Goal: Transaction & Acquisition: Purchase product/service

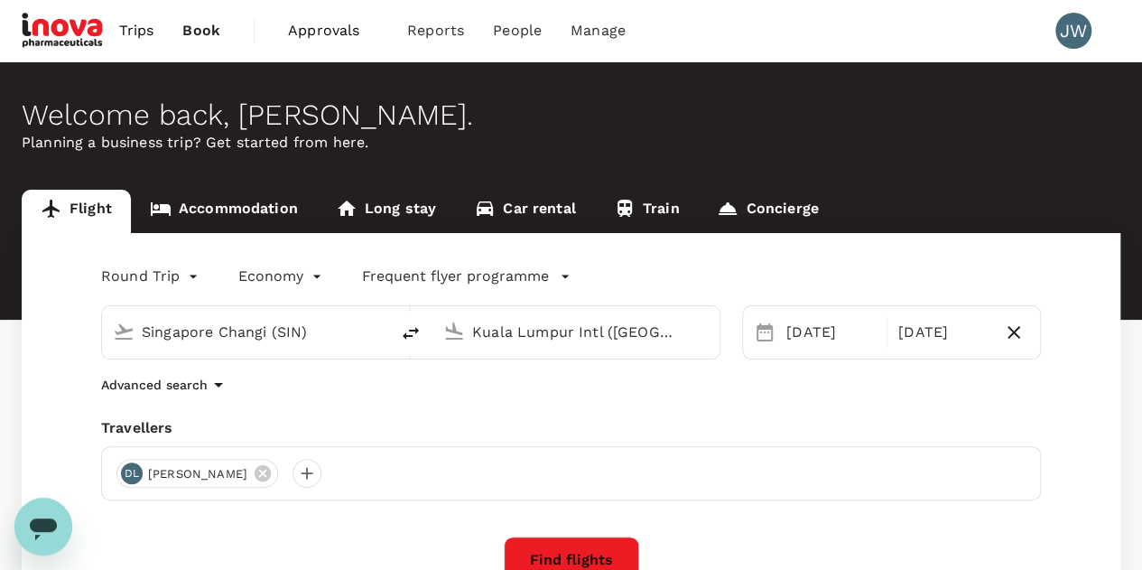
drag, startPoint x: 650, startPoint y: 337, endPoint x: 473, endPoint y: 334, distance: 176.9
click at [473, 334] on input "Kuala Lumpur Intl ([GEOGRAPHIC_DATA])" at bounding box center [576, 332] width 209 height 28
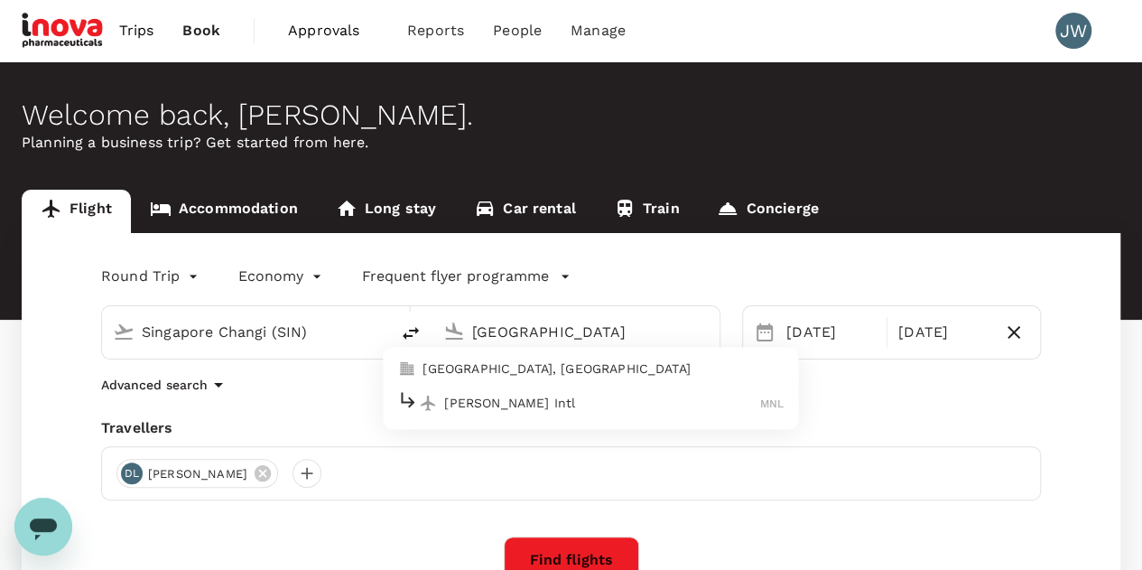
click at [493, 408] on p "[PERSON_NAME] Intl" at bounding box center [602, 403] width 316 height 18
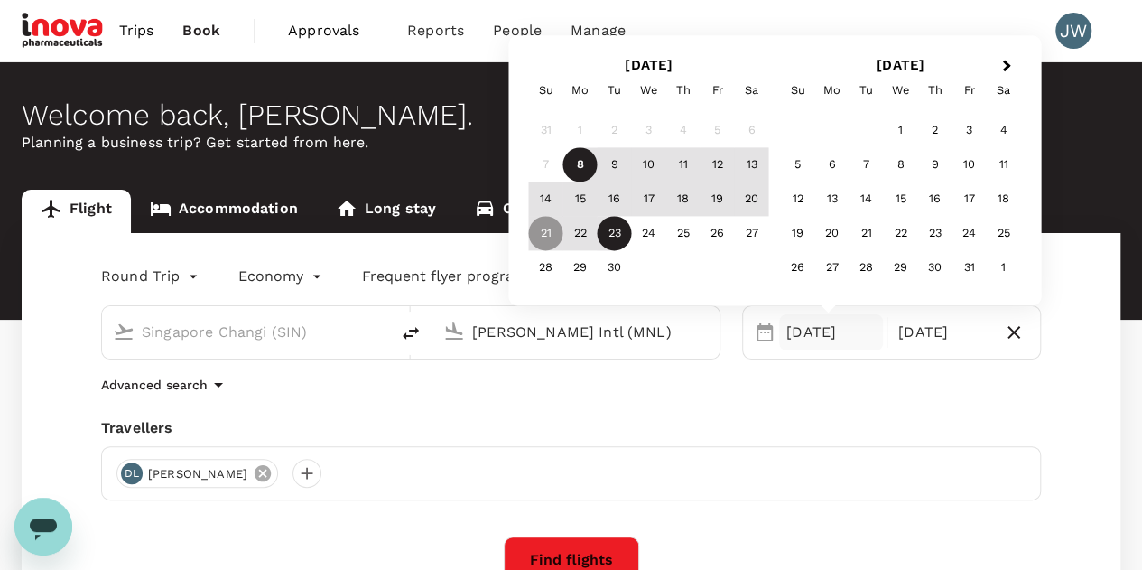
type input "[PERSON_NAME] Intl (MNL)"
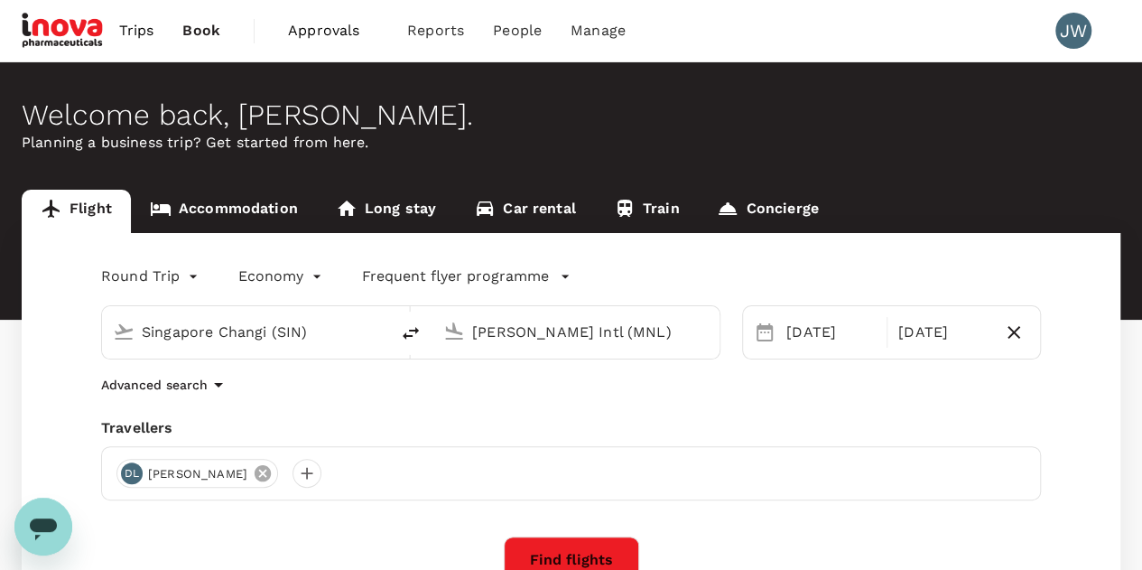
click at [255, 472] on icon at bounding box center [263, 473] width 16 height 16
click at [134, 469] on div at bounding box center [130, 473] width 29 height 29
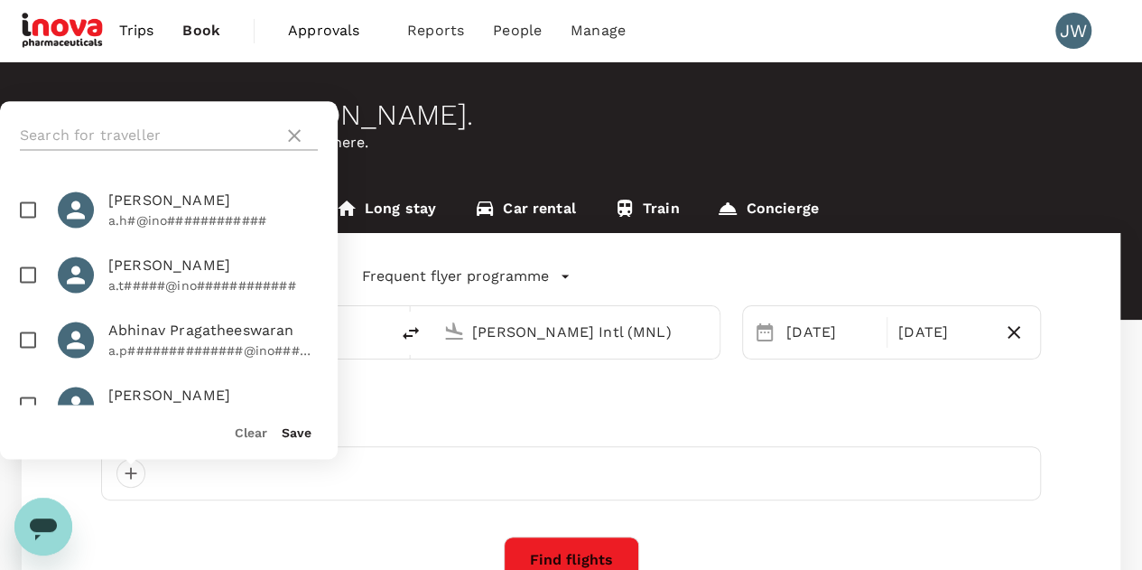
click at [101, 133] on input "text" at bounding box center [148, 135] width 256 height 29
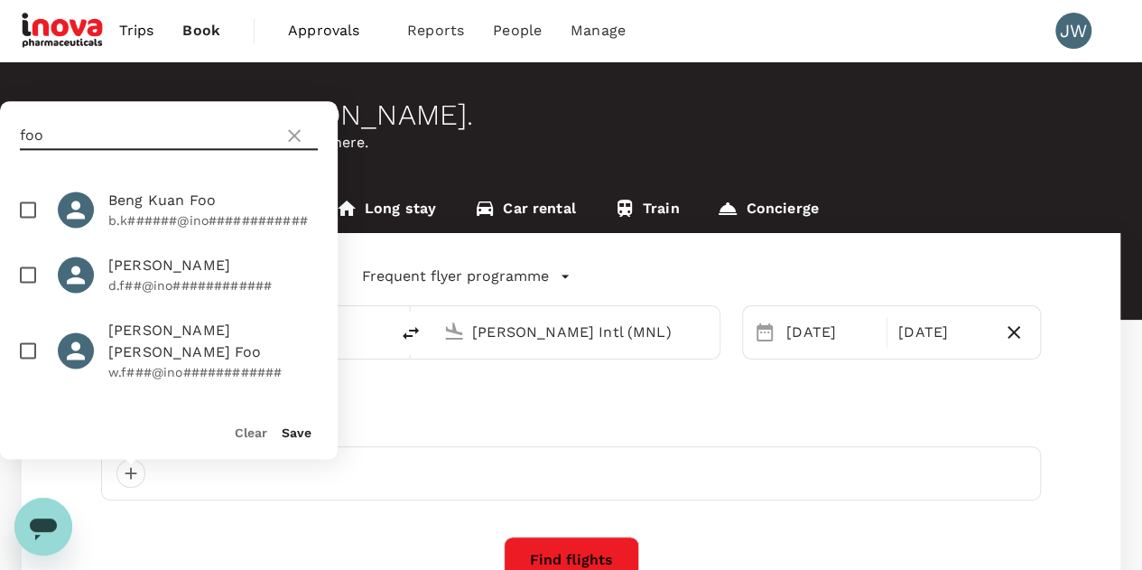
type input "foo"
click at [25, 340] on input "checkbox" at bounding box center [28, 350] width 38 height 38
checkbox input "true"
click at [299, 431] on button "Save" at bounding box center [297, 432] width 30 height 14
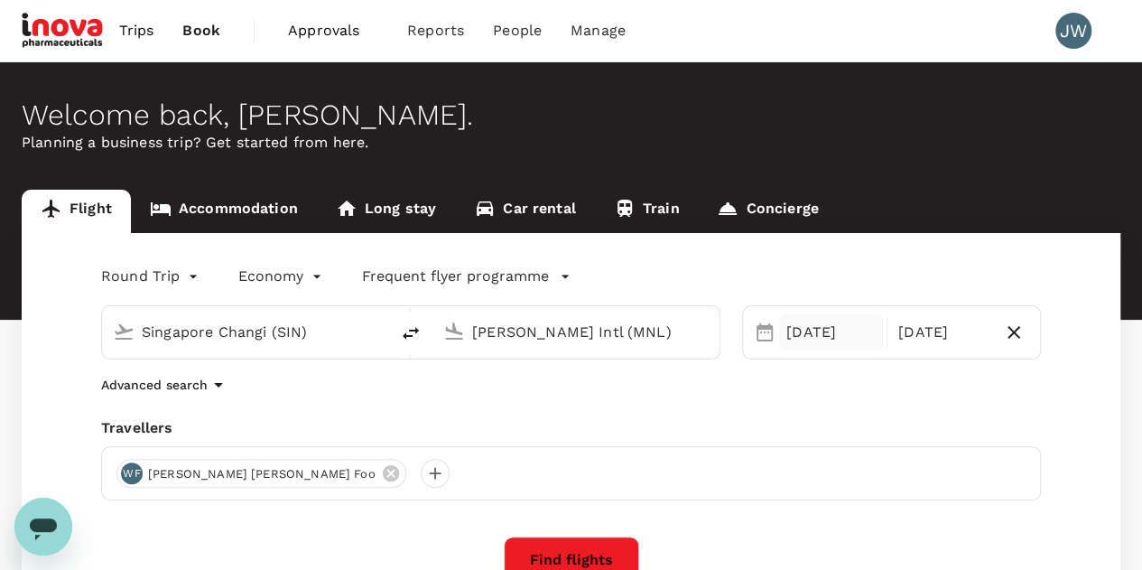
click at [829, 332] on div "[DATE]" at bounding box center [831, 332] width 104 height 36
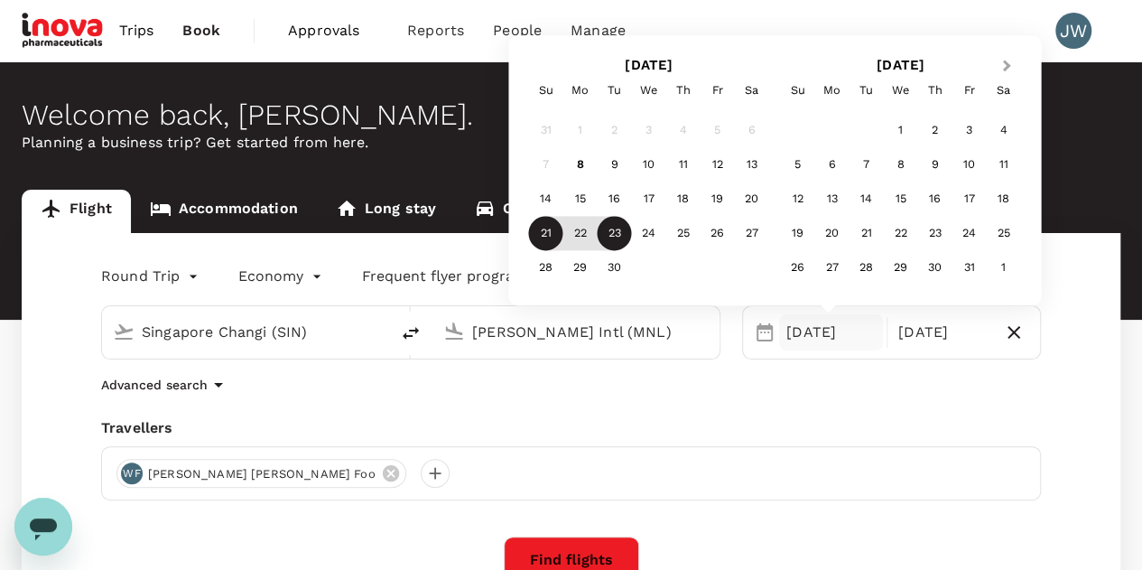
click at [1006, 64] on span "Next Month" at bounding box center [1006, 66] width 0 height 21
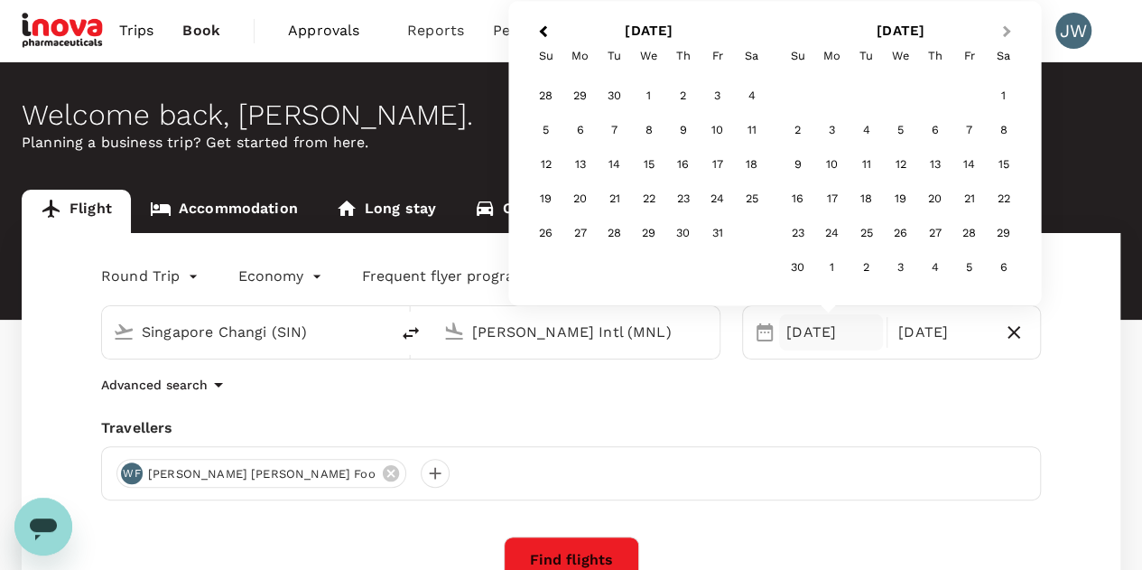
click at [1006, 34] on span "Next Month" at bounding box center [1006, 32] width 0 height 21
click at [549, 268] on div "30" at bounding box center [546, 268] width 34 height 34
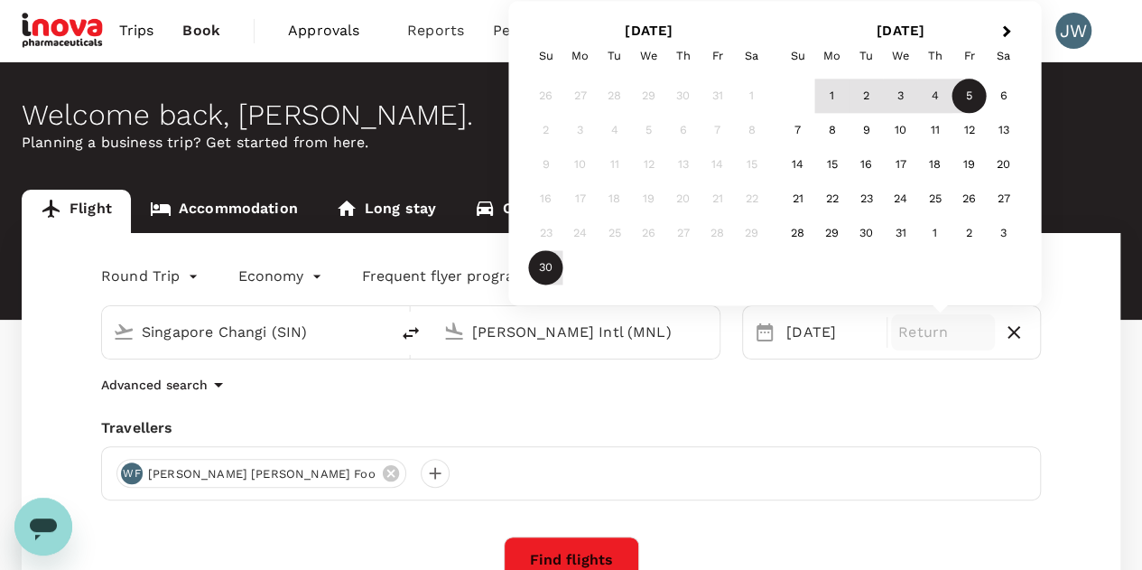
click at [969, 93] on div "5" at bounding box center [969, 96] width 34 height 34
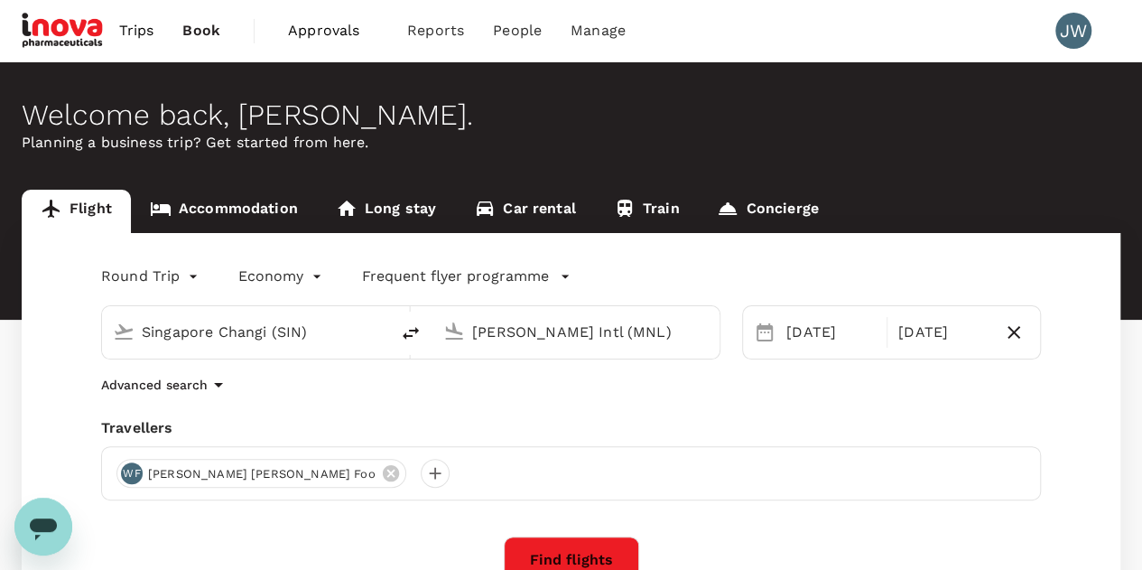
scroll to position [271, 0]
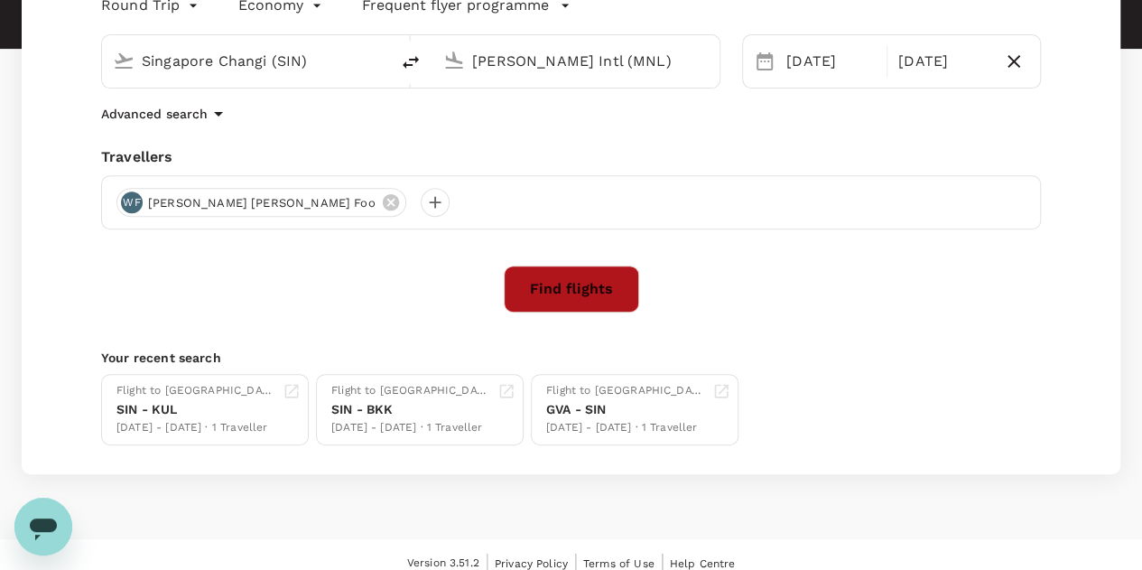
click at [579, 297] on button "Find flights" at bounding box center [571, 288] width 135 height 47
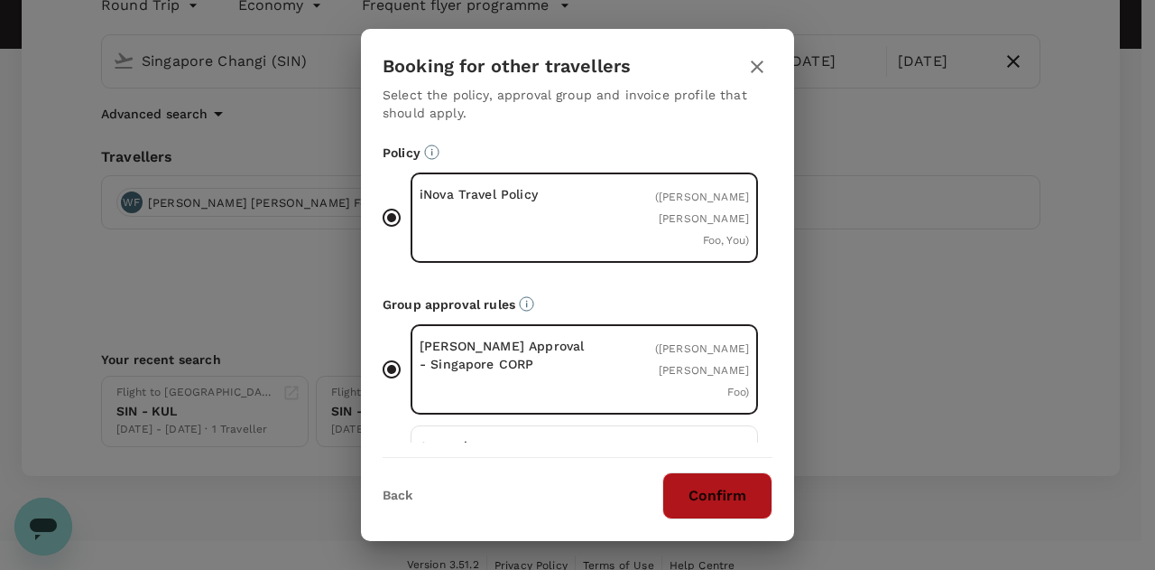
click at [724, 497] on button "Confirm" at bounding box center [718, 495] width 110 height 47
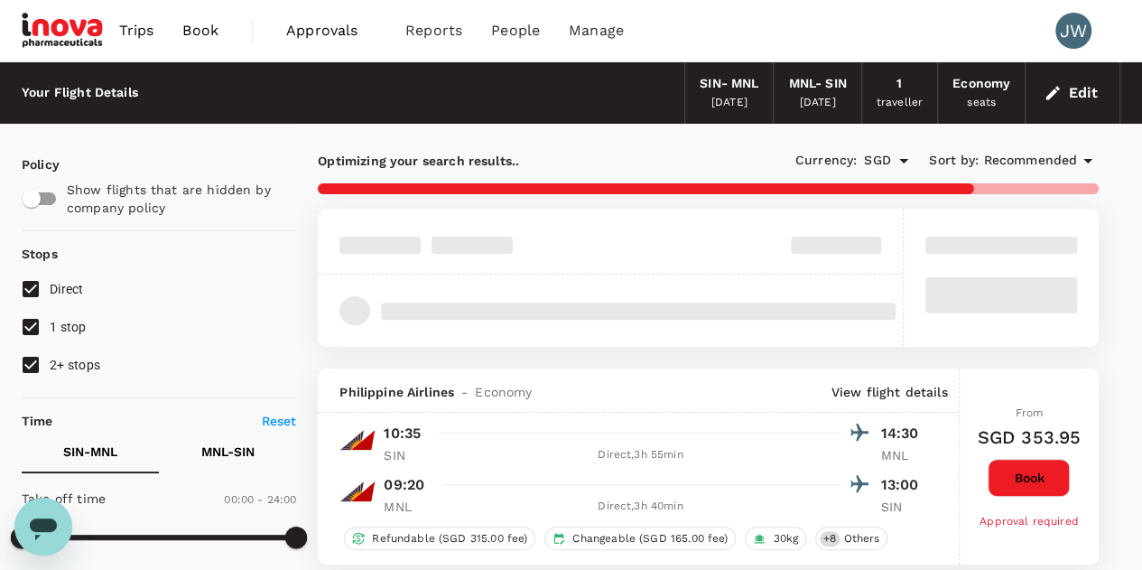
drag, startPoint x: 24, startPoint y: 360, endPoint x: 33, endPoint y: 339, distance: 22.6
click at [24, 360] on input "2+ stops" at bounding box center [31, 365] width 38 height 38
checkbox input "false"
click at [36, 326] on input "1 stop" at bounding box center [31, 327] width 38 height 38
checkbox input "false"
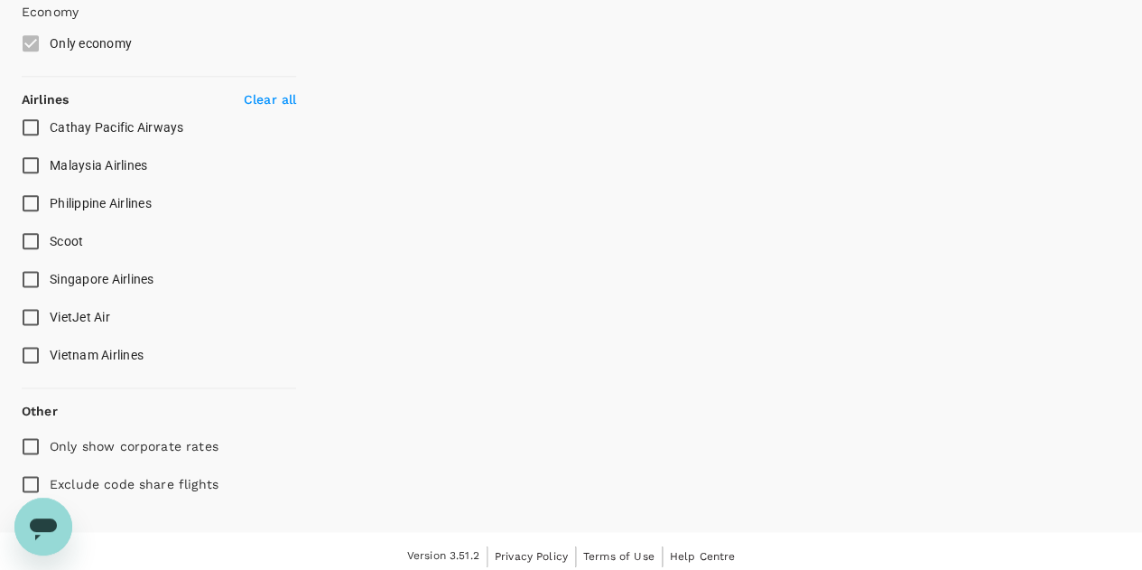
scroll to position [1030, 0]
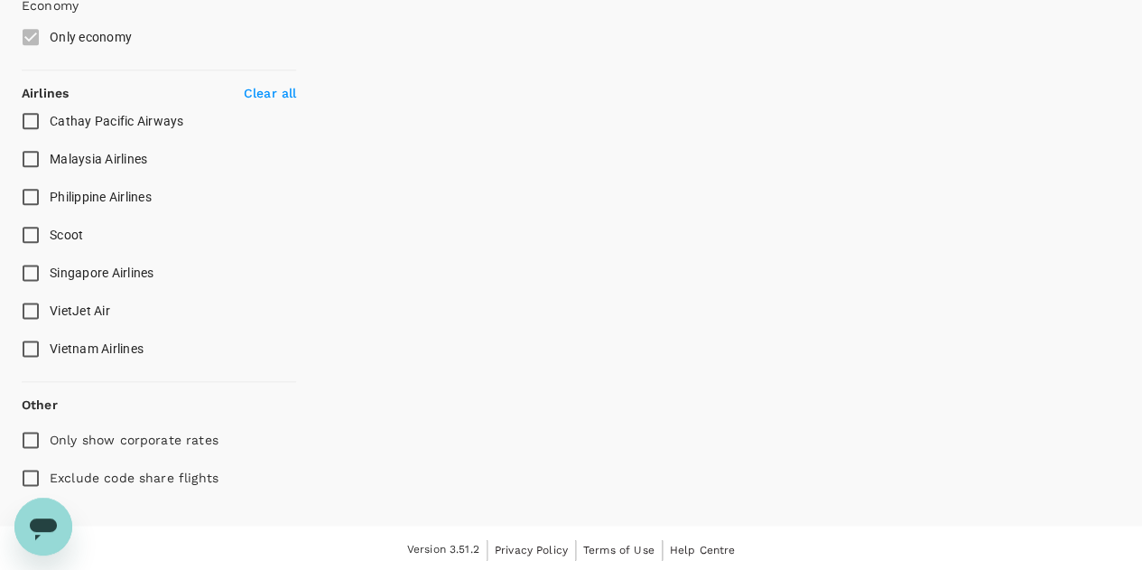
click at [34, 270] on input "Singapore Airlines" at bounding box center [31, 273] width 38 height 38
checkbox input "true"
click at [32, 466] on input "Exclude code share flights" at bounding box center [31, 478] width 38 height 38
checkbox input "true"
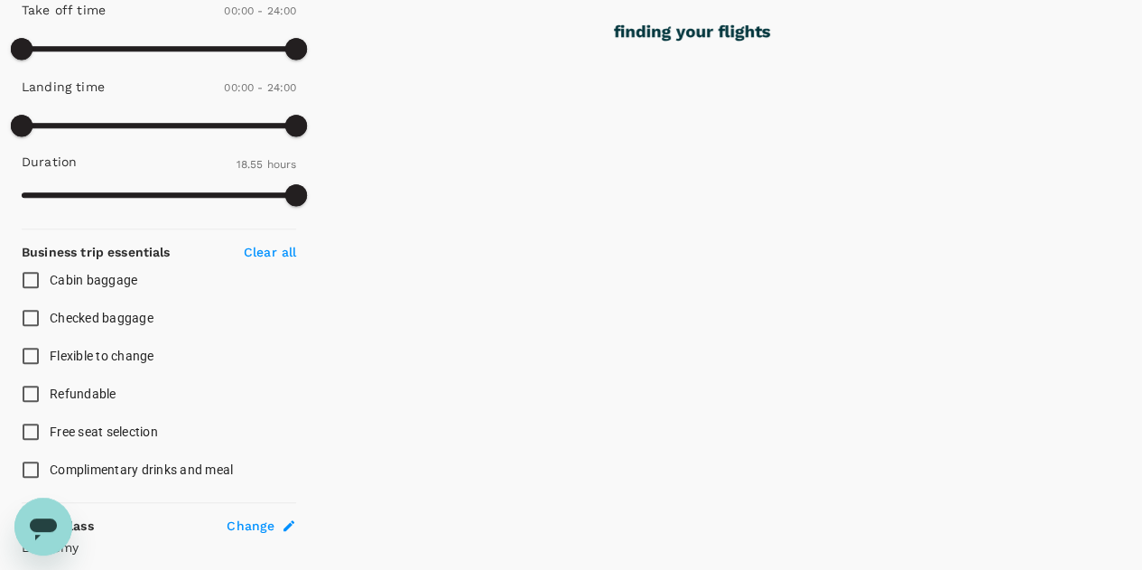
scroll to position [218, 0]
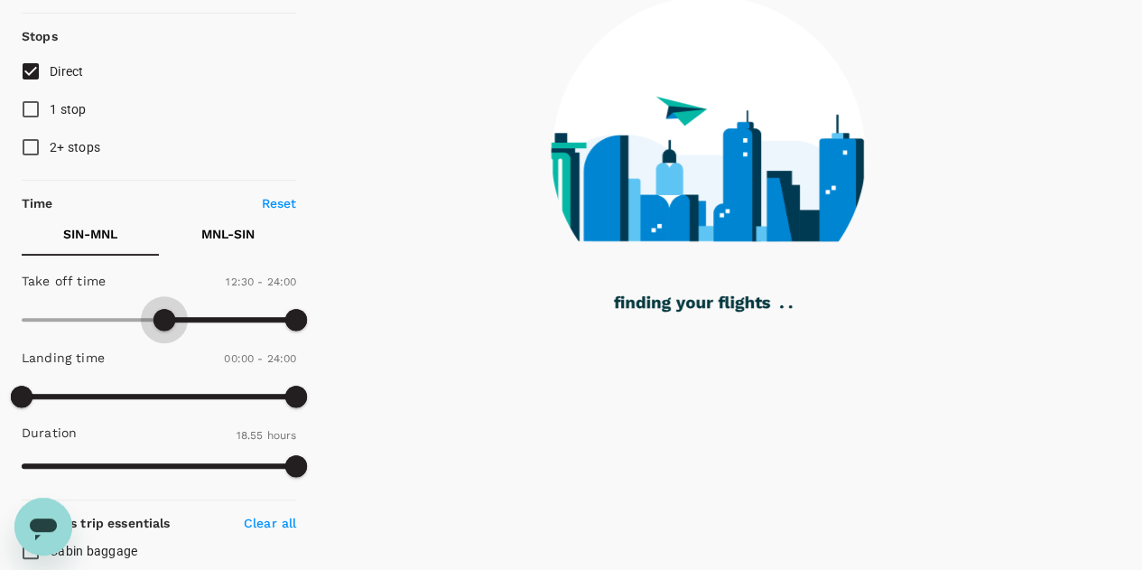
type input "720"
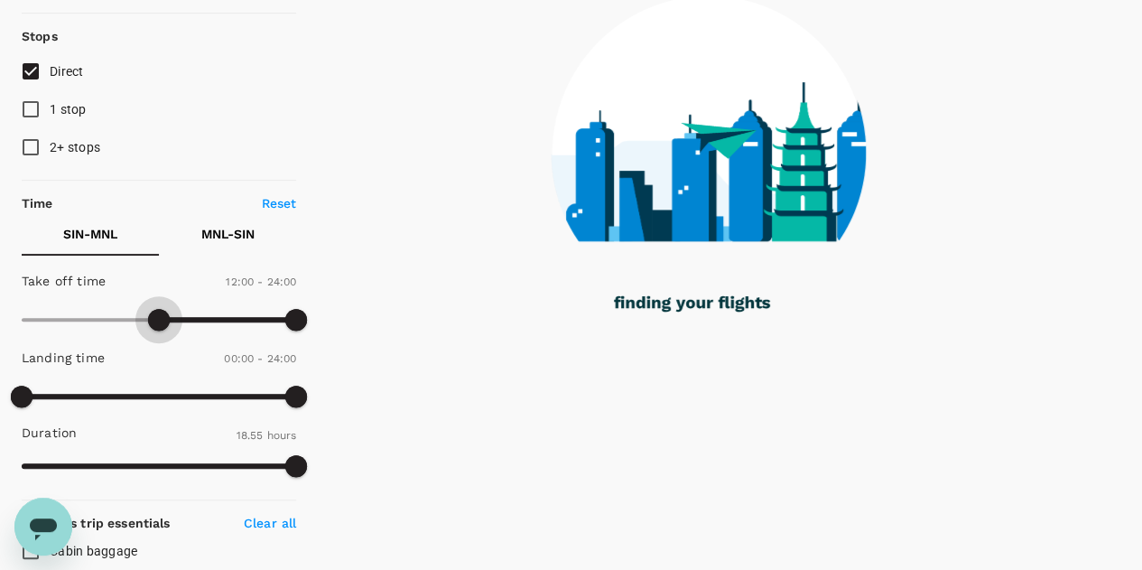
checkbox input "false"
checkbox input "true"
drag, startPoint x: 21, startPoint y: 318, endPoint x: 158, endPoint y: 315, distance: 137.2
click at [158, 315] on span at bounding box center [159, 320] width 22 height 22
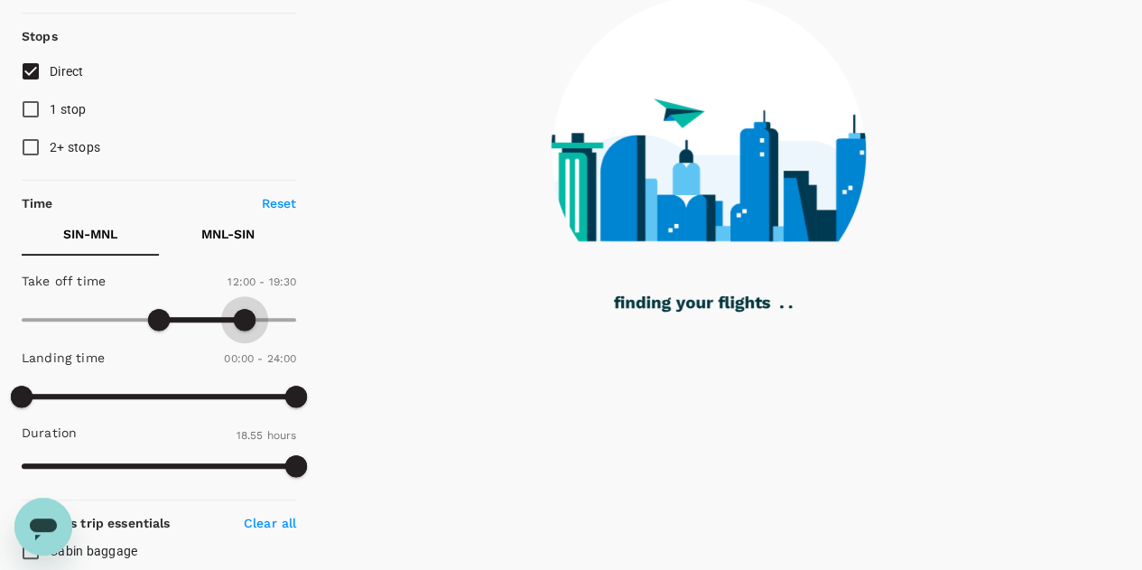
type input "1110"
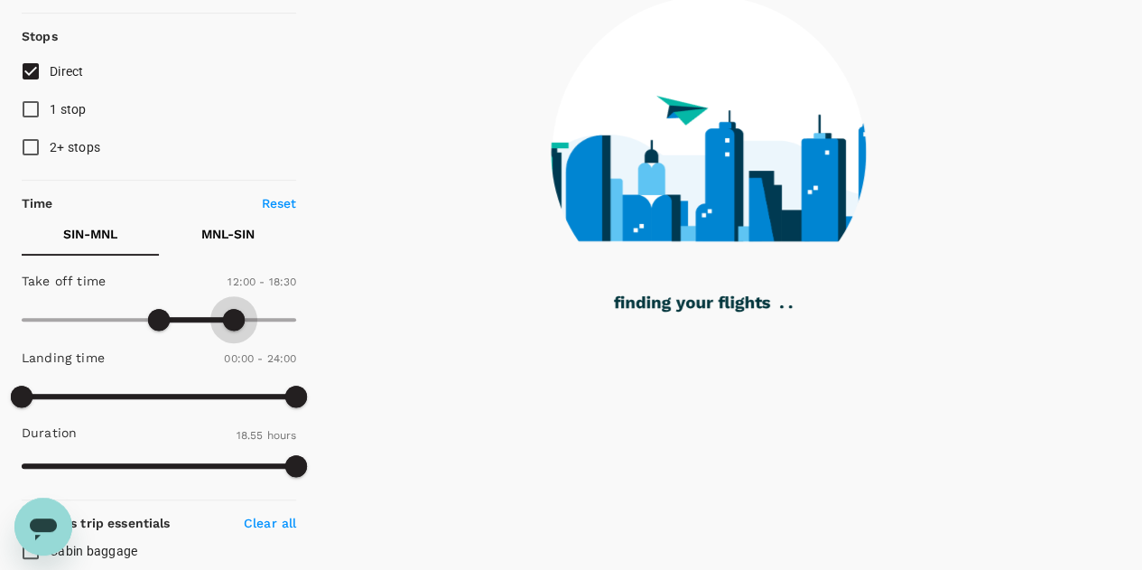
drag, startPoint x: 289, startPoint y: 314, endPoint x: 234, endPoint y: 311, distance: 55.1
click at [234, 311] on span at bounding box center [234, 320] width 22 height 22
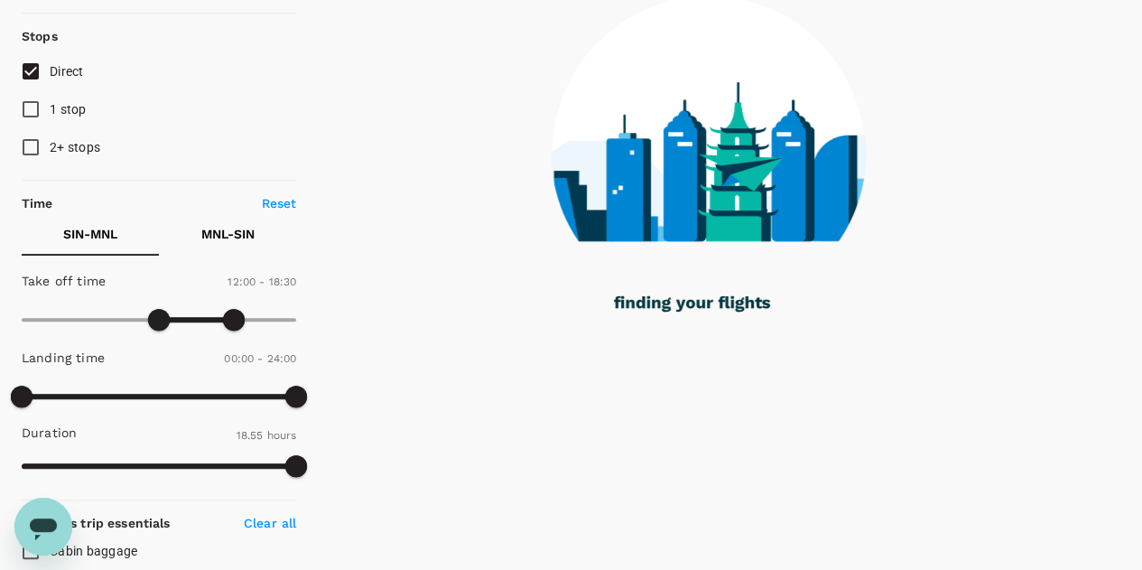
click at [235, 232] on p "MNL - SIN" at bounding box center [227, 234] width 53 height 18
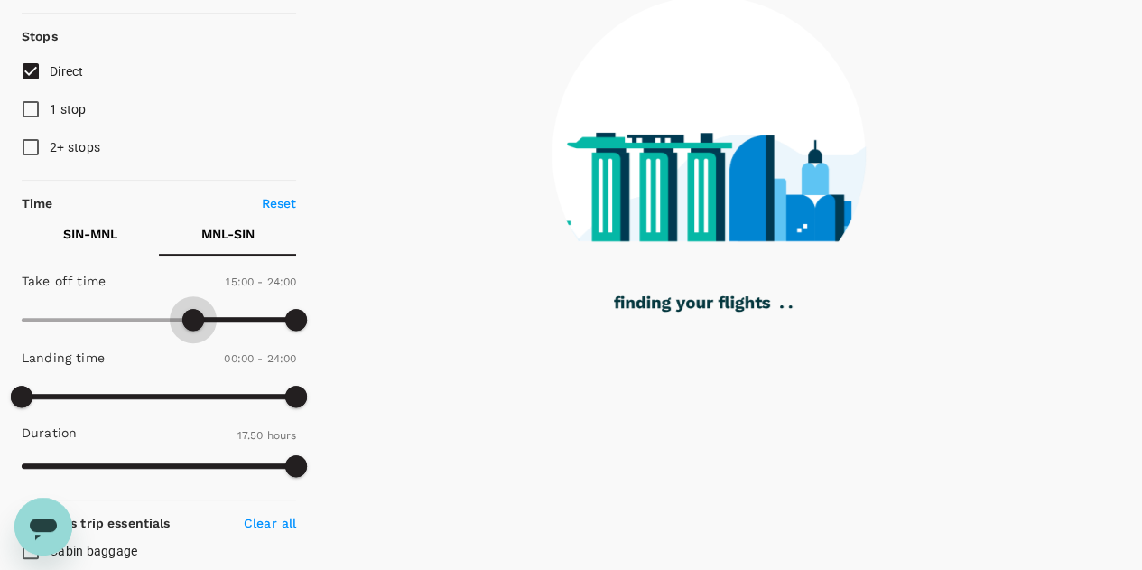
type input "960"
drag, startPoint x: 19, startPoint y: 320, endPoint x: 207, endPoint y: 324, distance: 187.8
click at [207, 324] on span at bounding box center [205, 320] width 22 height 22
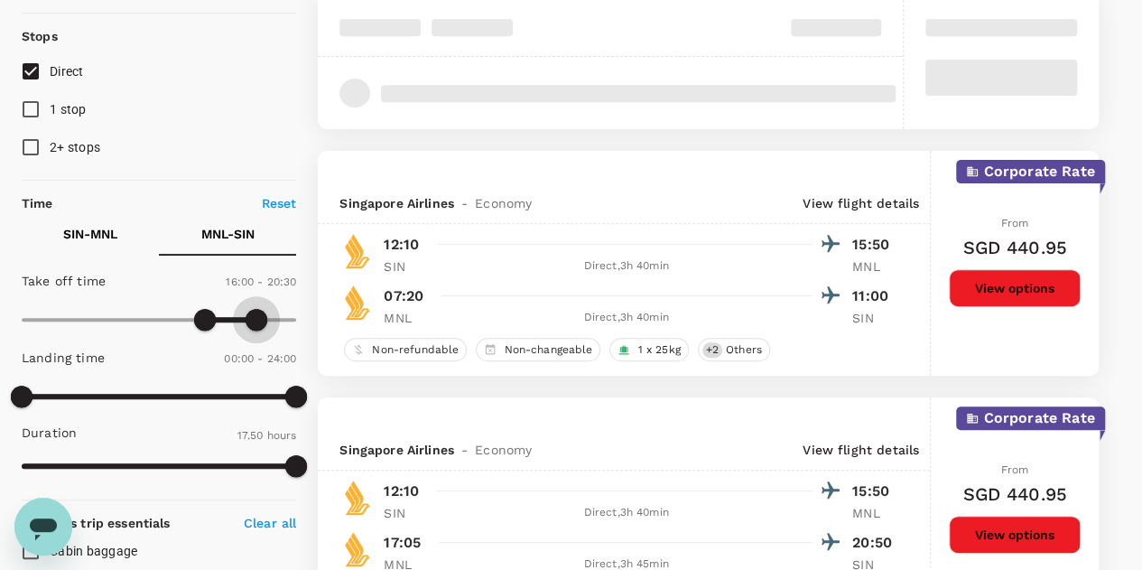
type input "1230"
drag, startPoint x: 305, startPoint y: 317, endPoint x: 258, endPoint y: 315, distance: 47.0
click at [258, 315] on span at bounding box center [257, 320] width 22 height 22
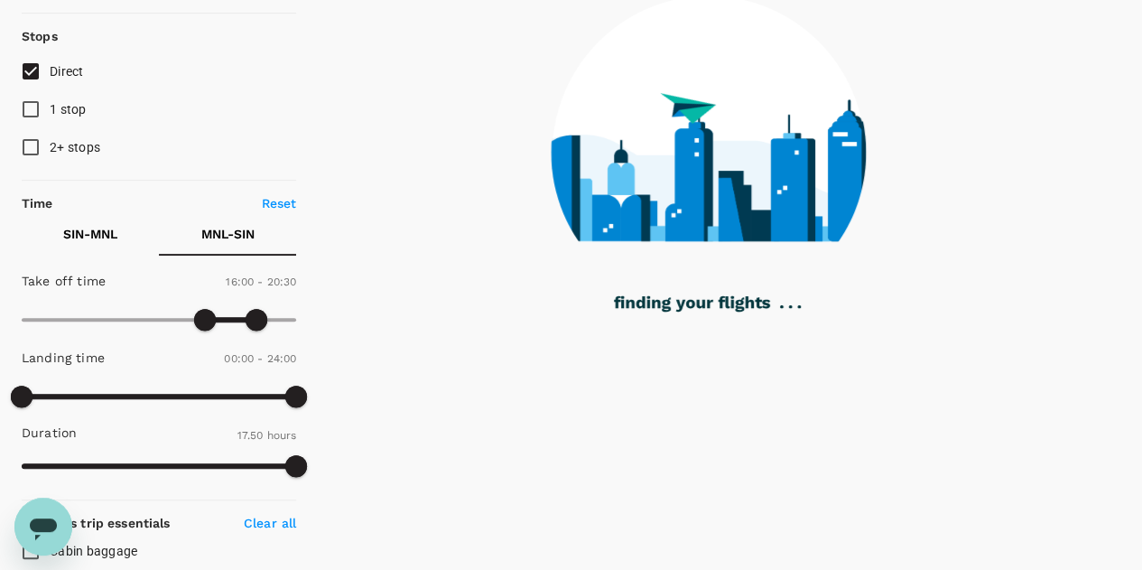
checkbox input "false"
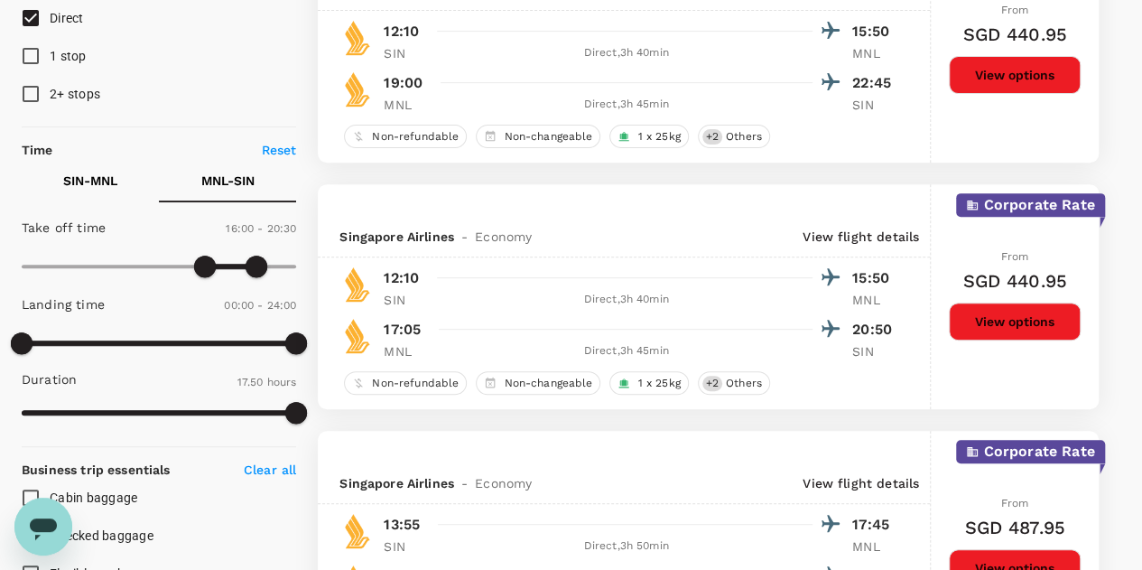
scroll to position [0, 0]
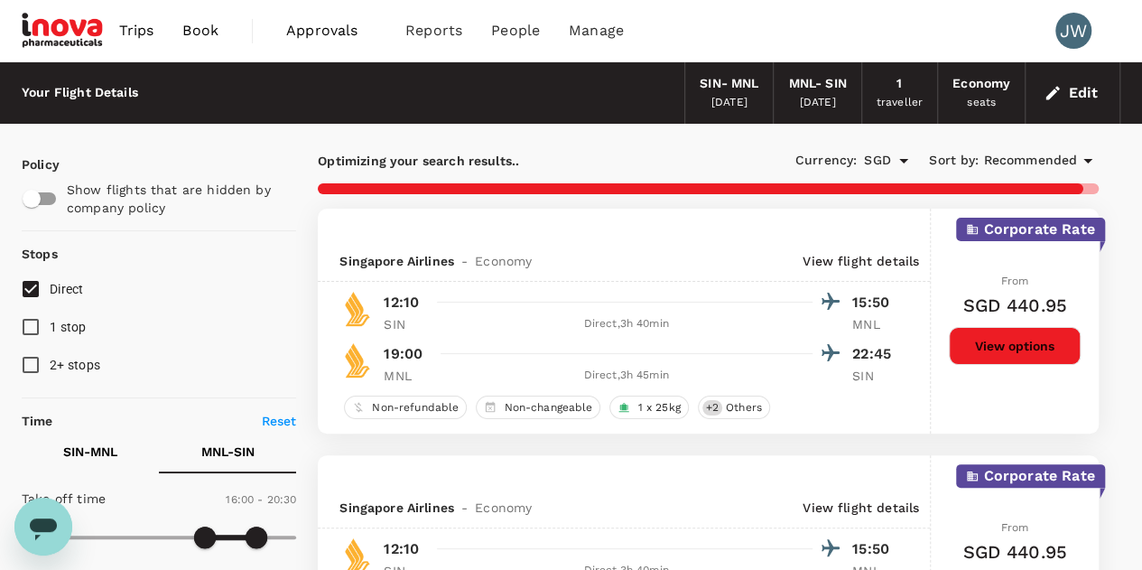
checkbox input "false"
checkbox input "true"
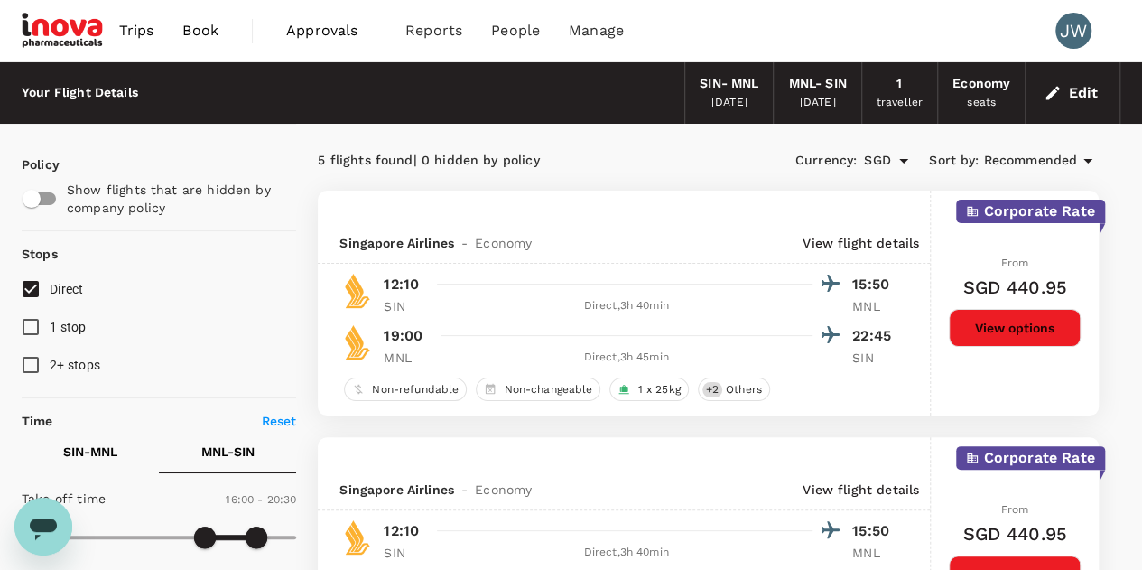
click at [1034, 162] on span "Recommended" at bounding box center [1030, 161] width 94 height 20
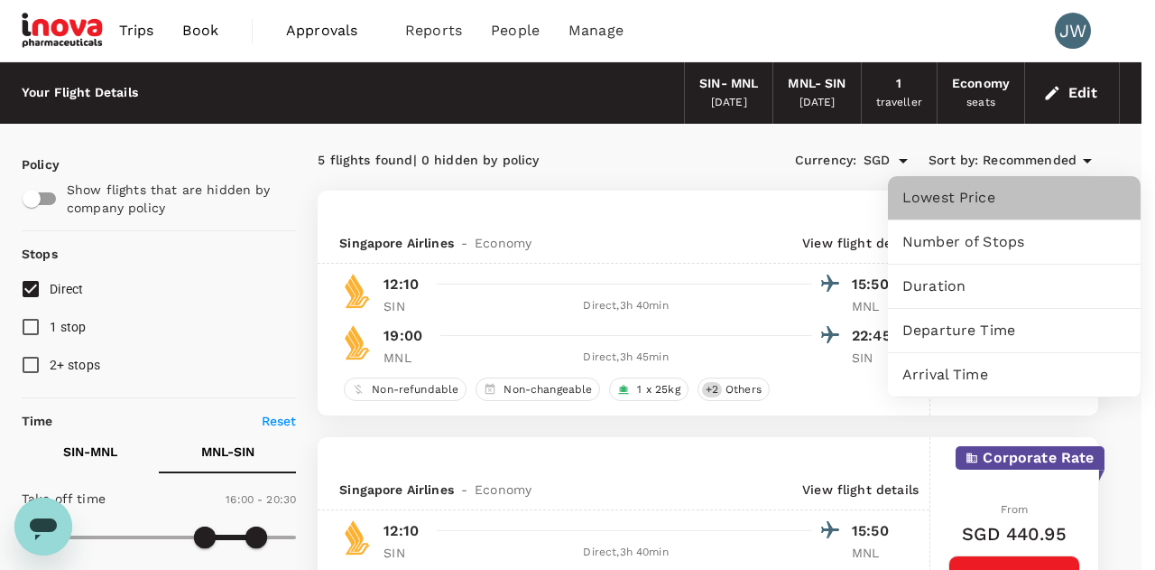
click at [942, 198] on span "Lowest Price" at bounding box center [1015, 198] width 224 height 22
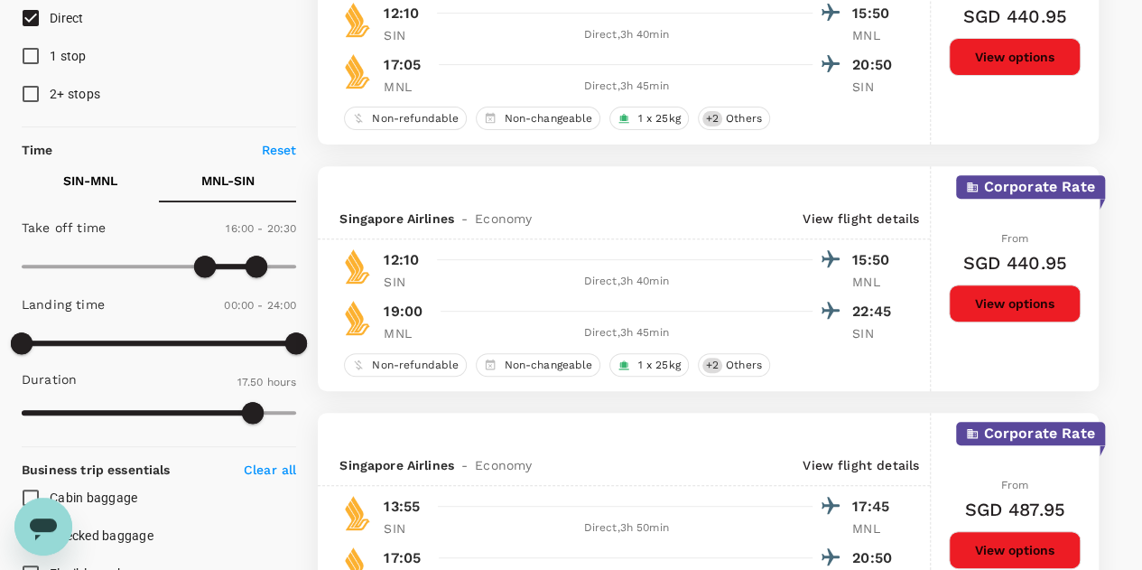
scroll to position [542, 0]
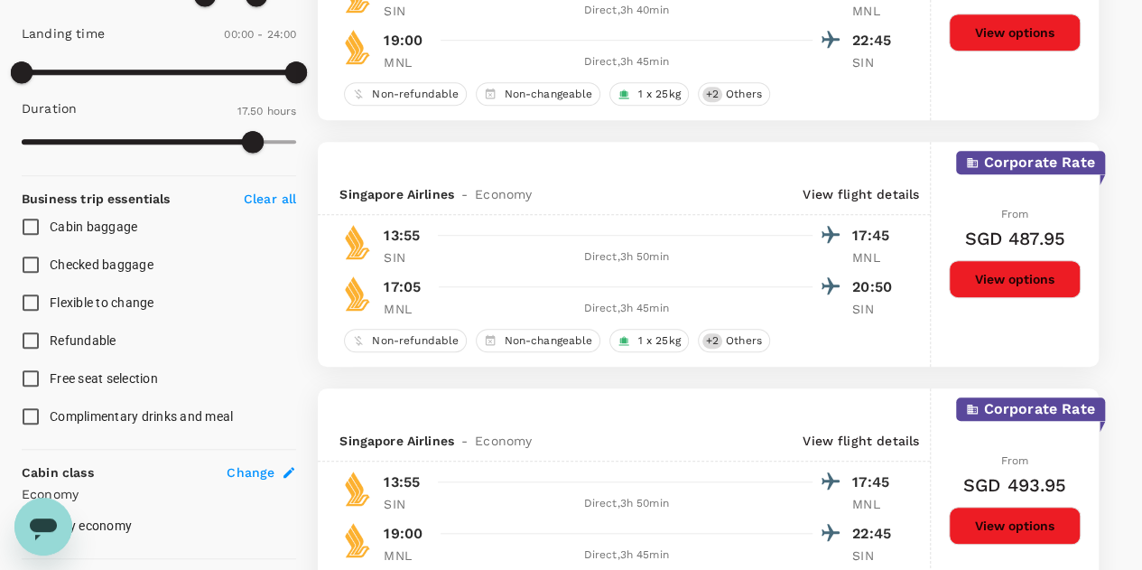
click at [1006, 272] on button "View options" at bounding box center [1015, 279] width 132 height 38
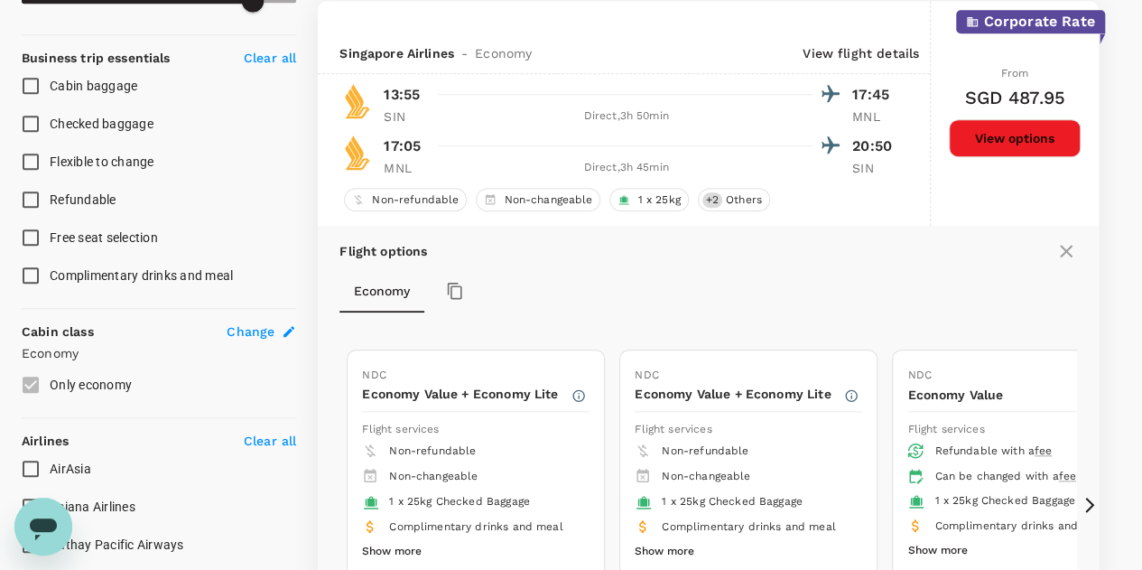
scroll to position [953, 0]
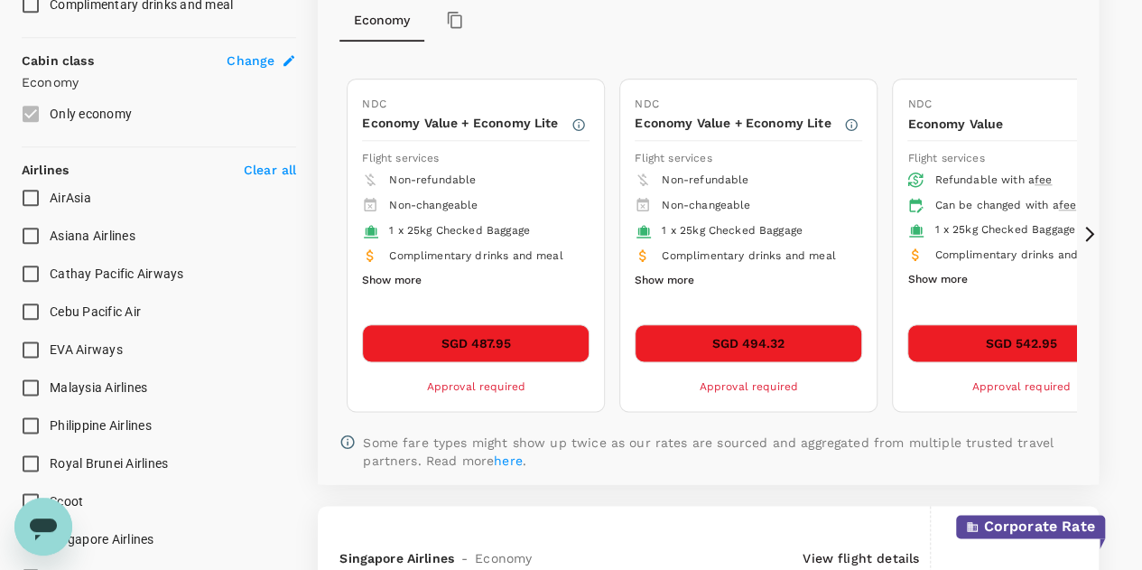
click at [973, 334] on button "SGD 542.95" at bounding box center [1020, 343] width 227 height 38
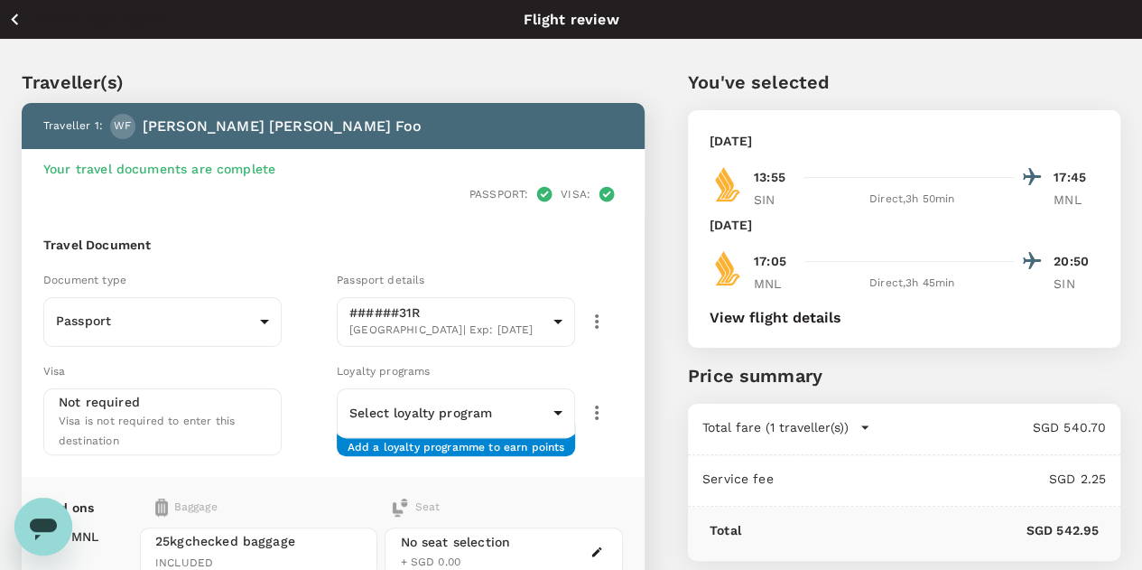
click at [19, 23] on icon "button" at bounding box center [15, 19] width 23 height 23
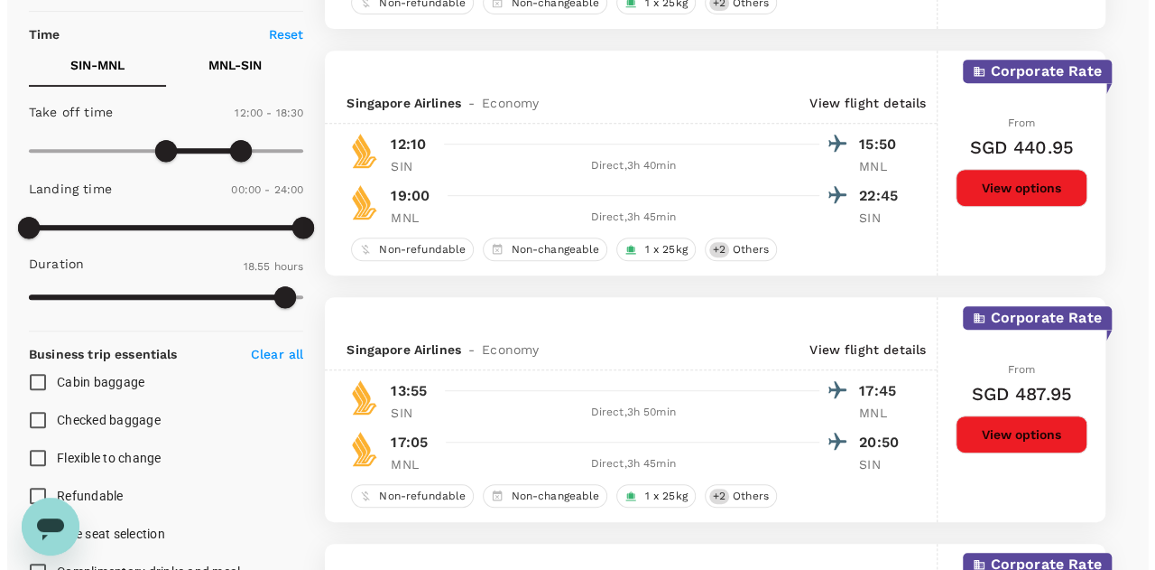
scroll to position [643, 0]
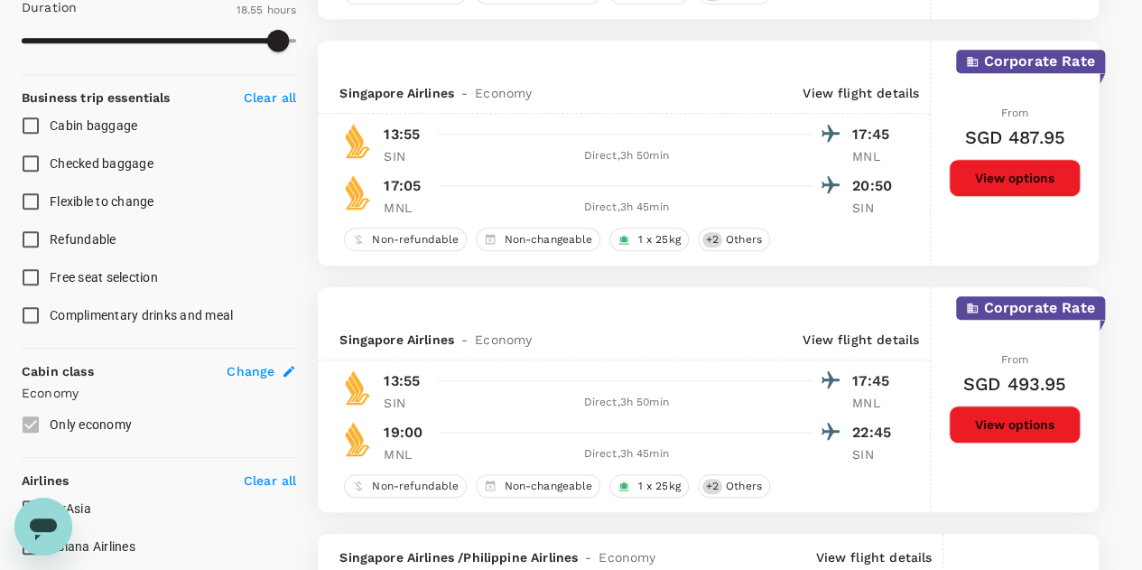
click at [867, 338] on p "View flight details" at bounding box center [860, 339] width 116 height 18
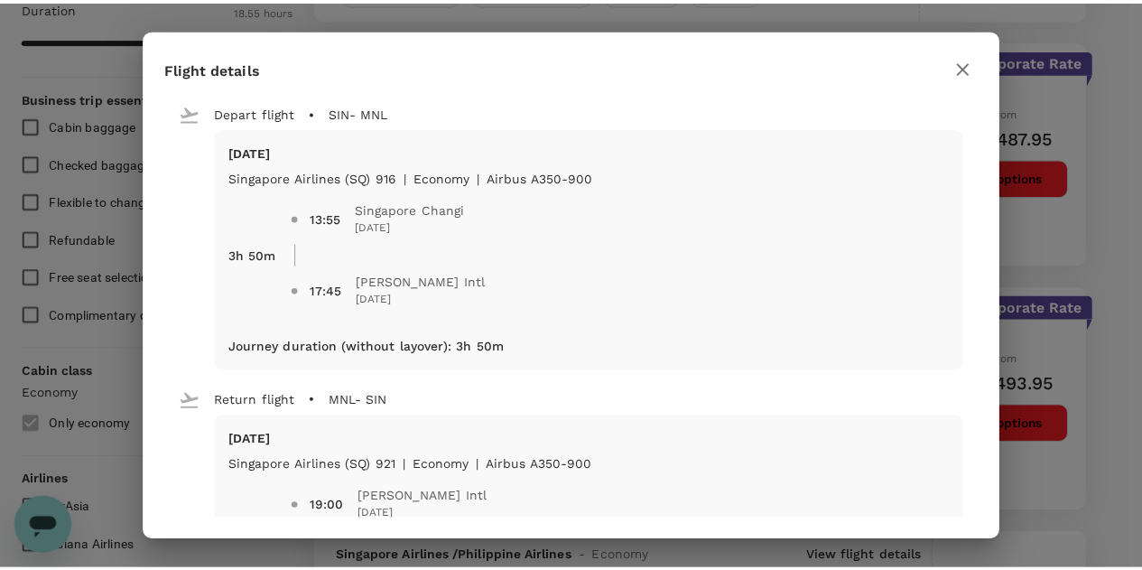
scroll to position [153, 0]
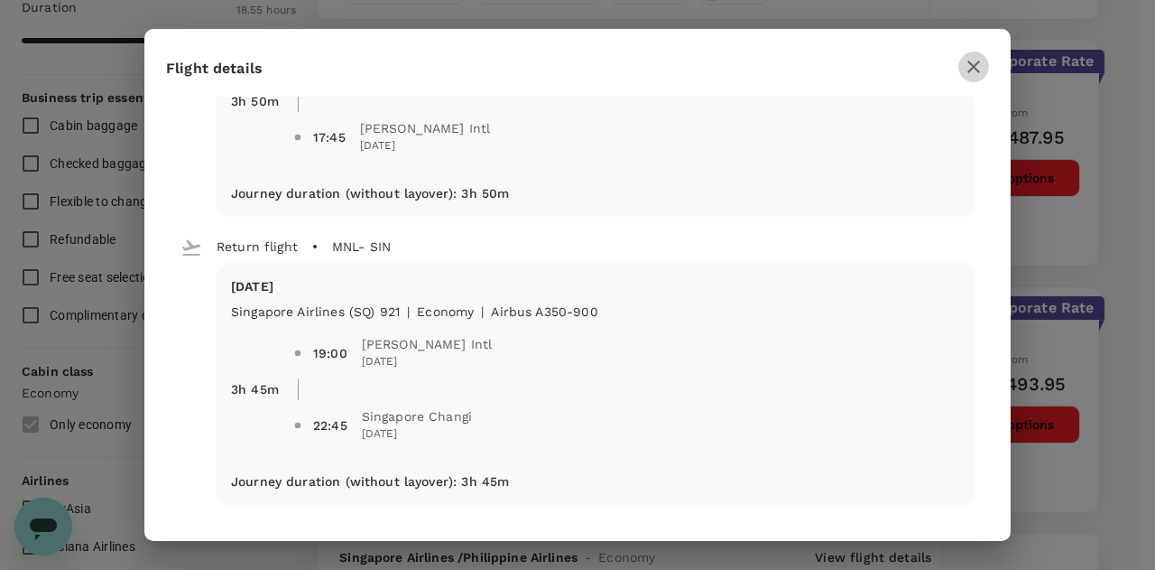
click at [972, 65] on icon "button" at bounding box center [974, 66] width 13 height 13
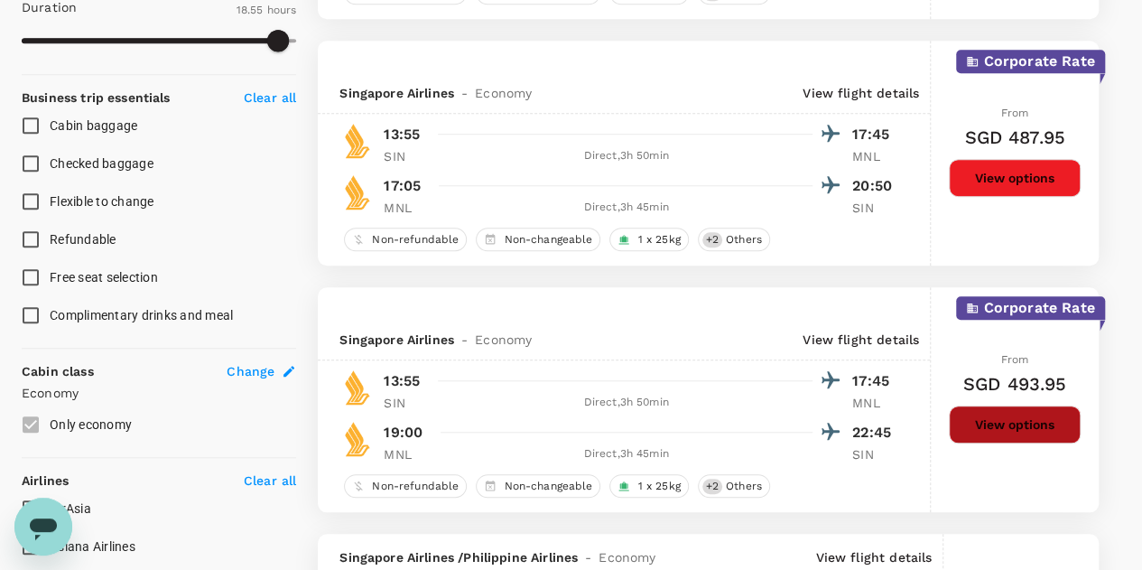
click at [1005, 416] on button "View options" at bounding box center [1015, 424] width 132 height 38
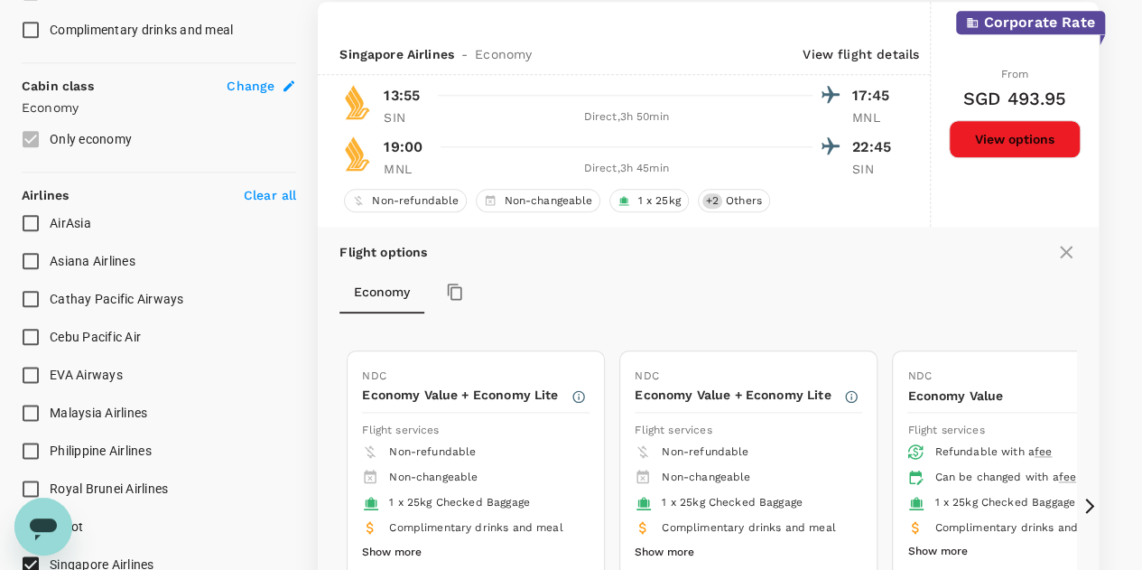
scroll to position [1199, 0]
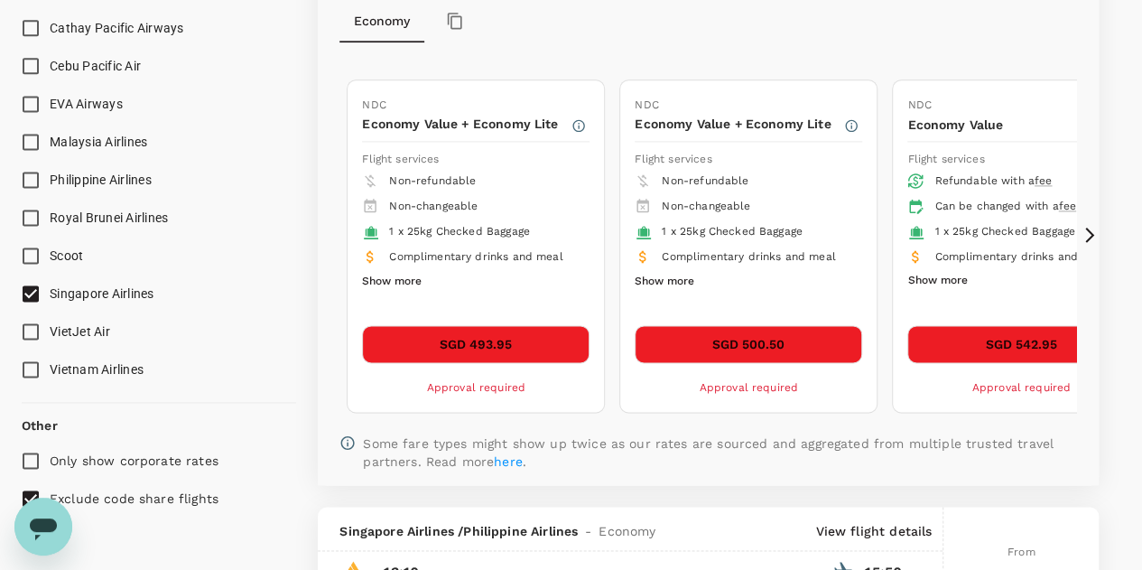
click at [1001, 337] on button "SGD 542.95" at bounding box center [1020, 344] width 227 height 38
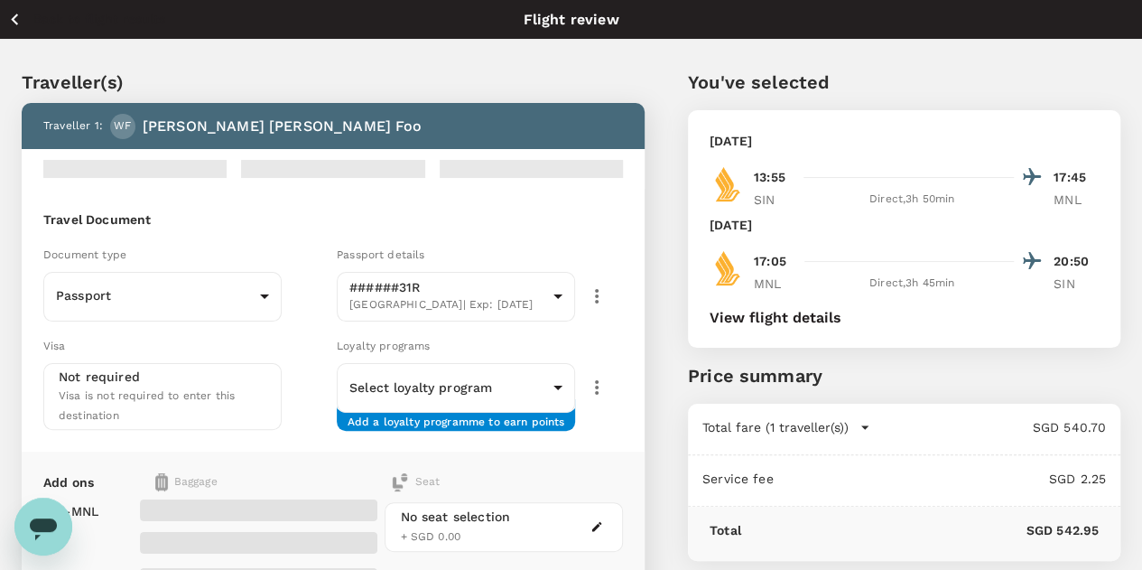
click at [517, 343] on div "Loyalty programs" at bounding box center [480, 346] width 286 height 20
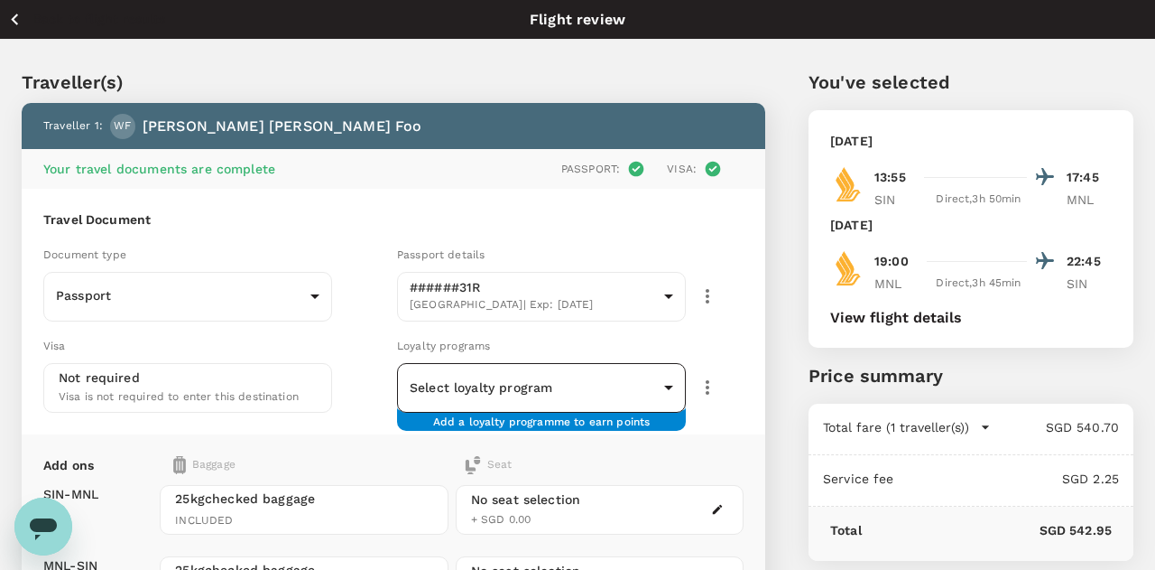
click at [504, 370] on body "Back to flight results Flight review Traveller(s) Traveller 1 : [PERSON_NAME] […" at bounding box center [577, 434] width 1155 height 869
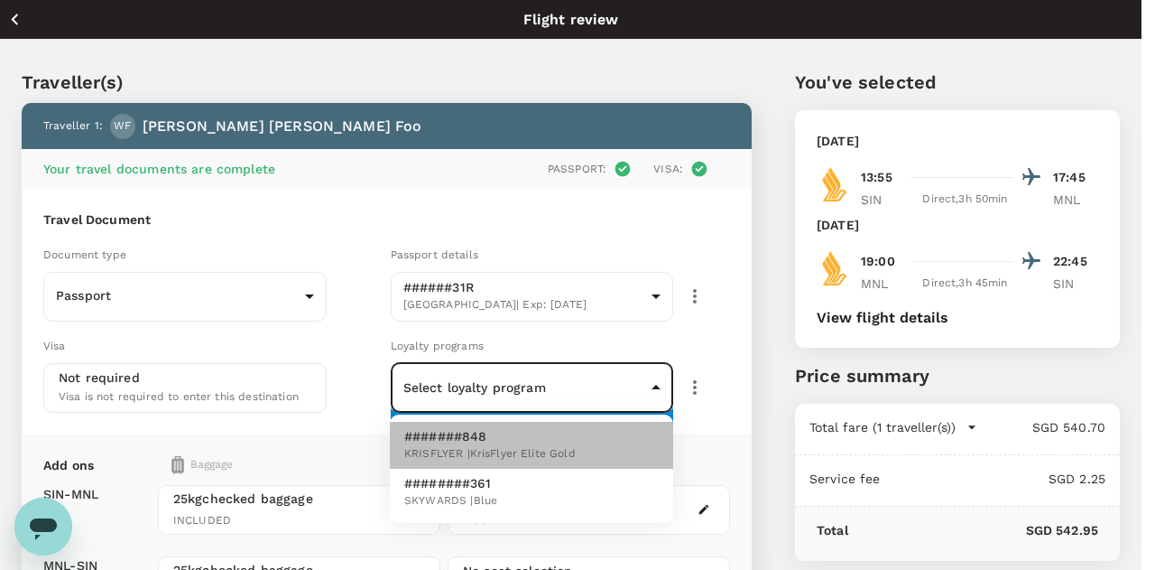
click at [439, 459] on span "KRISFLYER | KrisFlyer Elite Gold" at bounding box center [490, 454] width 172 height 18
type input "e8ea4a43-c0f2-4514-8314-c2bb9ee52802"
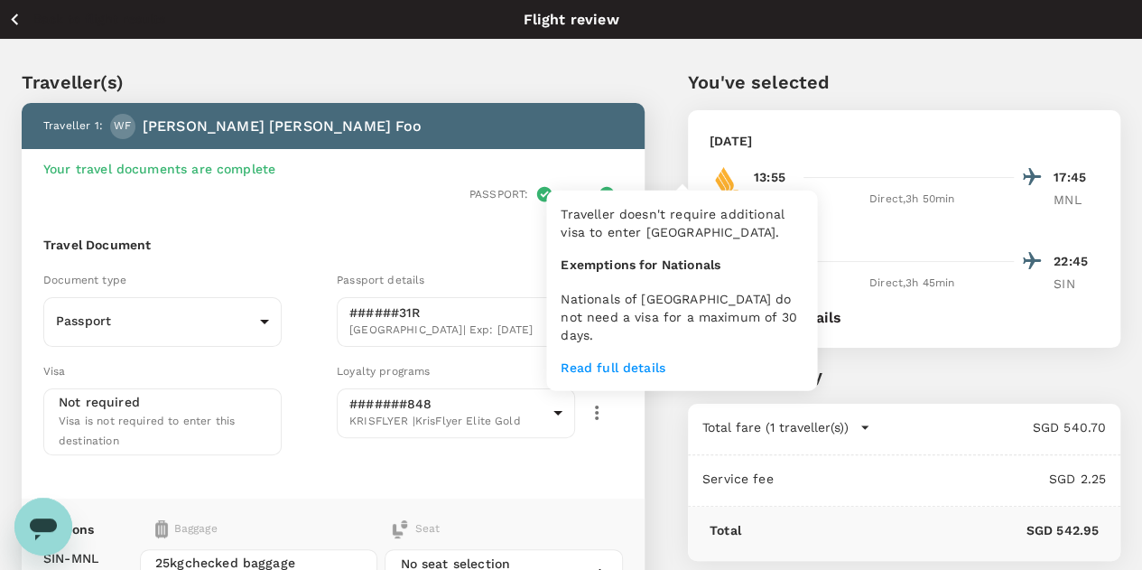
click at [615, 187] on icon at bounding box center [606, 194] width 15 height 15
click at [641, 358] on p "Read full details" at bounding box center [682, 367] width 242 height 18
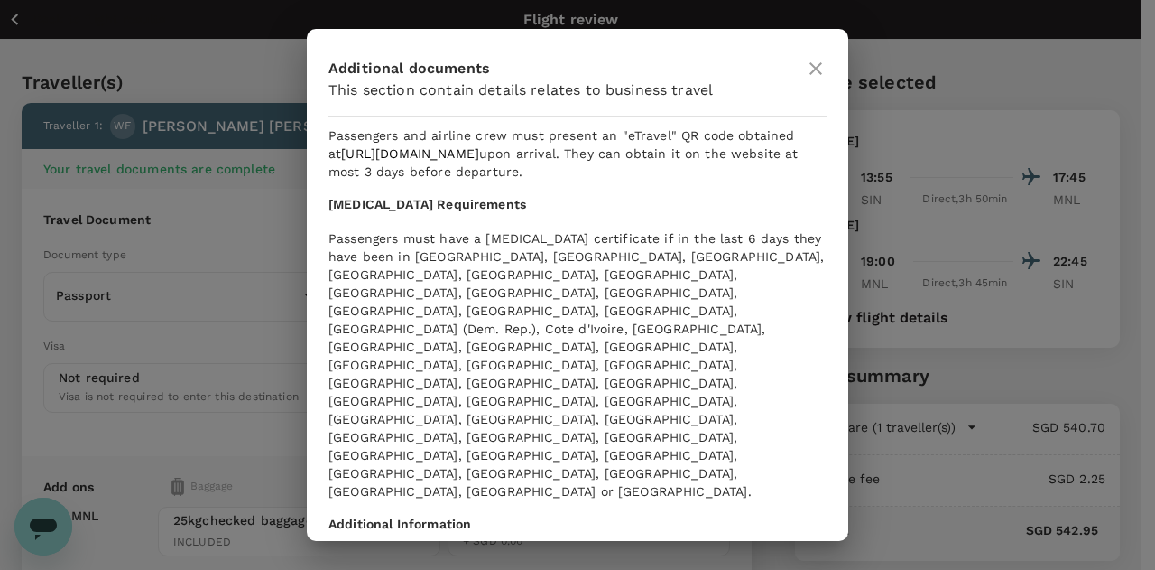
scroll to position [271, 0]
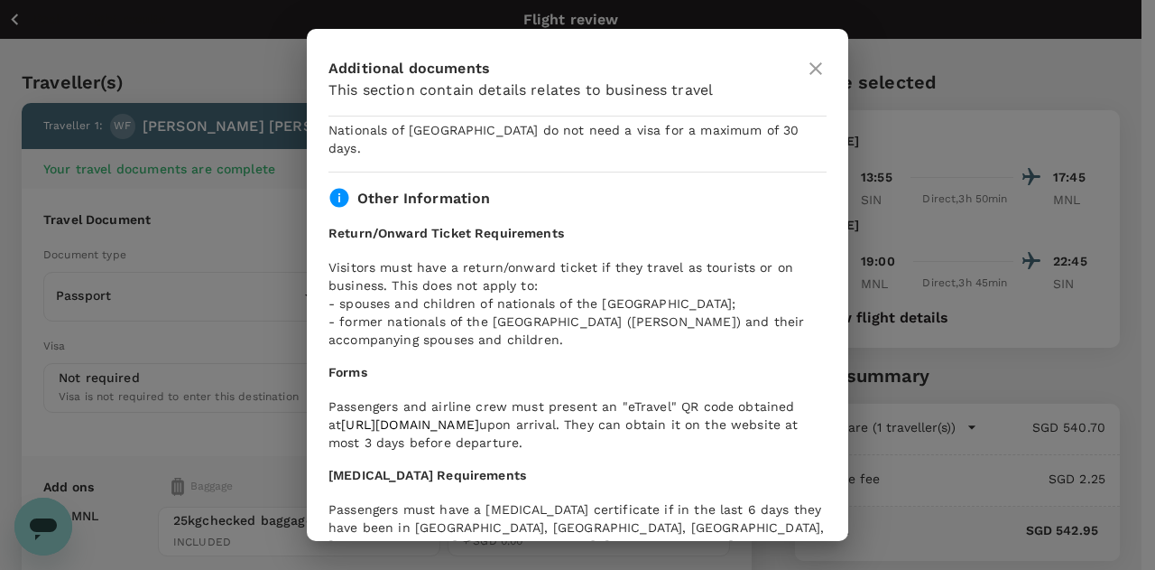
drag, startPoint x: 330, startPoint y: 353, endPoint x: 561, endPoint y: 421, distance: 240.8
click at [561, 421] on div "Forms Passengers and airline crew must present an "eTravel" QR code obtained at…" at bounding box center [578, 407] width 498 height 88
copy div "Forms Passengers and airline crew must present an "eTravel" QR code obtained at…"
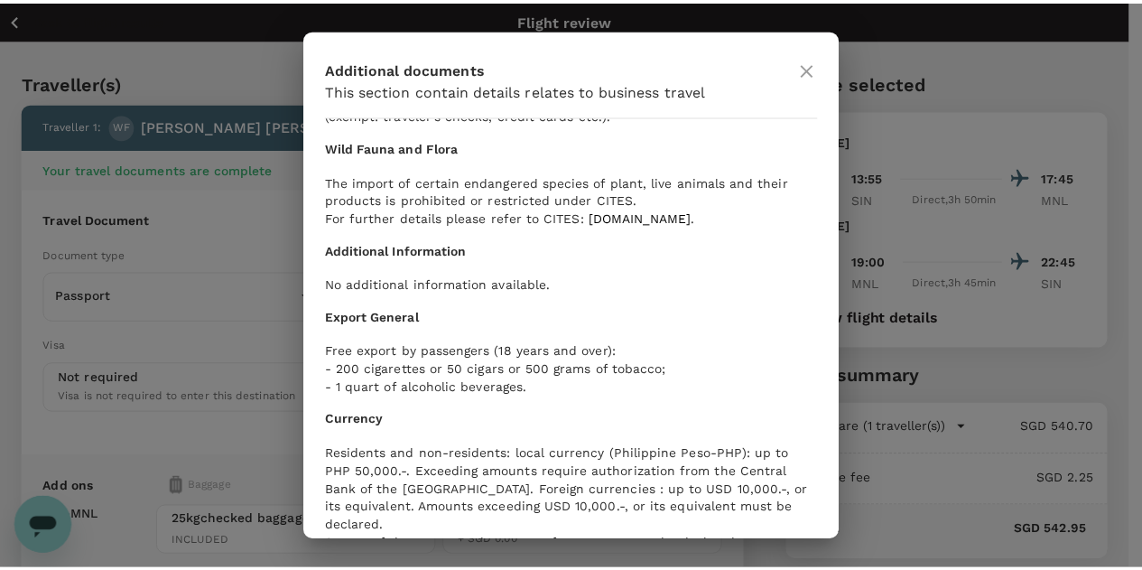
scroll to position [2307, 0]
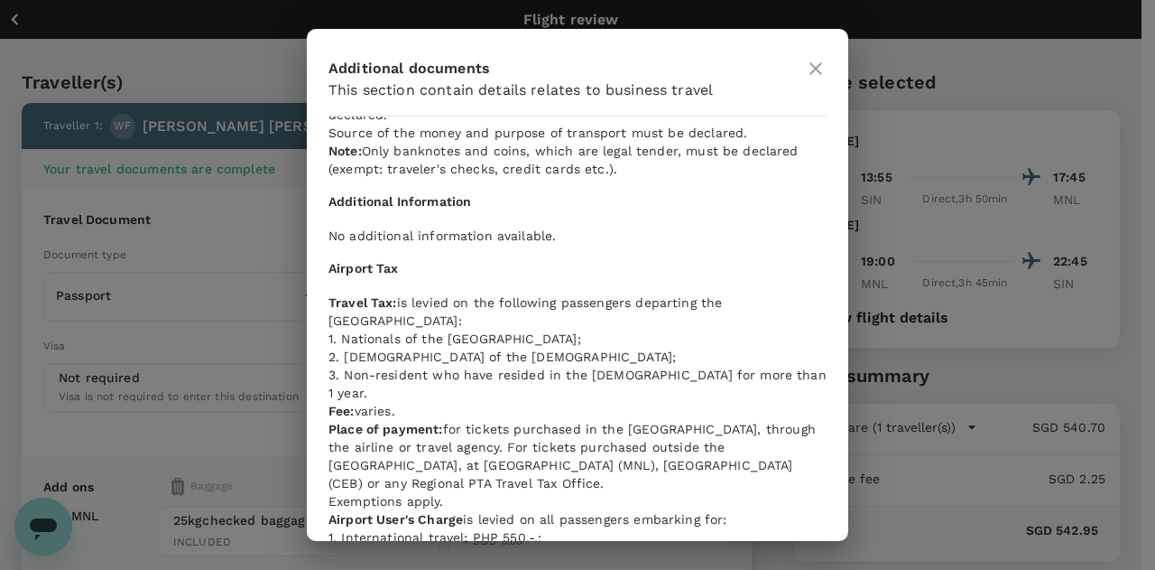
click at [820, 70] on icon at bounding box center [816, 69] width 22 height 22
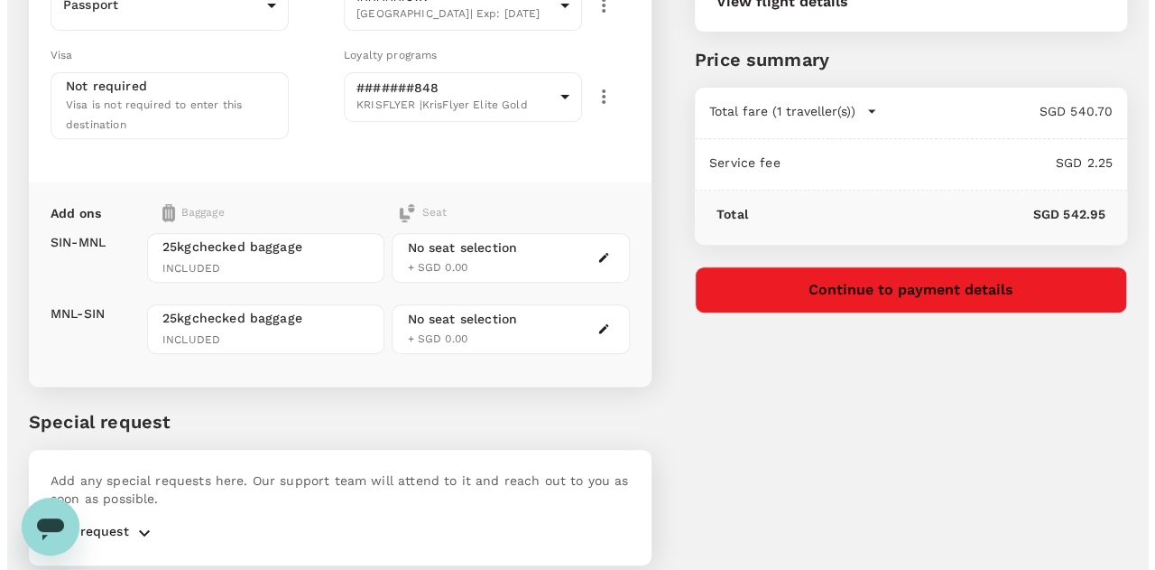
scroll to position [317, 0]
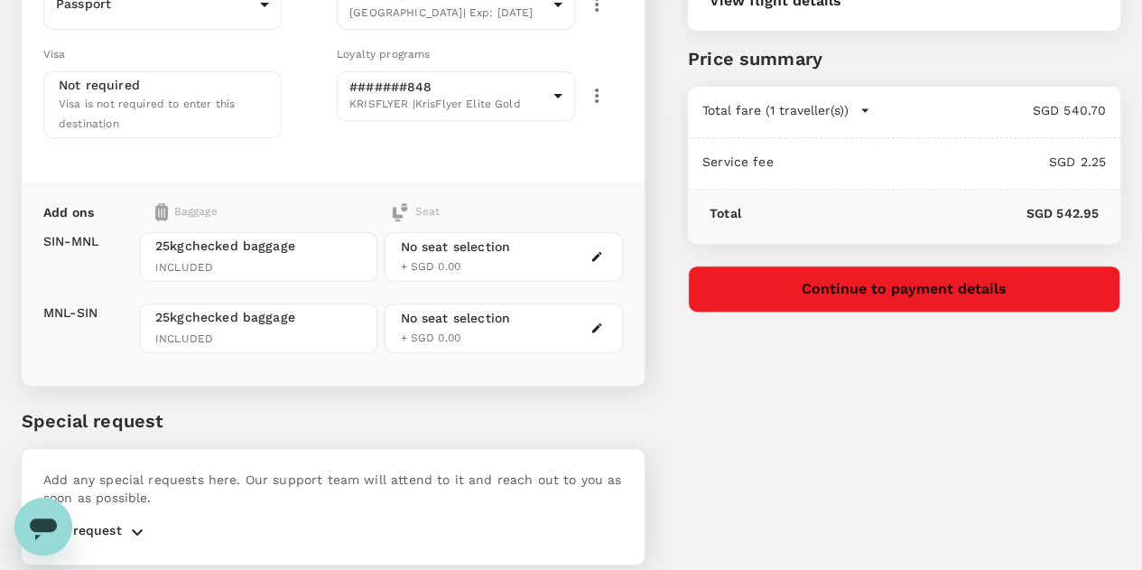
click at [622, 232] on div "No seat selection + SGD 0.00" at bounding box center [503, 257] width 237 height 50
click at [603, 250] on icon "button" at bounding box center [596, 256] width 13 height 13
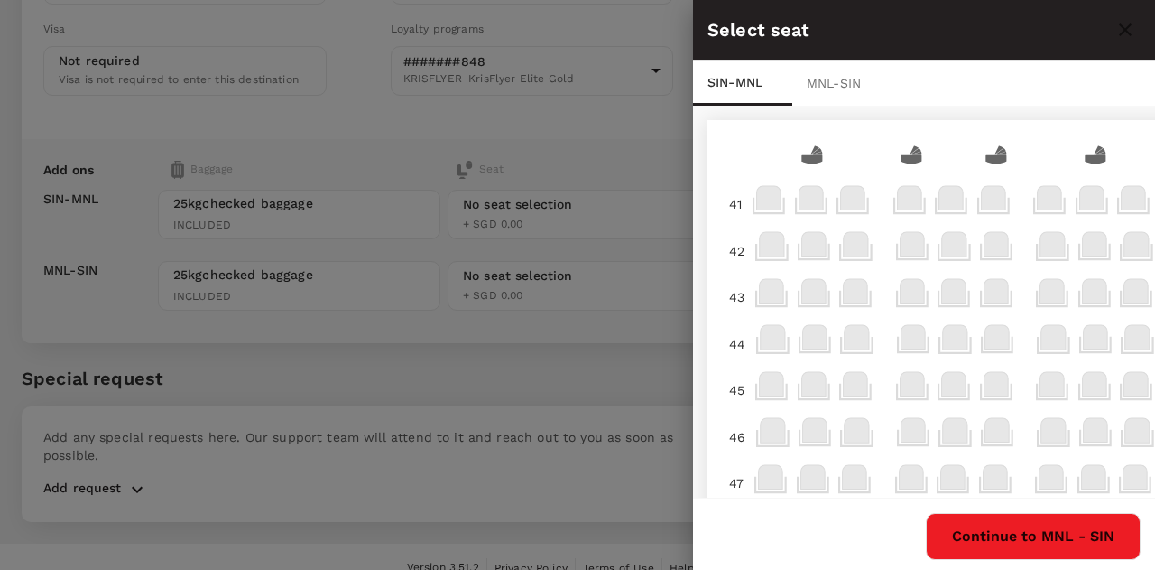
scroll to position [271, 0]
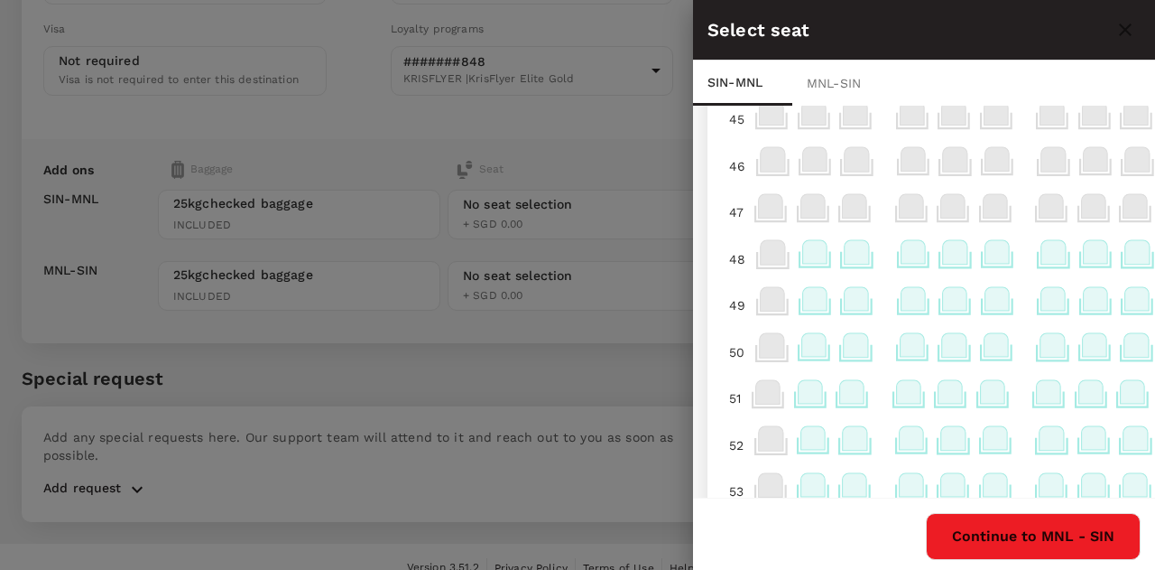
click at [919, 255] on icon at bounding box center [913, 251] width 24 height 23
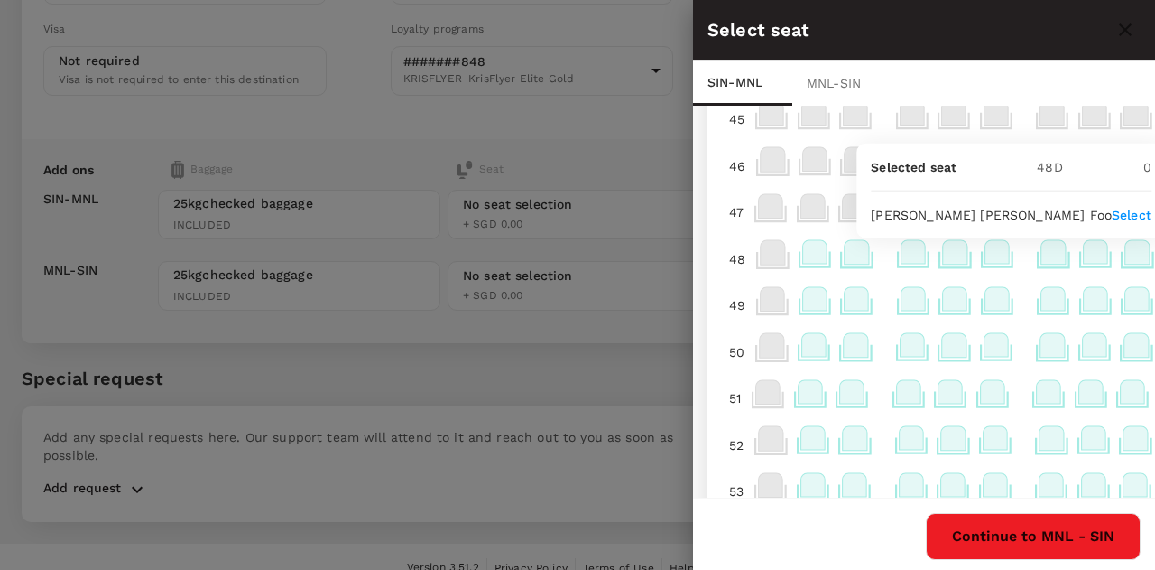
click at [1112, 210] on p "Select" at bounding box center [1132, 215] width 40 height 18
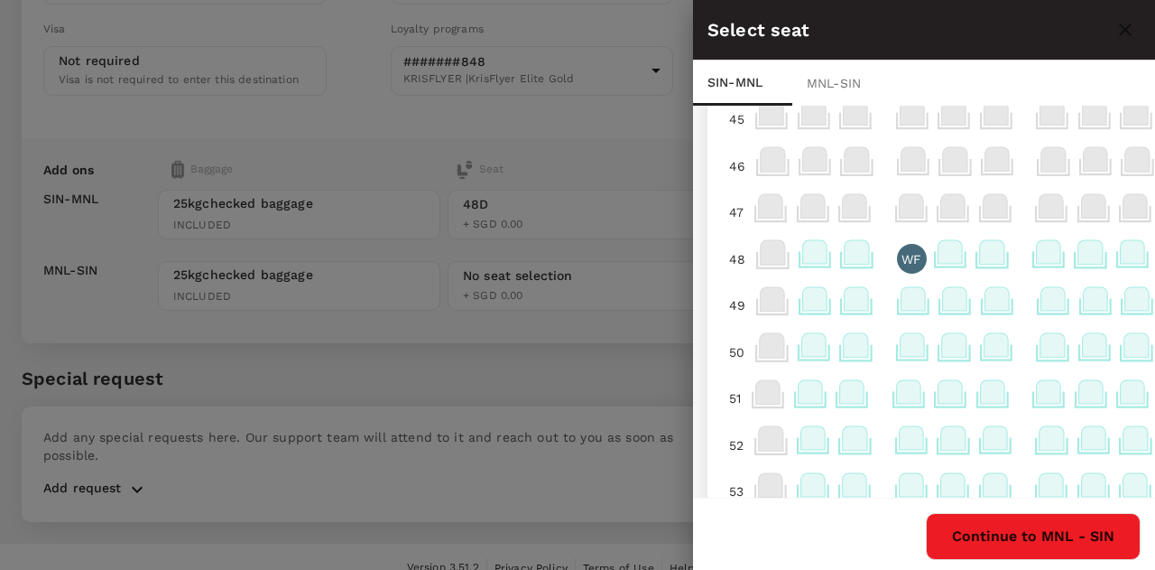
click at [1047, 526] on button "Continue to MNL - SIN" at bounding box center [1033, 536] width 215 height 47
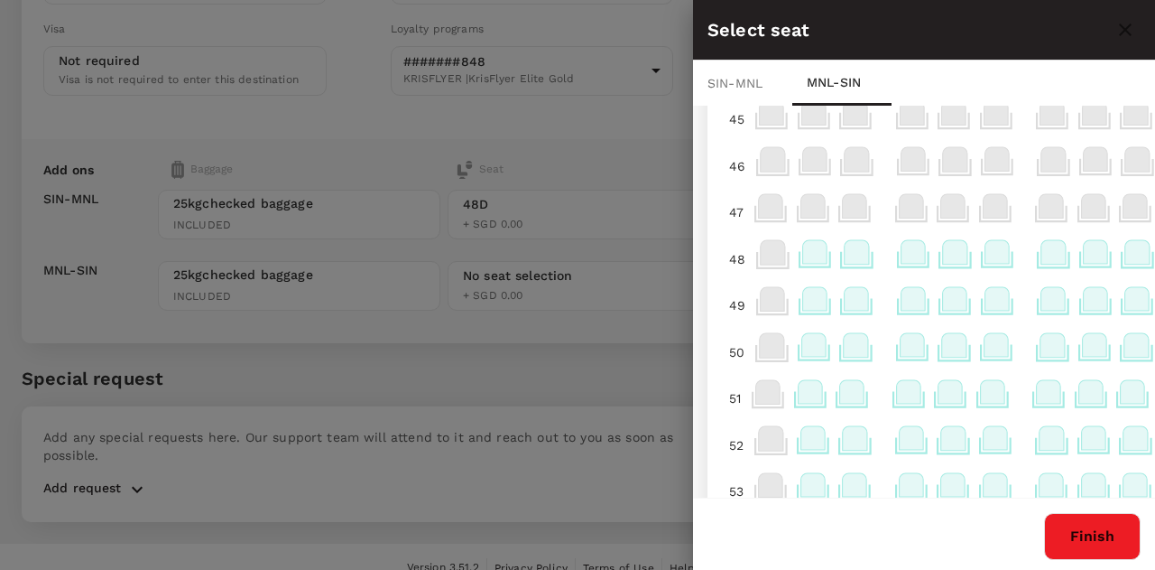
click at [915, 248] on icon at bounding box center [913, 251] width 24 height 23
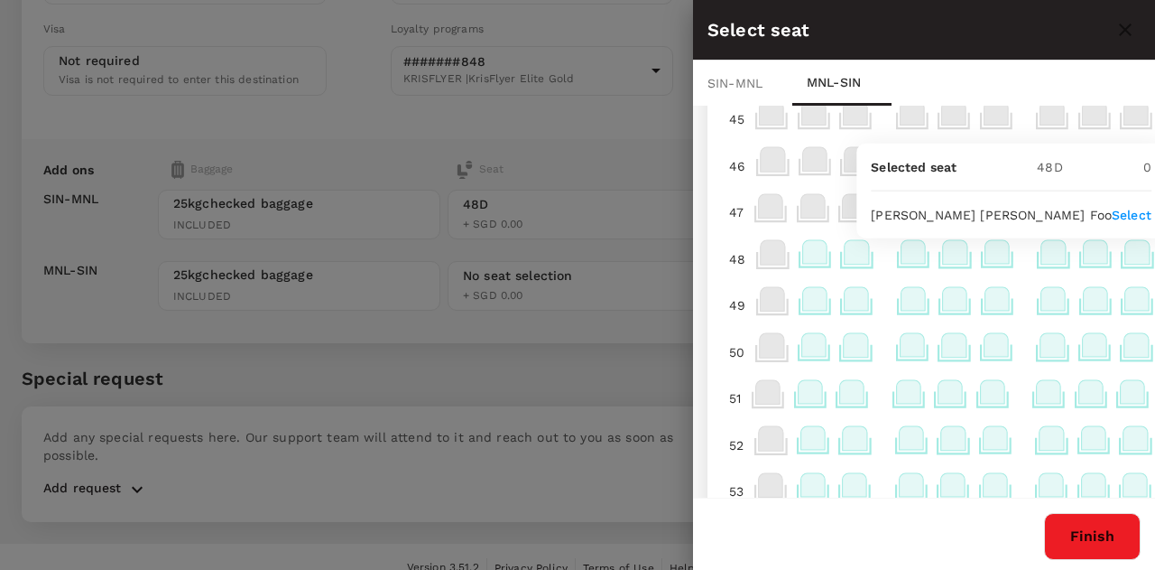
click at [1112, 213] on p "Select" at bounding box center [1132, 215] width 40 height 18
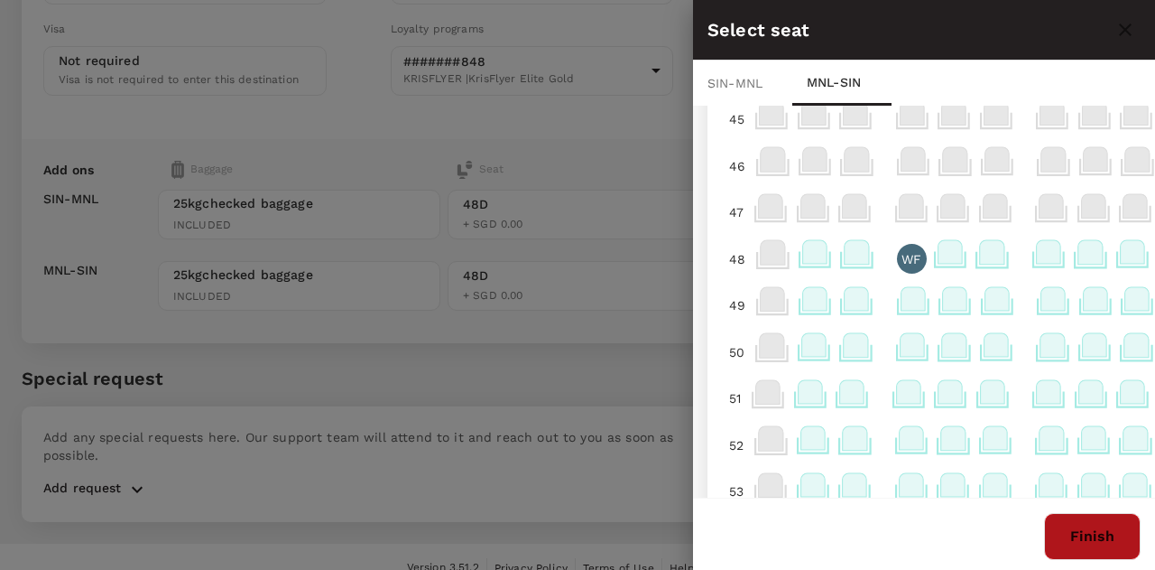
click at [1108, 541] on button "Finish" at bounding box center [1092, 536] width 97 height 47
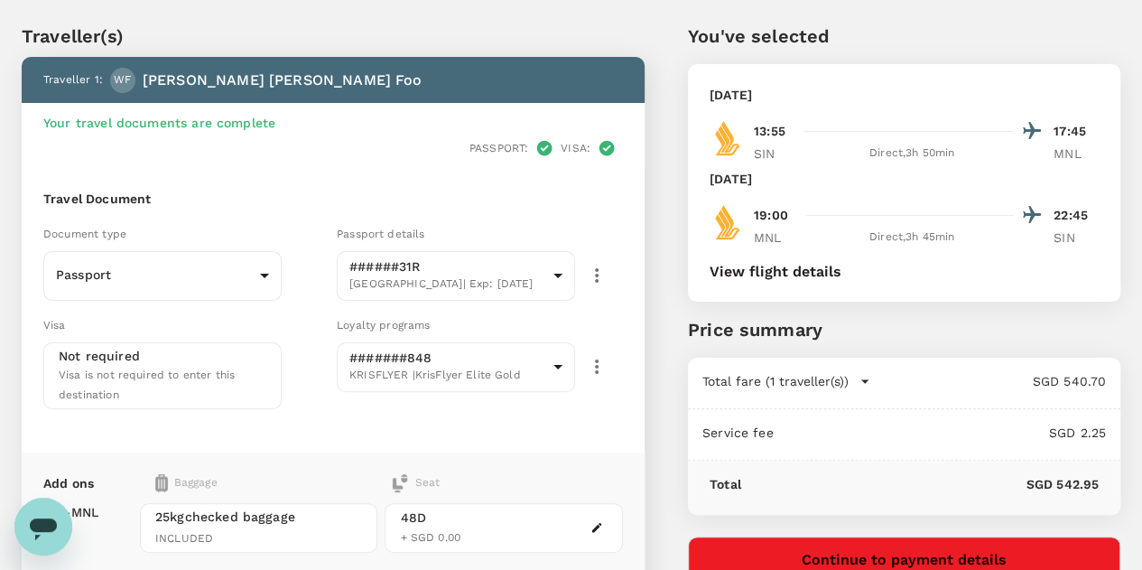
scroll to position [317, 0]
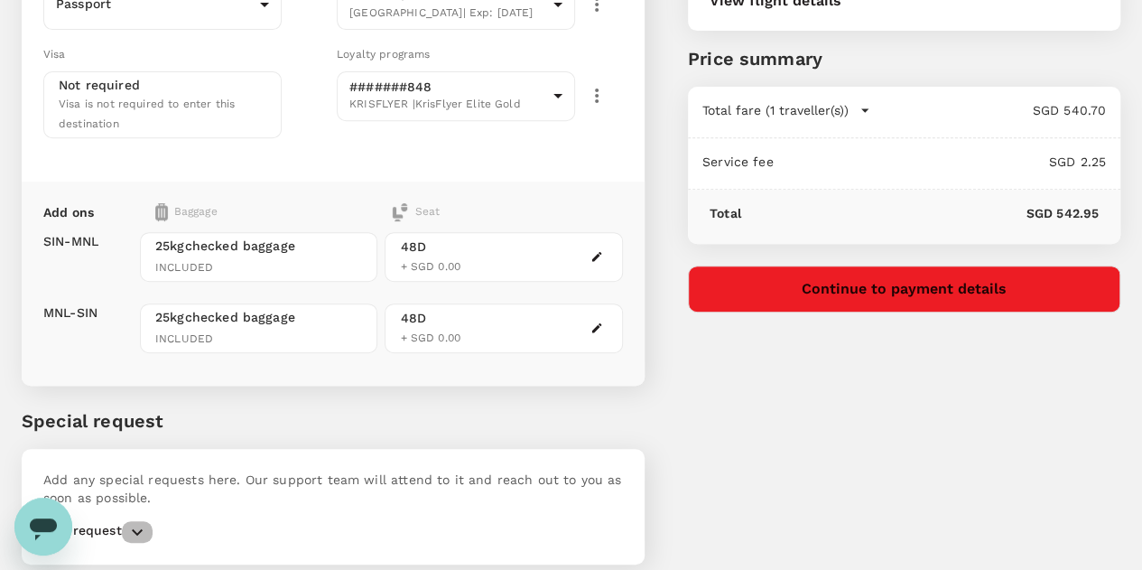
click at [134, 521] on icon "button" at bounding box center [137, 532] width 22 height 22
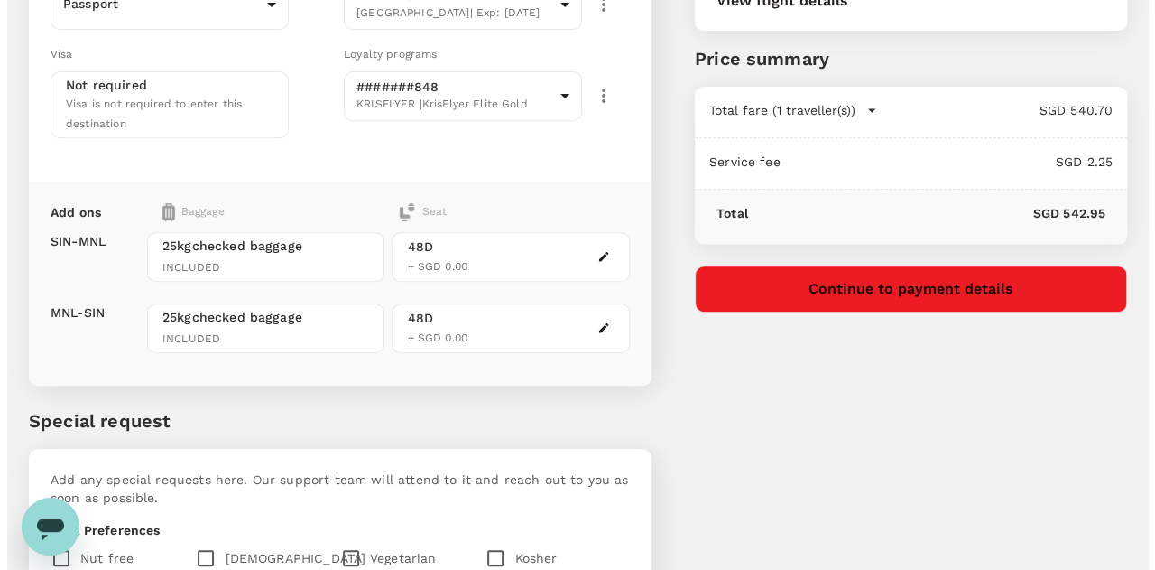
scroll to position [588, 0]
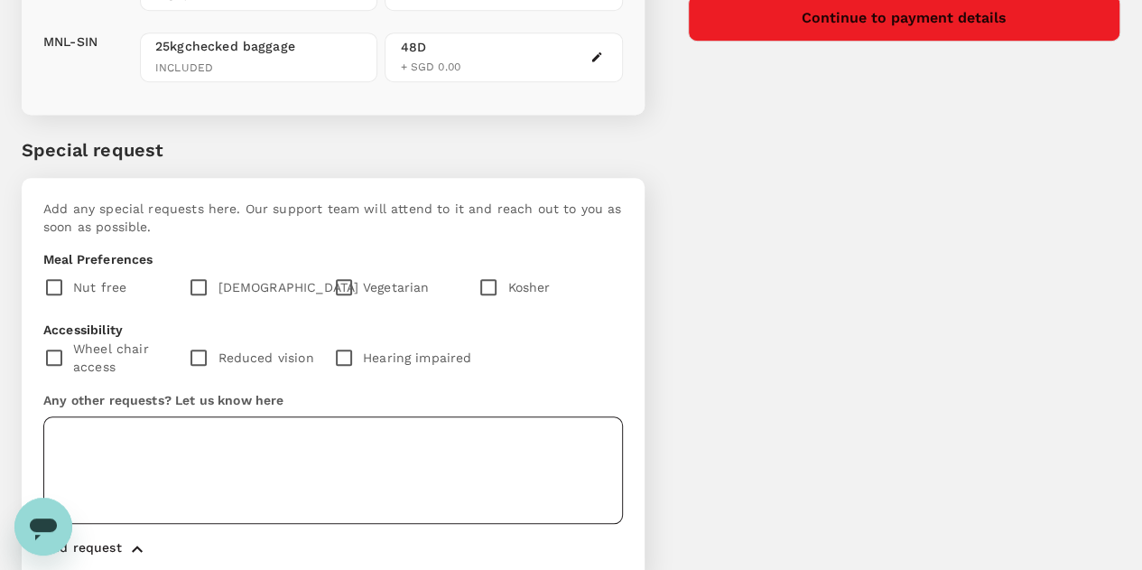
click at [170, 416] on textarea at bounding box center [333, 469] width 580 height 107
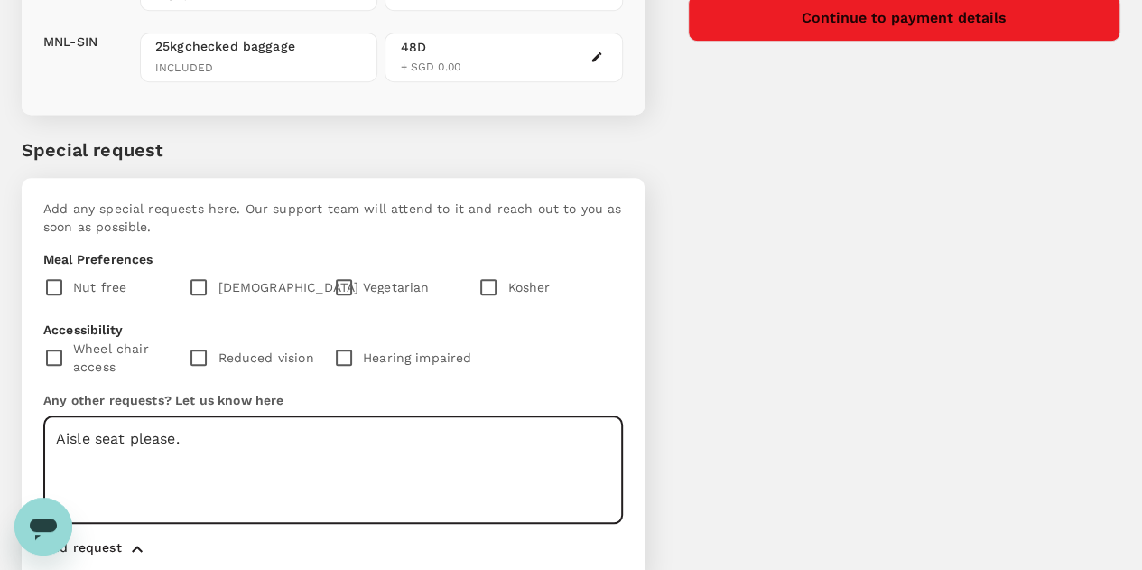
type textarea "Aisle seat please."
click at [930, 24] on button "Continue to payment details" at bounding box center [904, 18] width 432 height 47
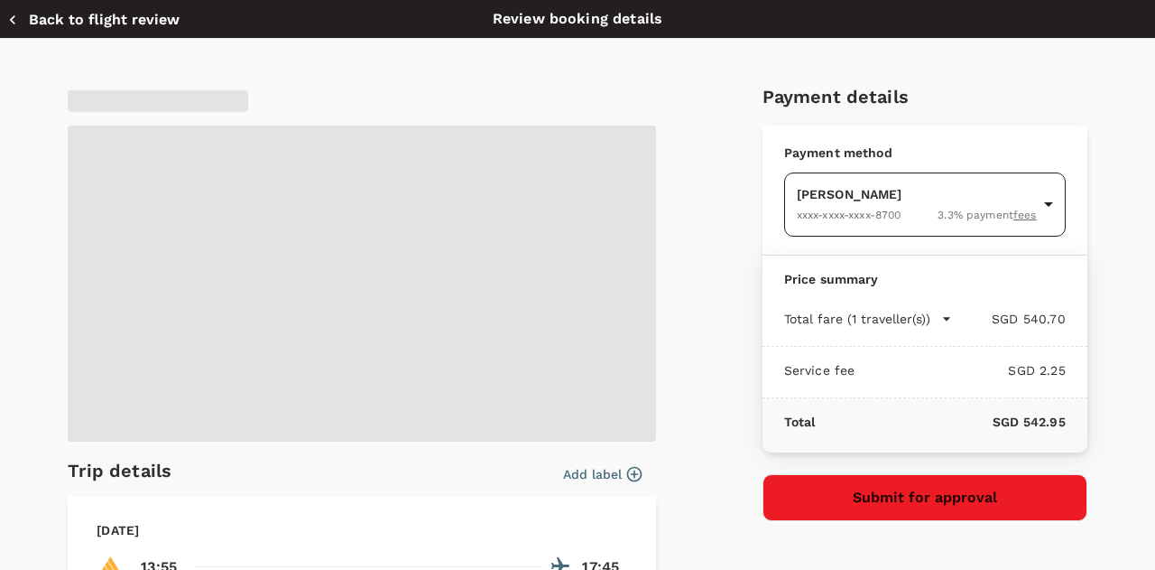
click at [927, 185] on body "Back to flight results Flight review Traveller(s) Traveller 1 : [PERSON_NAME] […" at bounding box center [577, 10] width 1155 height 1197
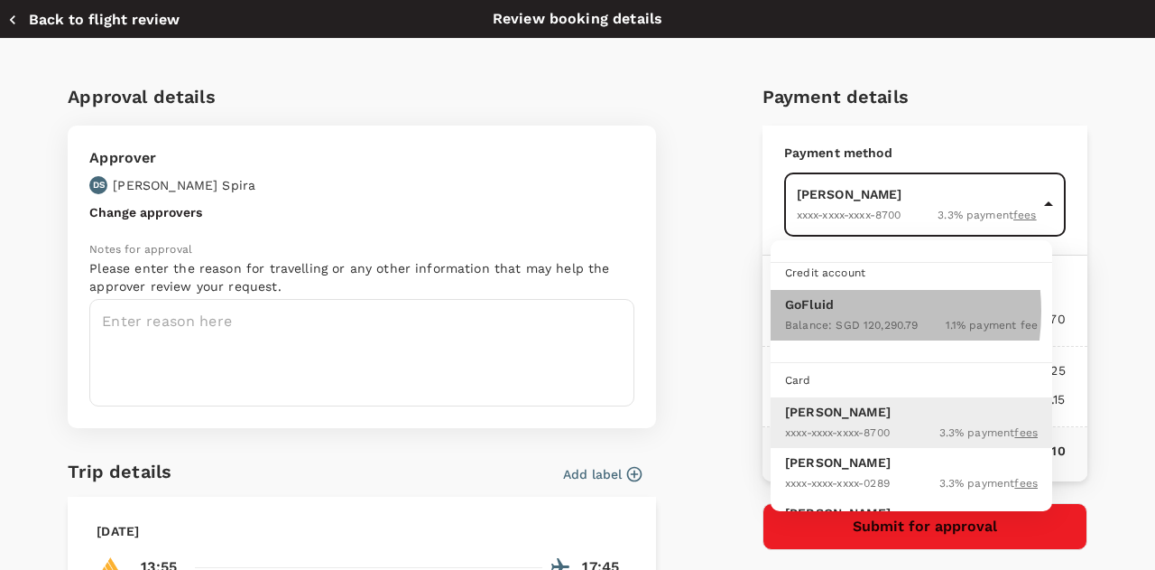
click at [816, 310] on p "GoFluid" at bounding box center [911, 304] width 253 height 18
type input "9e677c2c-1b51-4fb9-8b8e-e61d94c42ce6"
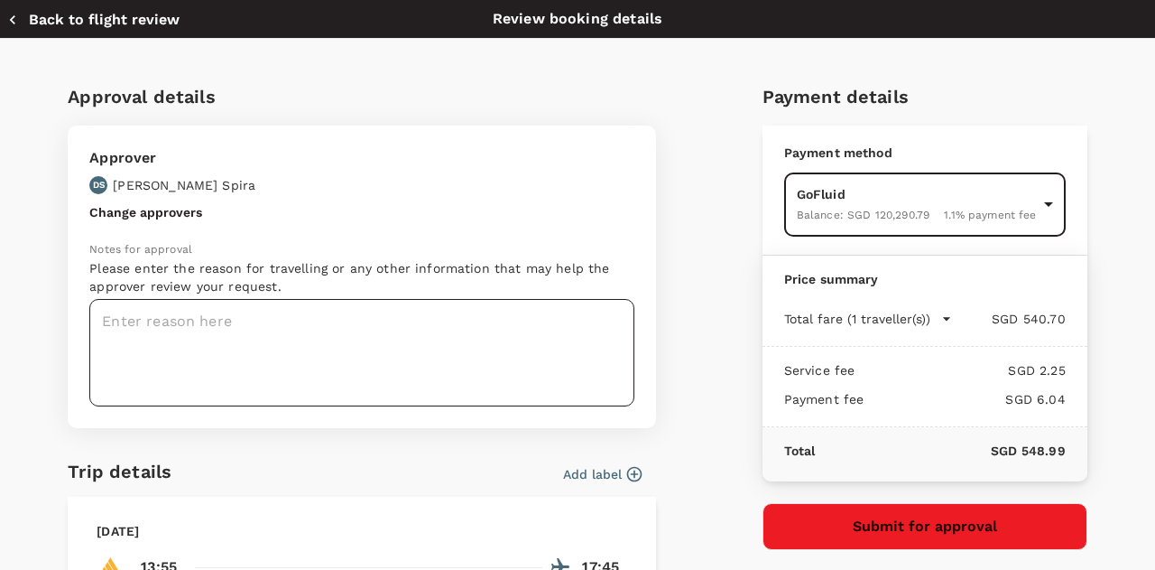
click at [189, 319] on textarea at bounding box center [361, 352] width 545 height 107
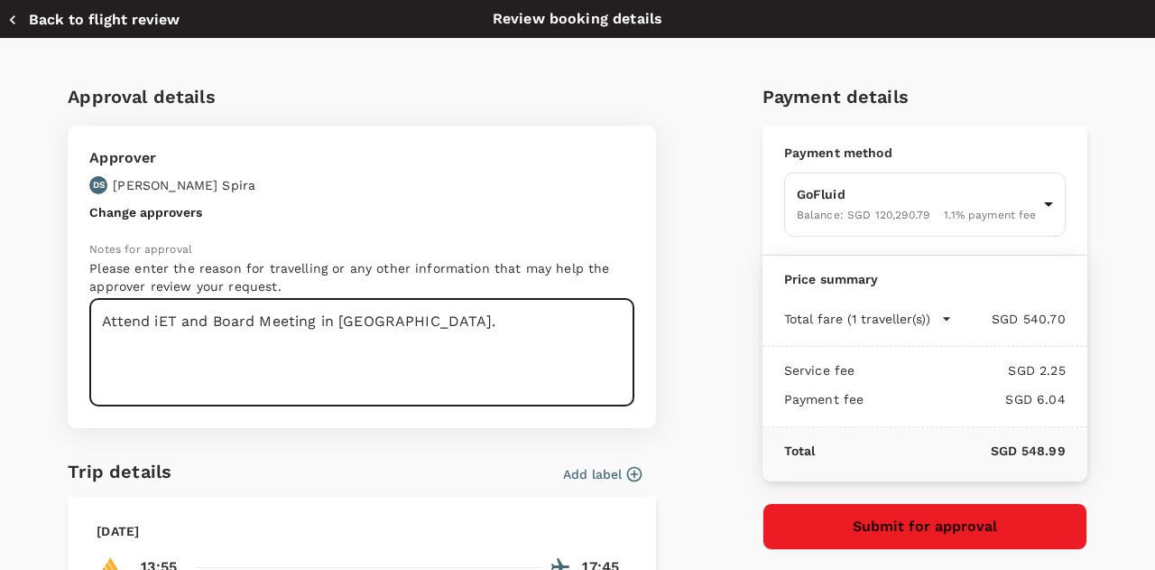
scroll to position [271, 0]
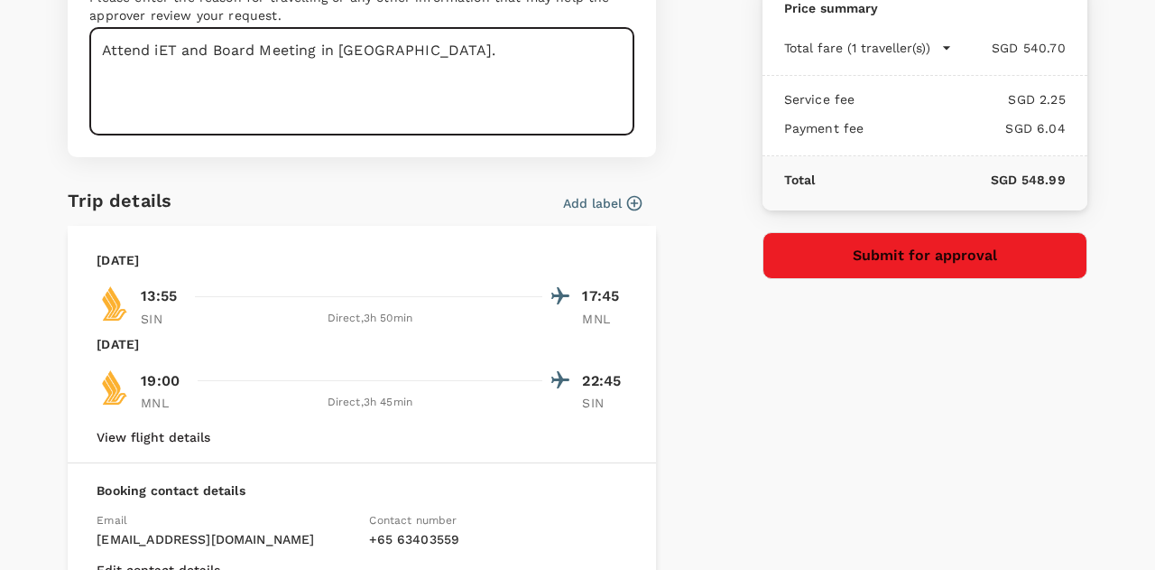
type textarea "Attend iET and Board Meeting in [GEOGRAPHIC_DATA]."
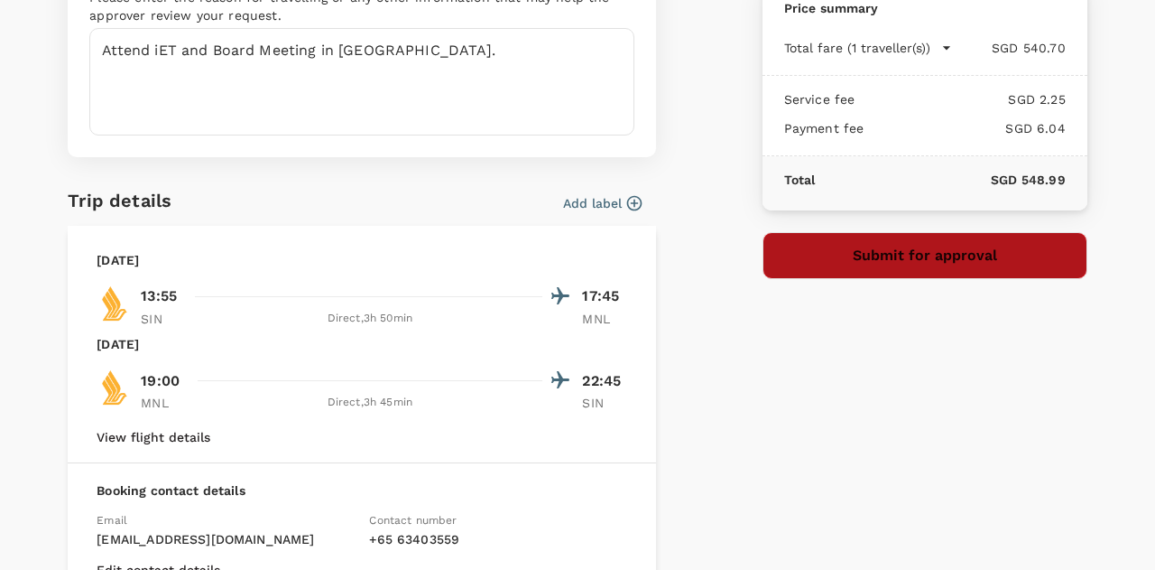
click at [881, 250] on button "Submit for approval" at bounding box center [925, 255] width 325 height 47
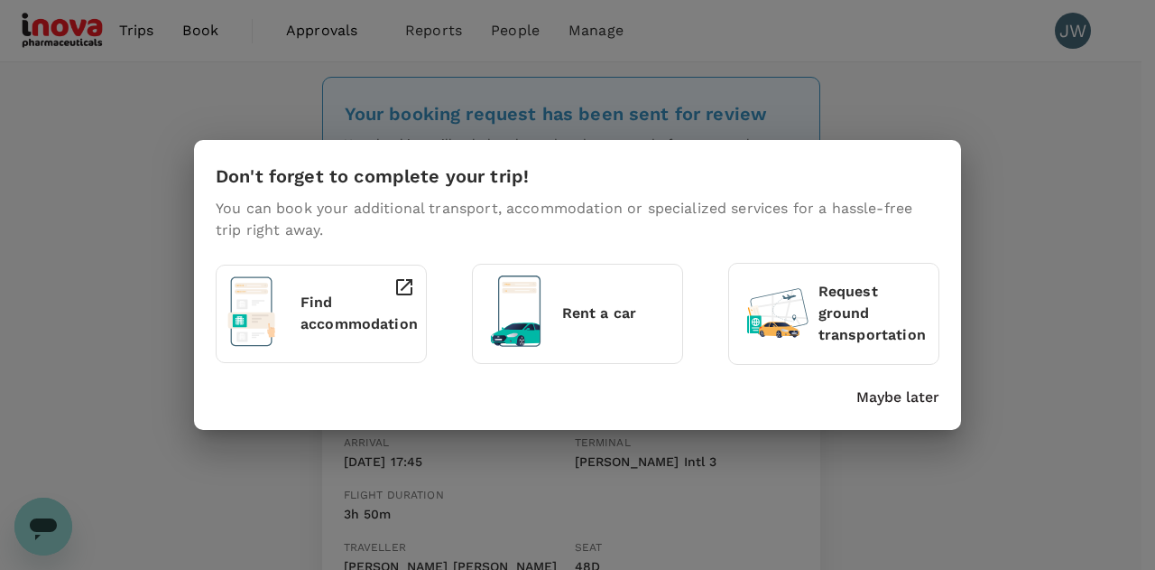
click at [908, 391] on p "Maybe later" at bounding box center [898, 397] width 83 height 22
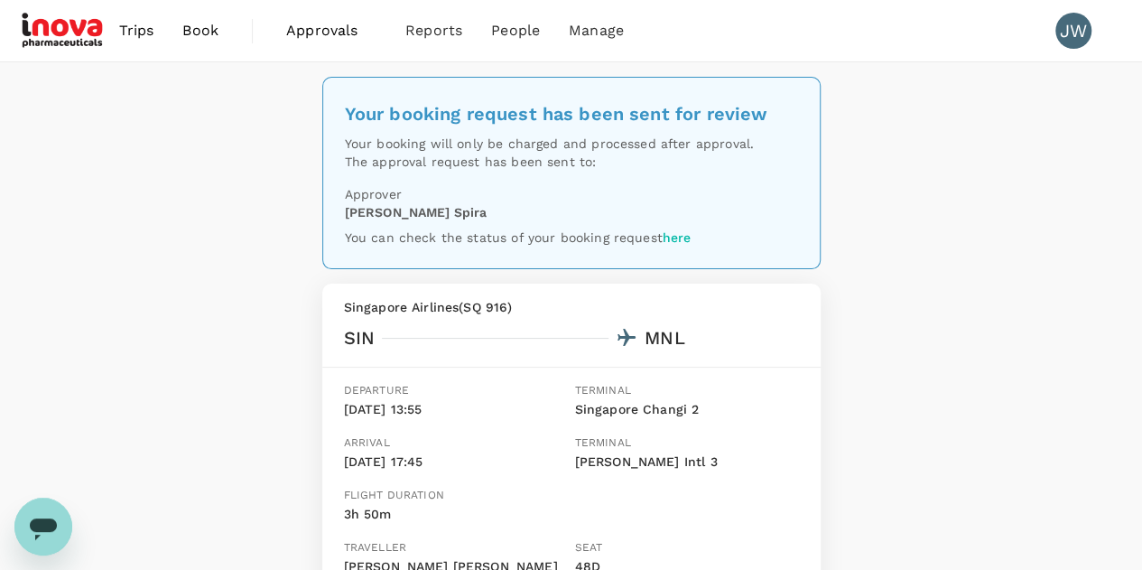
click at [191, 32] on span "Book" at bounding box center [200, 31] width 36 height 22
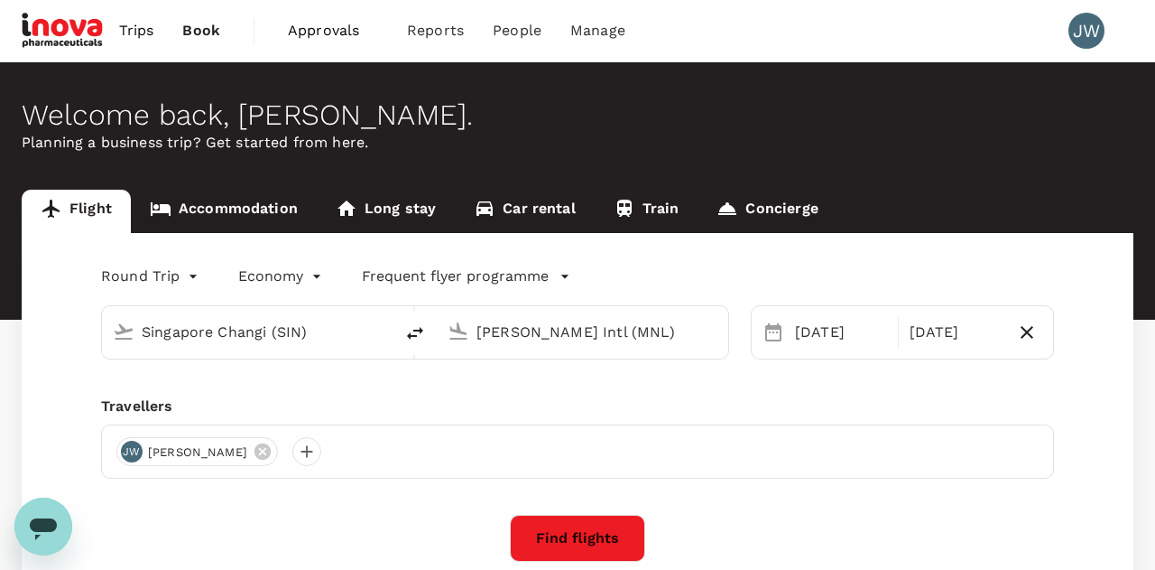
type input "Singapore Changi (SIN)"
type input "[PERSON_NAME] Intl (MNL)"
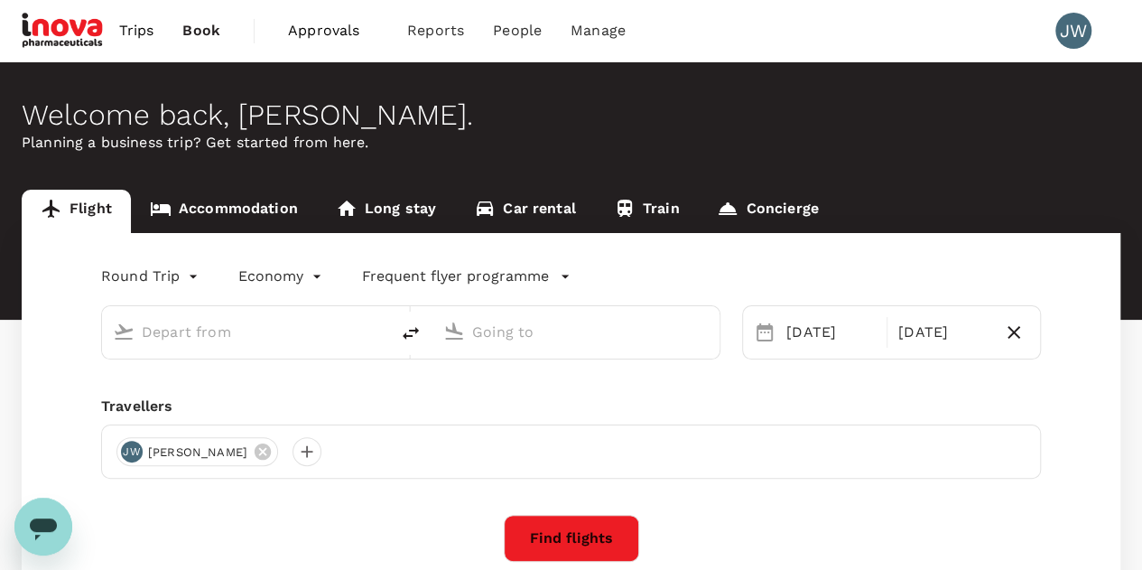
type input "Singapore Changi (SIN)"
type input "[PERSON_NAME] Intl (MNL)"
type input "Singapore Changi (SIN)"
type input "[PERSON_NAME] Intl (MNL)"
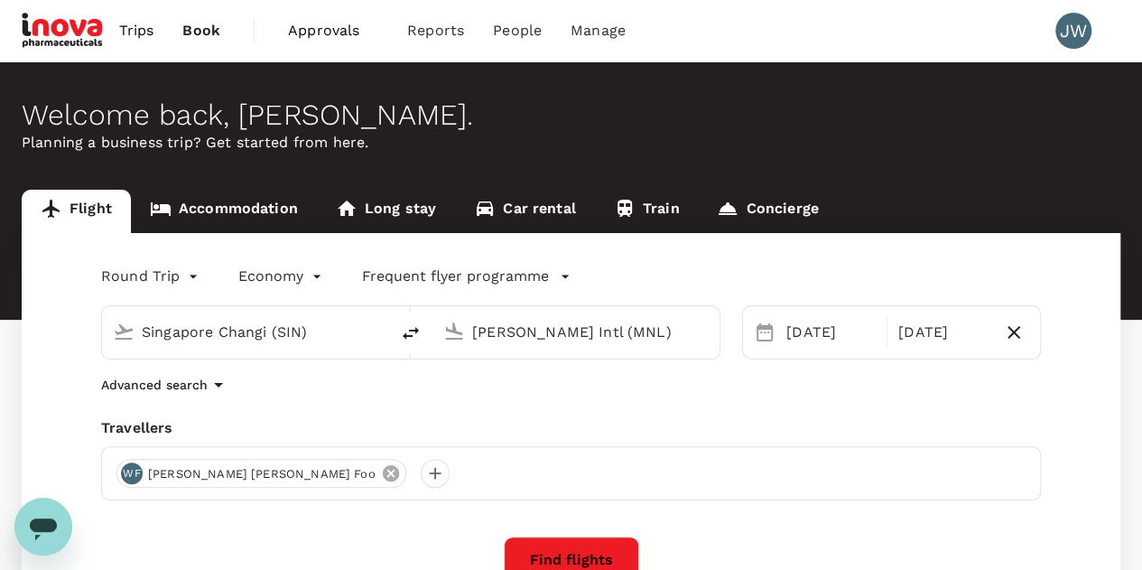
click at [381, 469] on icon at bounding box center [391, 473] width 20 height 20
click at [134, 474] on div at bounding box center [130, 473] width 29 height 29
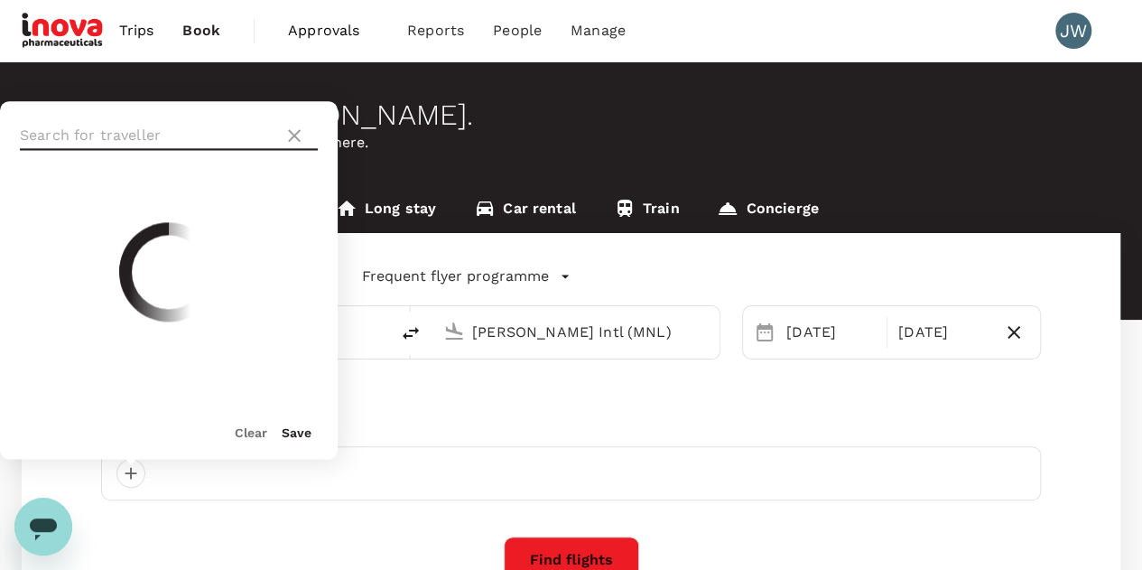
click at [133, 134] on input "text" at bounding box center [148, 135] width 256 height 29
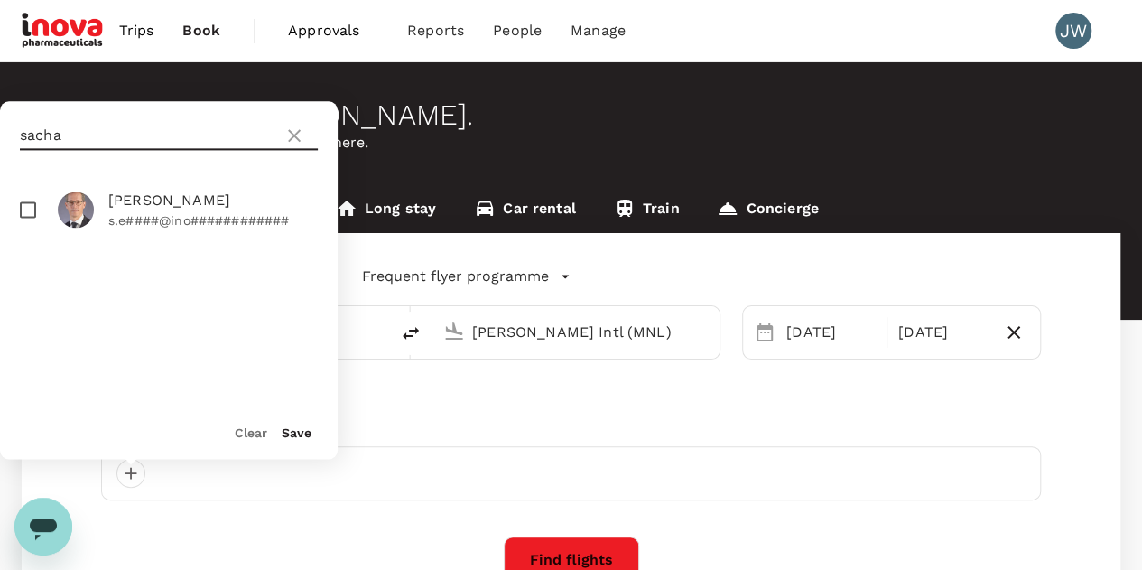
type input "sacha"
click at [29, 206] on input "checkbox" at bounding box center [28, 209] width 38 height 38
checkbox input "true"
click at [292, 433] on button "Save" at bounding box center [297, 432] width 30 height 14
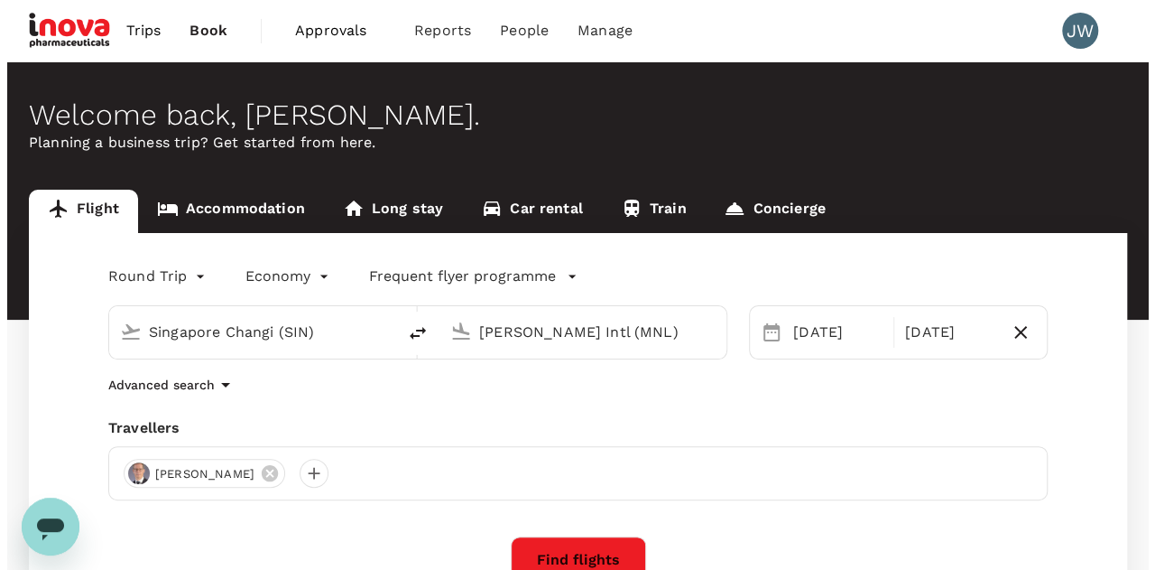
scroll to position [271, 0]
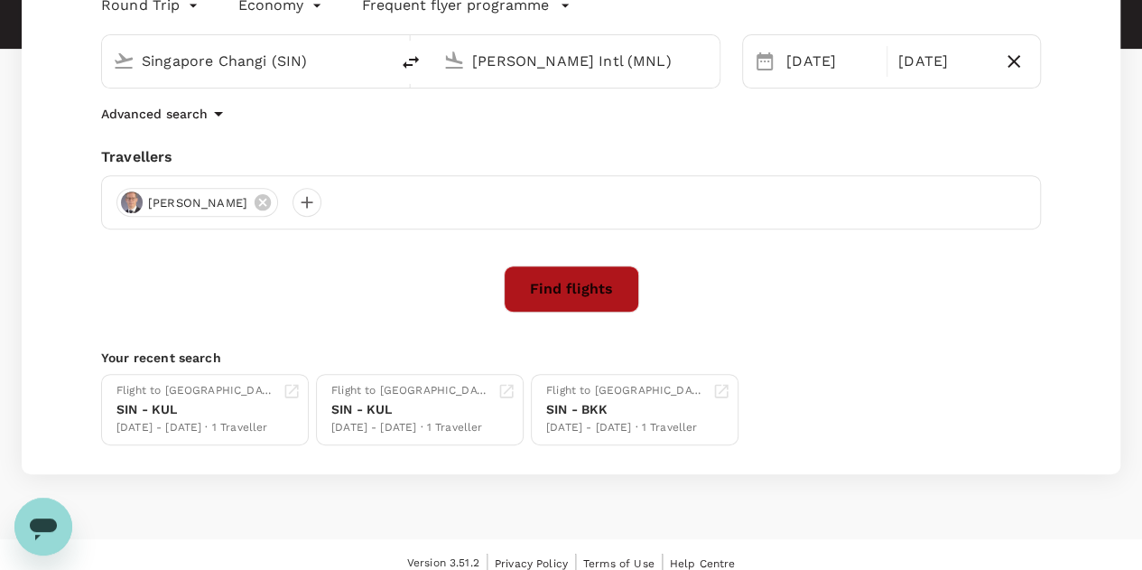
click at [530, 301] on button "Find flights" at bounding box center [571, 288] width 135 height 47
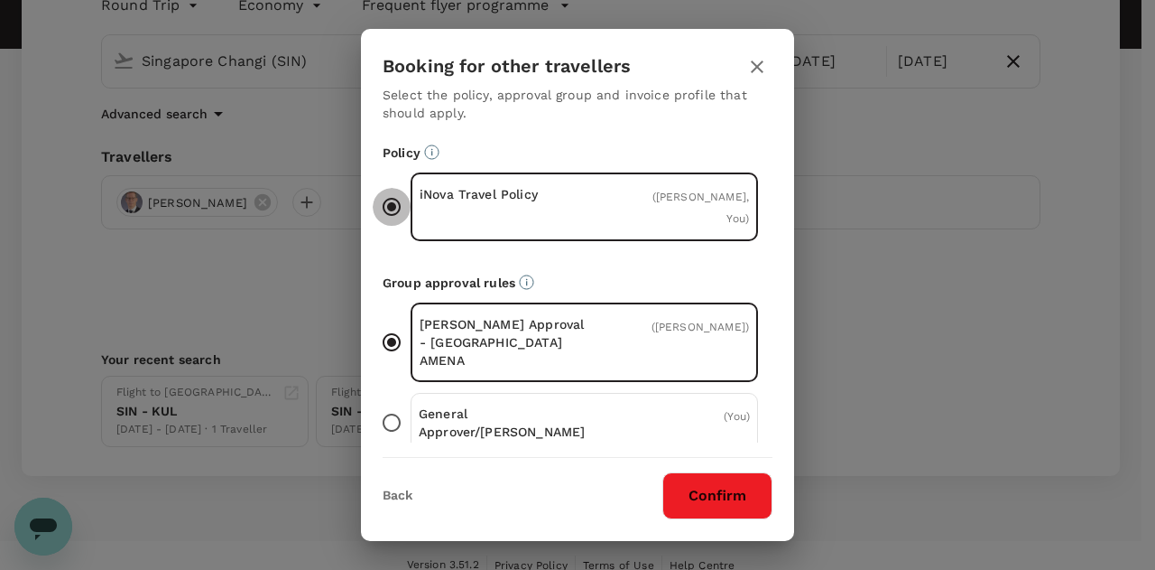
click at [391, 197] on input "iNova Travel Policy ( Sacha Ernst, You )" at bounding box center [392, 207] width 38 height 38
click at [393, 323] on input "Wendell Approval - Singapore AMENA ( Sacha Ernst )" at bounding box center [392, 342] width 38 height 38
click at [396, 403] on input "General Approver/Booker ( You )" at bounding box center [392, 422] width 38 height 38
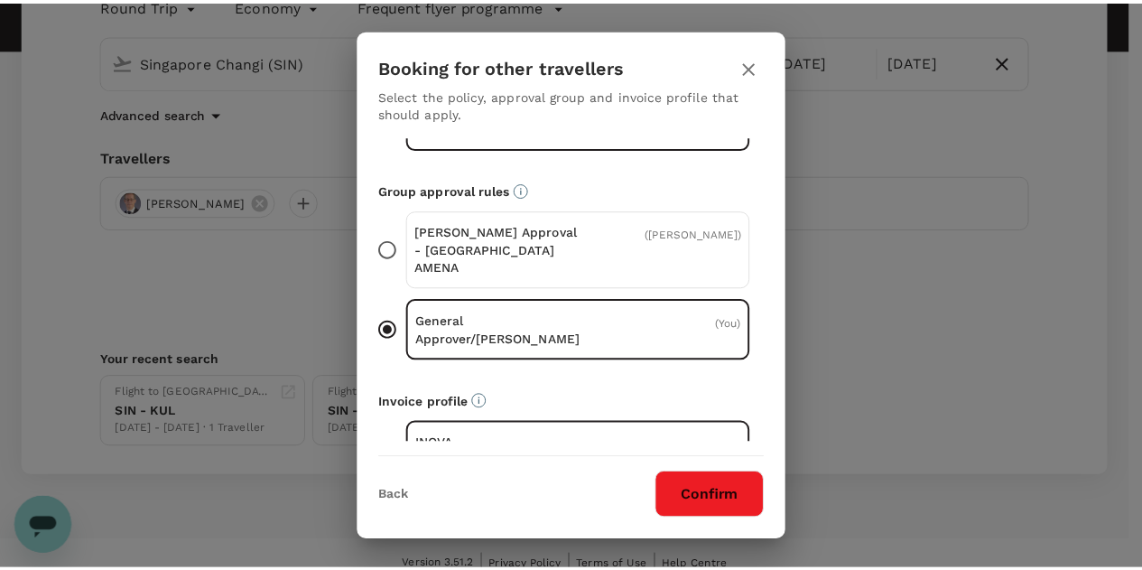
scroll to position [137, 0]
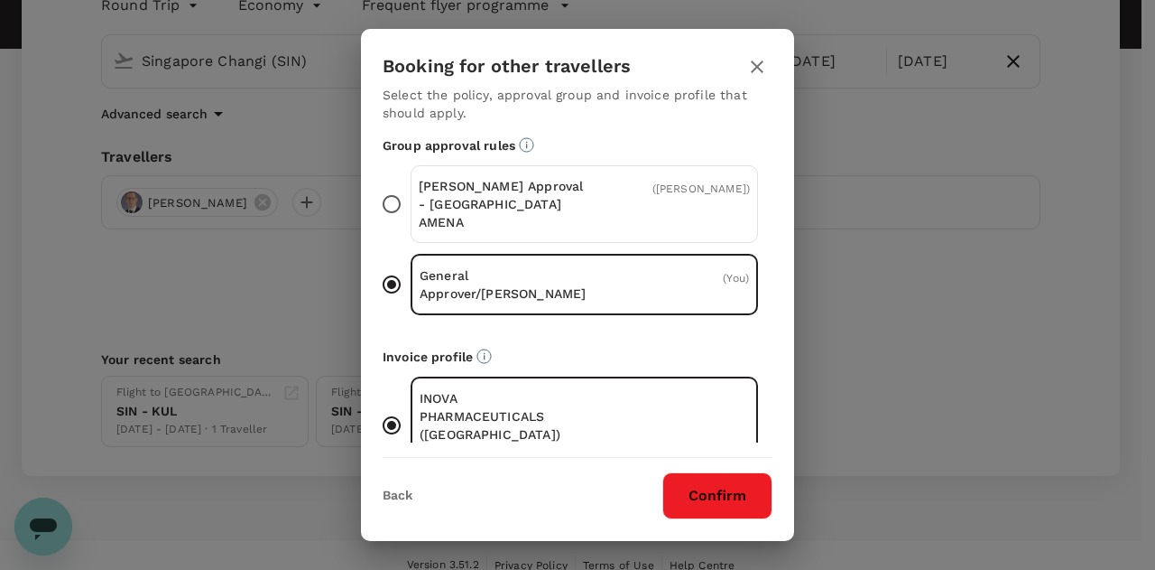
click at [724, 272] on span "( You )" at bounding box center [736, 278] width 26 height 13
click at [411, 265] on input "General Approver/Booker ( You )" at bounding box center [392, 284] width 38 height 38
click at [704, 492] on button "Confirm" at bounding box center [718, 495] width 110 height 47
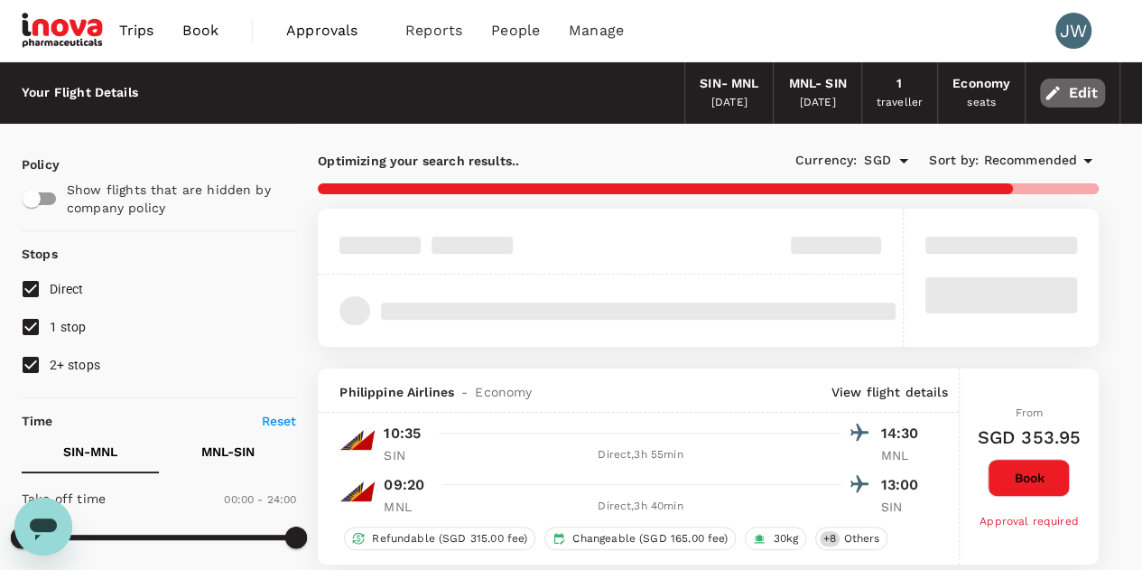
click at [1077, 93] on button "Edit" at bounding box center [1072, 93] width 65 height 29
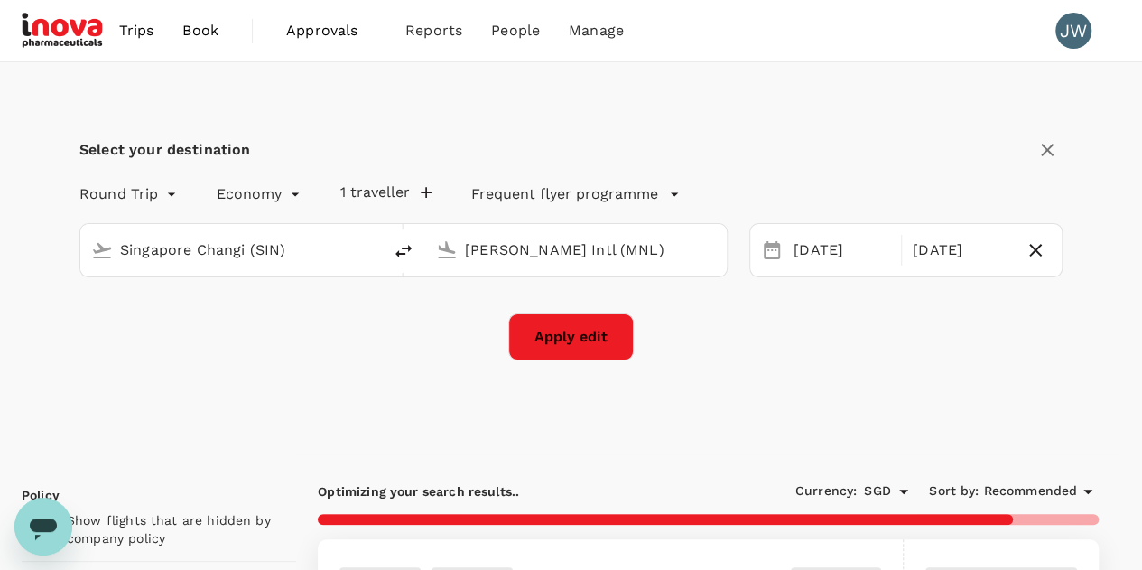
type input "Singapore Changi (SIN)"
type input "[PERSON_NAME] Intl (MNL)"
click at [544, 326] on button "Apply edit" at bounding box center [570, 336] width 125 height 47
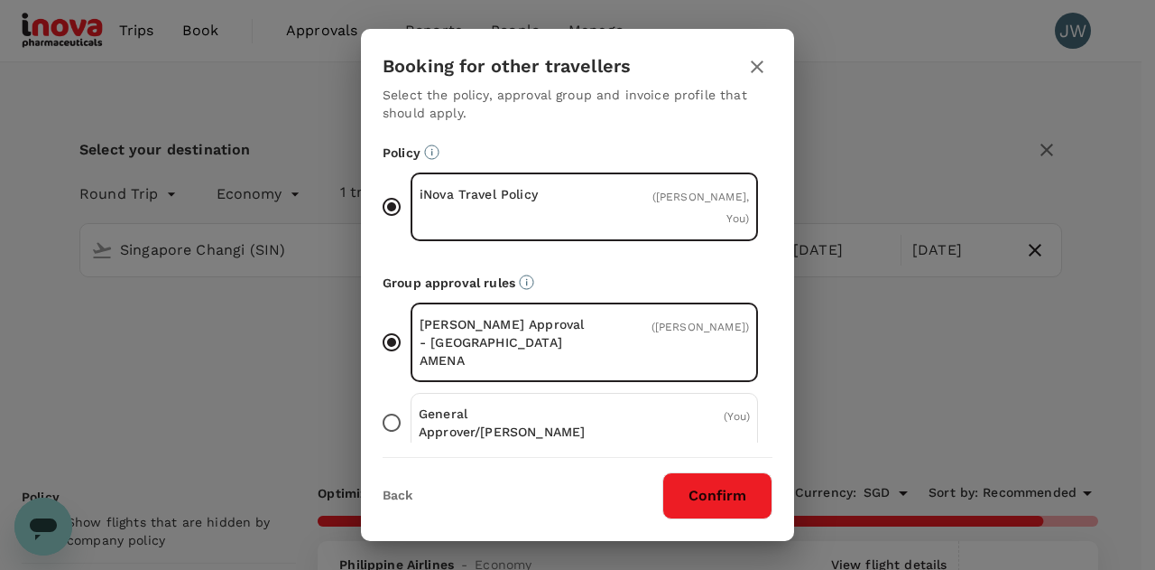
click at [705, 494] on button "Confirm" at bounding box center [718, 495] width 110 height 47
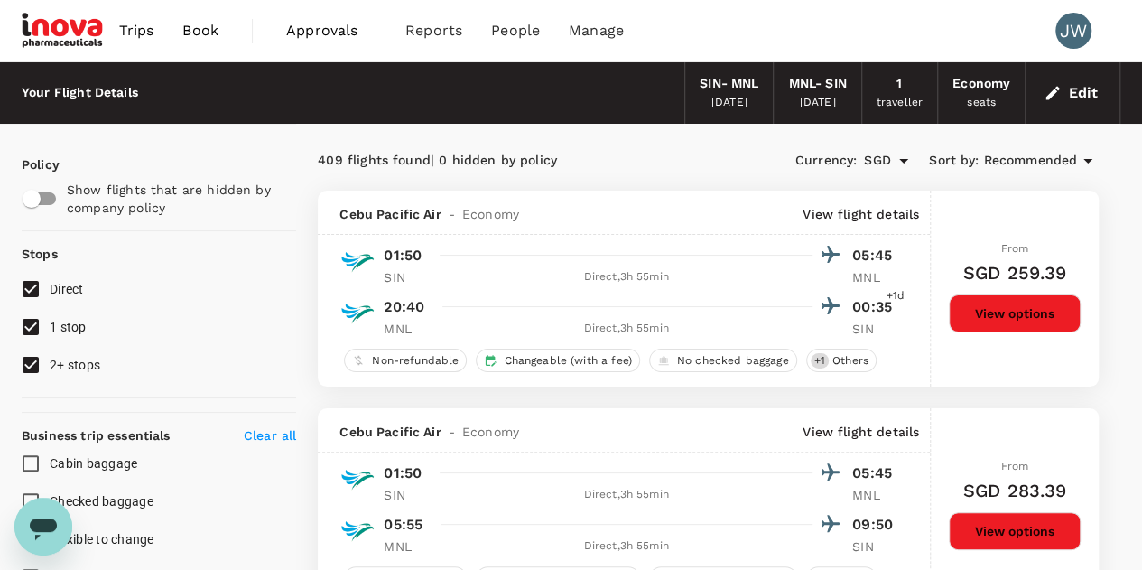
checkbox input "false"
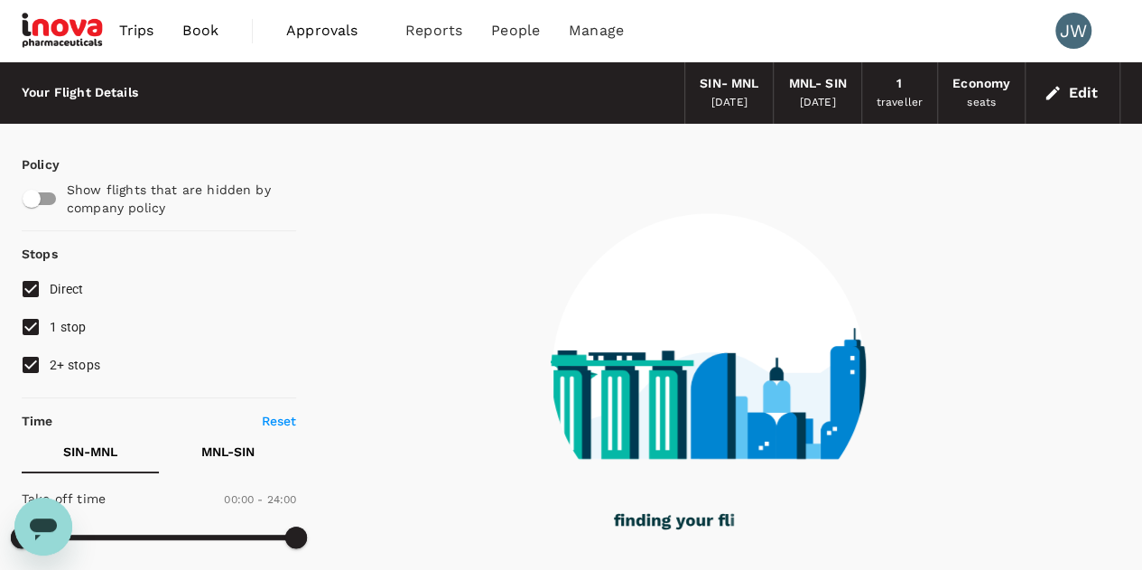
click at [29, 367] on input "2+ stops" at bounding box center [31, 365] width 38 height 38
checkbox input "false"
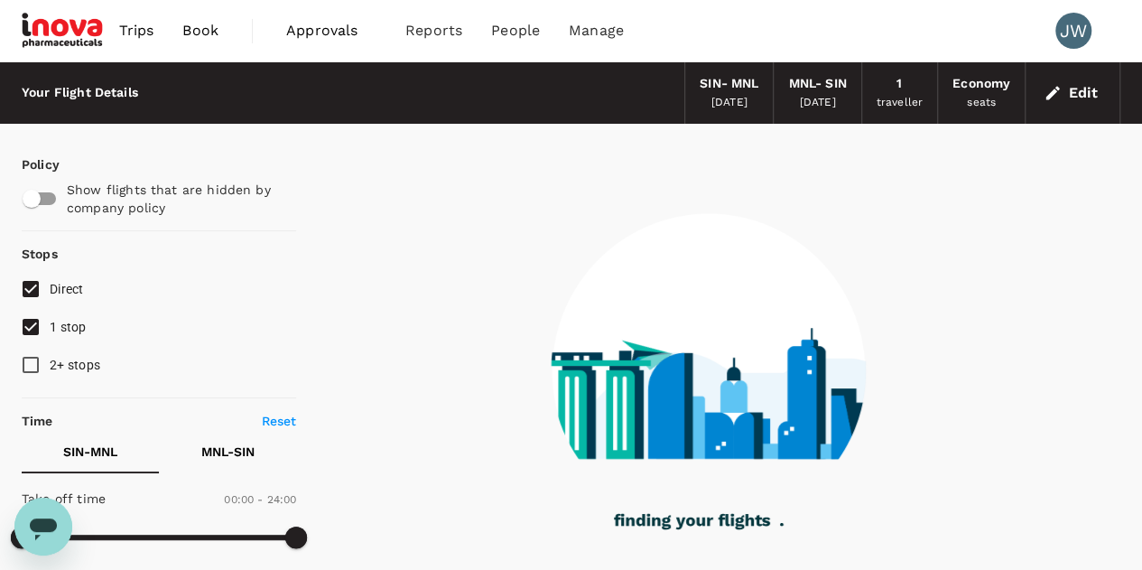
click at [31, 324] on input "1 stop" at bounding box center [31, 327] width 38 height 38
checkbox input "false"
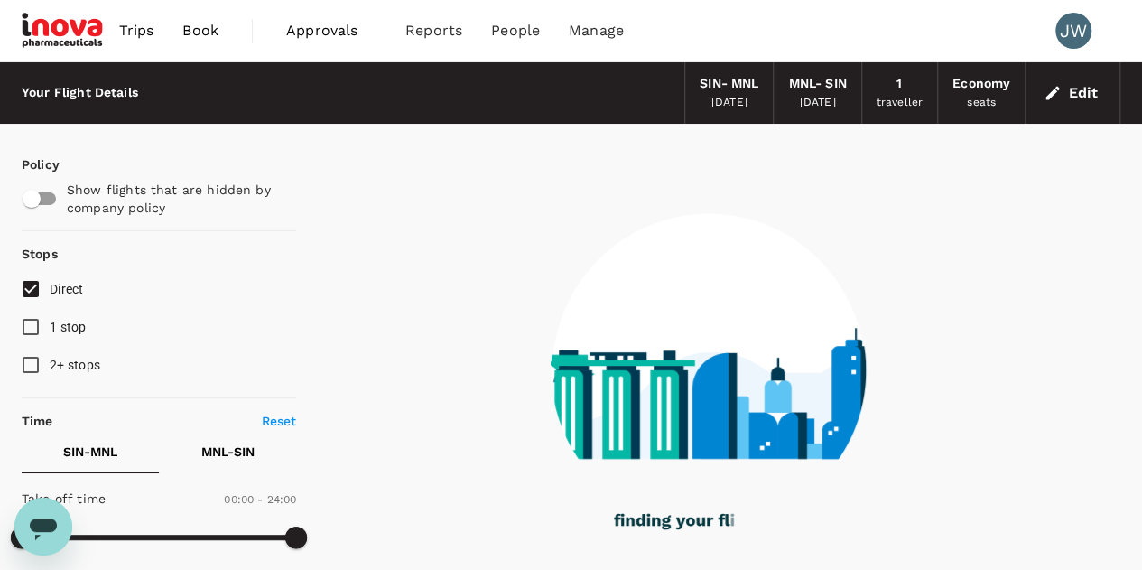
type input "935"
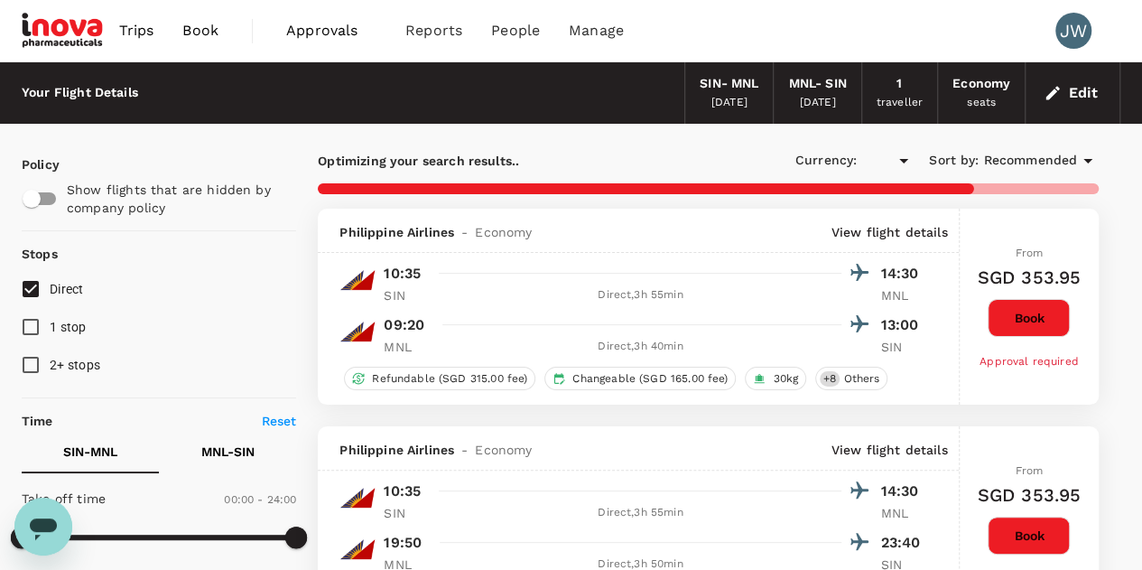
checkbox input "true"
type input "SGD"
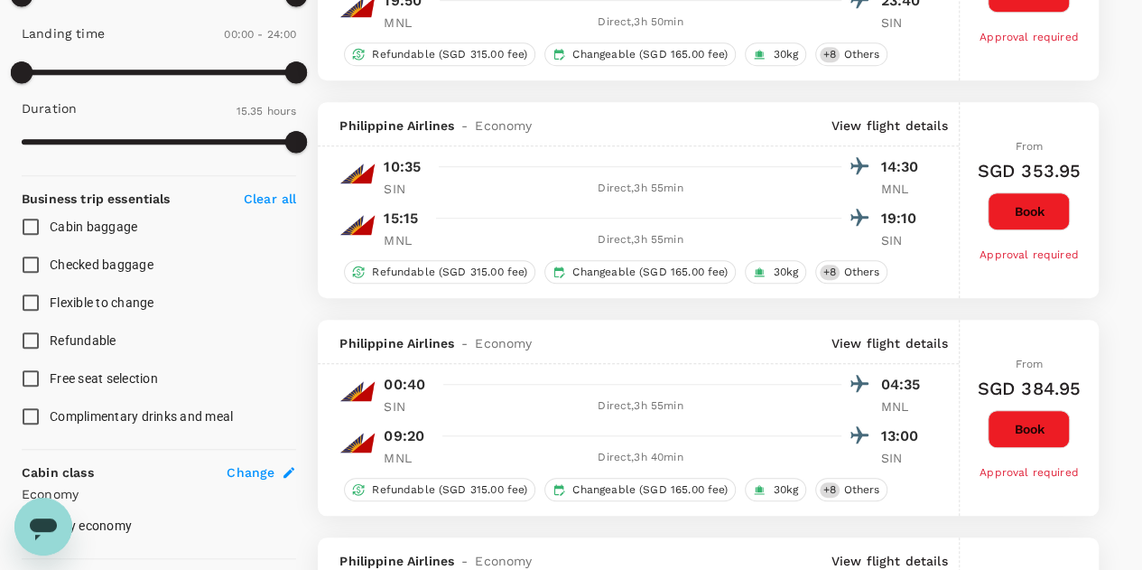
scroll to position [1083, 0]
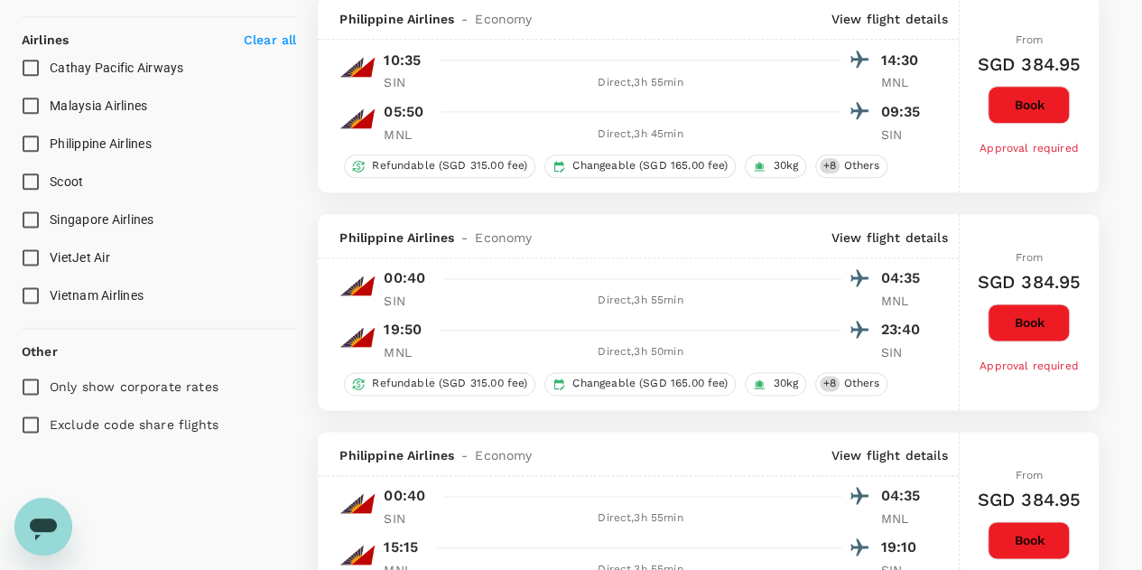
click at [40, 215] on input "Singapore Airlines" at bounding box center [31, 219] width 38 height 38
checkbox input "true"
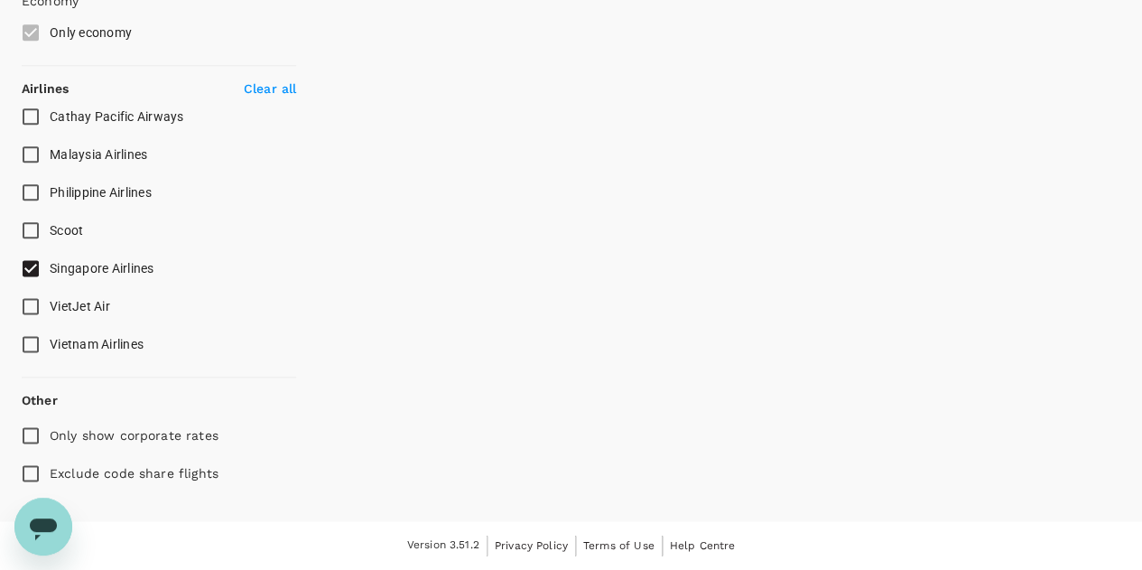
scroll to position [1030, 0]
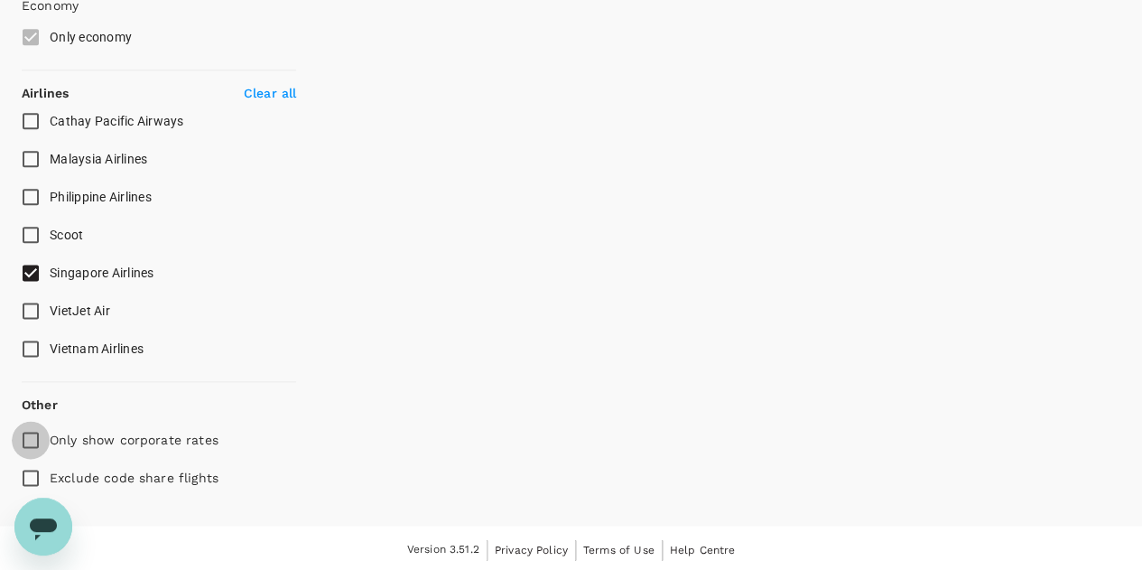
click at [38, 427] on input "Only show corporate rates" at bounding box center [31, 440] width 38 height 38
click at [31, 427] on input "Only show corporate rates" at bounding box center [31, 440] width 38 height 38
checkbox input "false"
click at [34, 472] on input "Exclude code share flights" at bounding box center [31, 478] width 38 height 38
checkbox input "true"
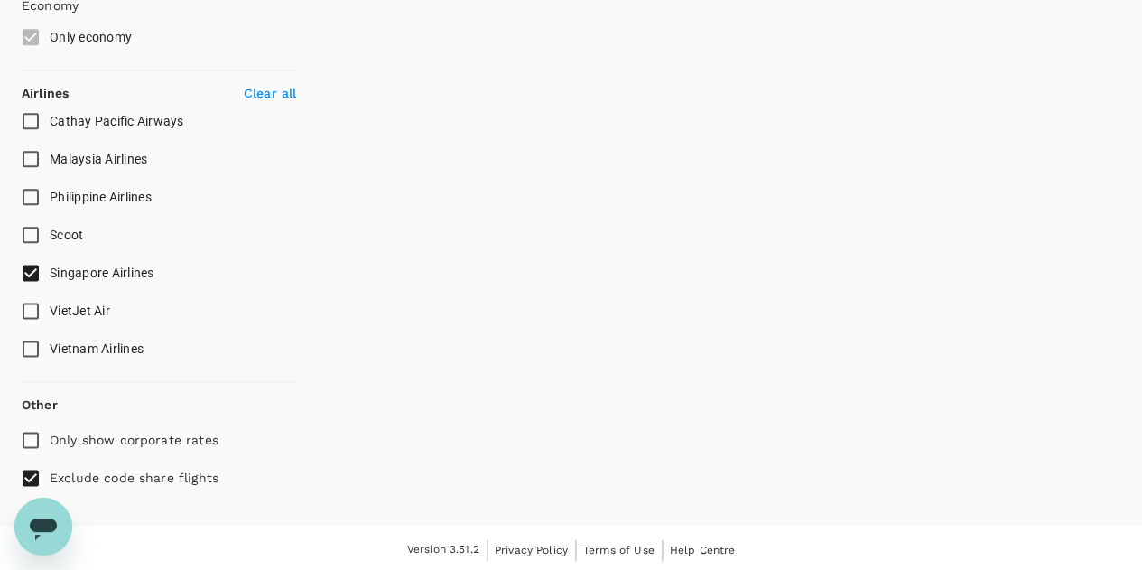
type input "1135"
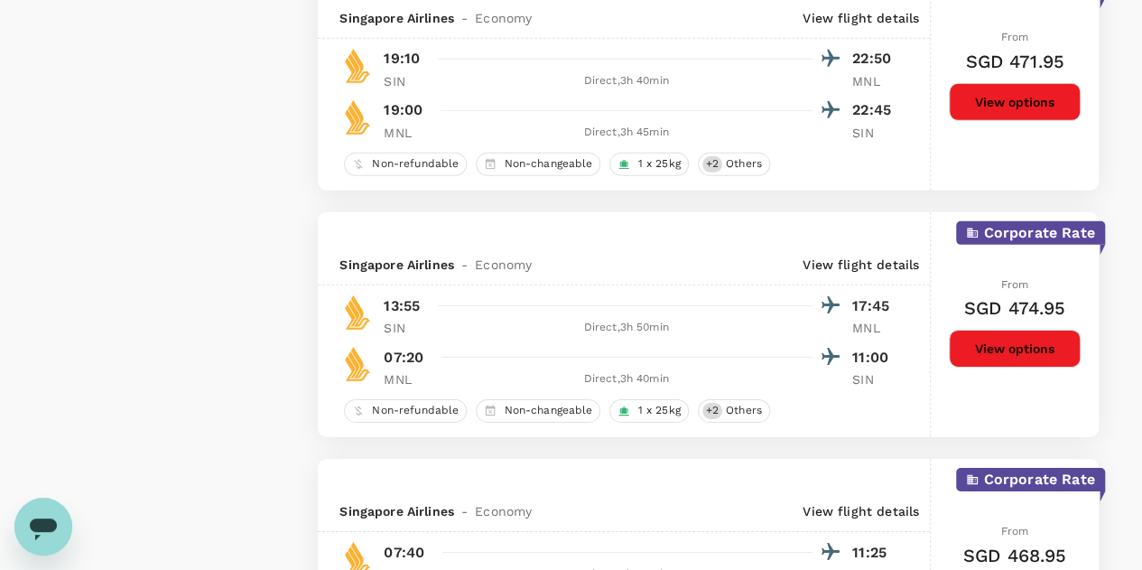
scroll to position [3250, 0]
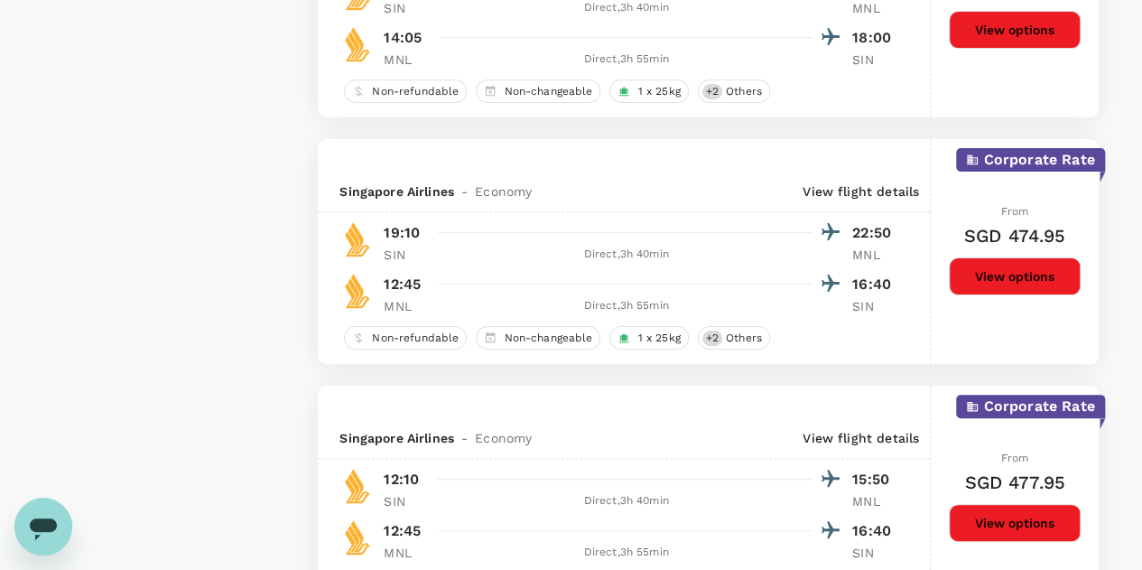
checkbox input "false"
checkbox input "true"
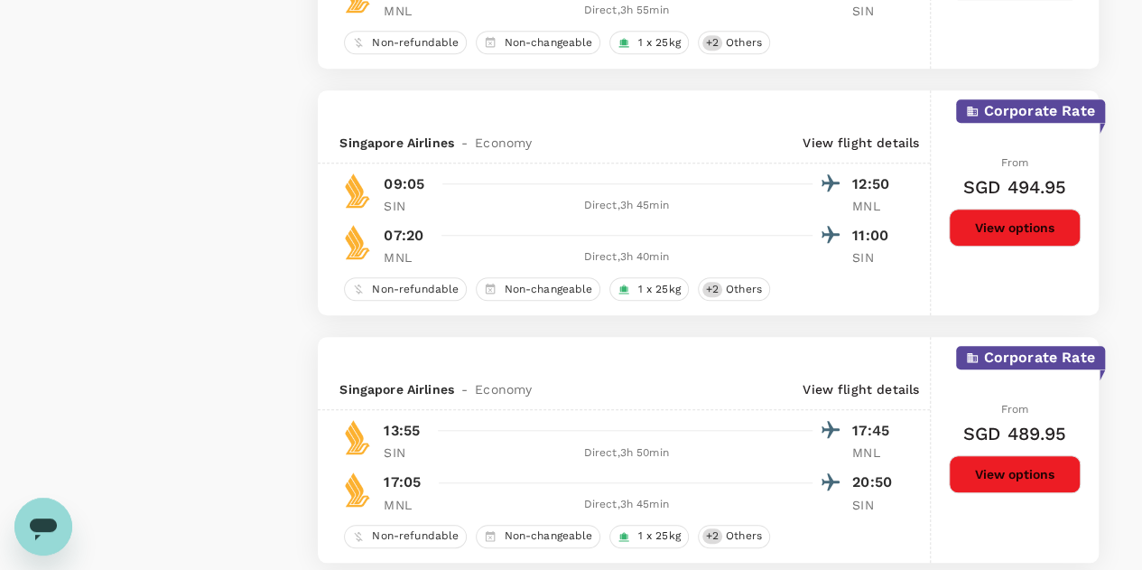
scroll to position [4333, 0]
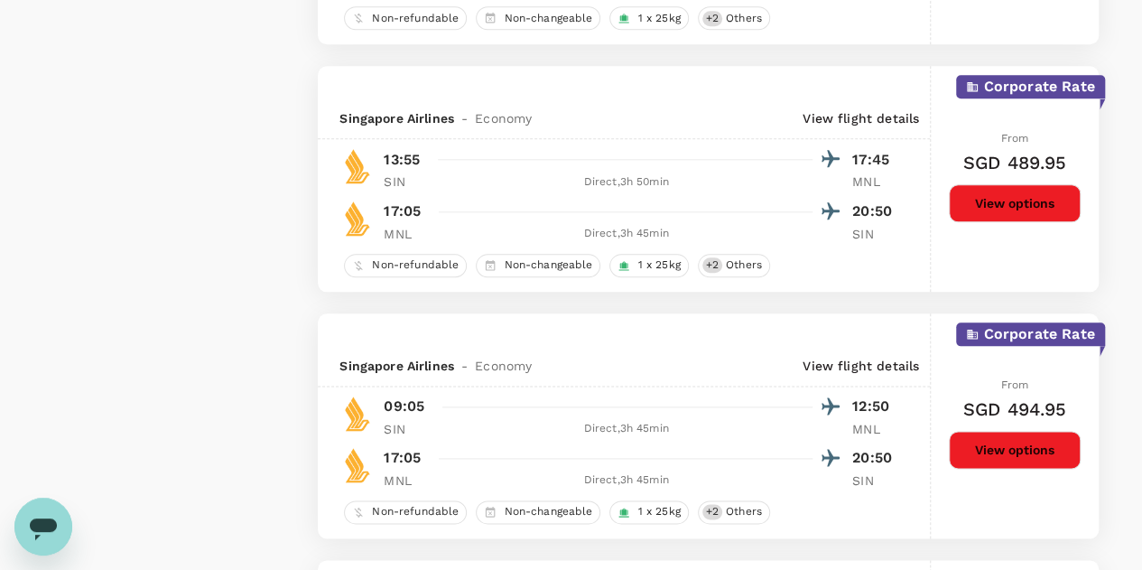
click at [1011, 201] on button "View options" at bounding box center [1015, 203] width 132 height 38
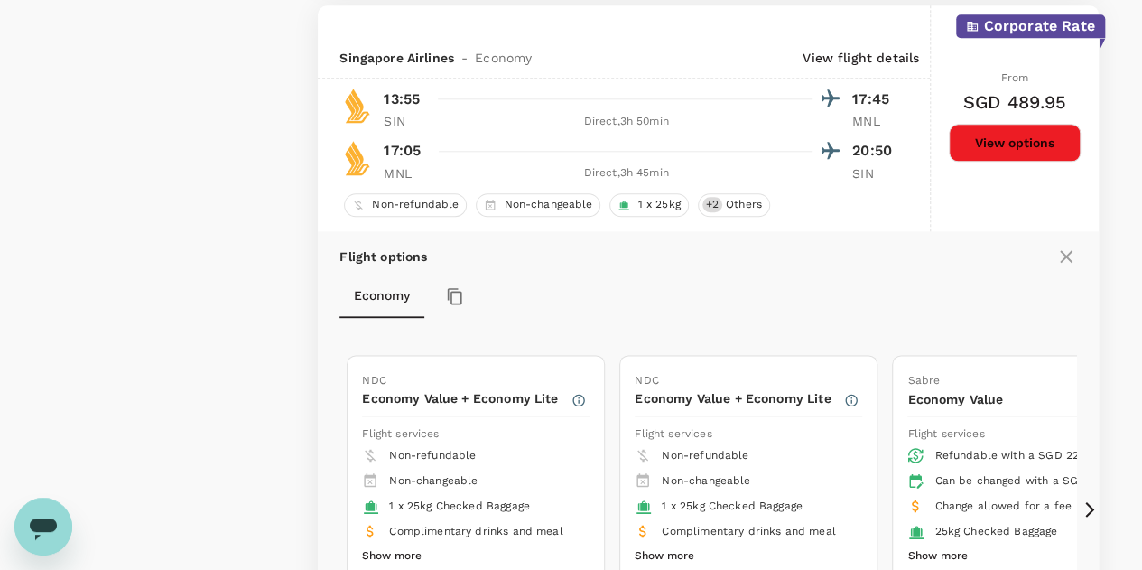
scroll to position [4664, 0]
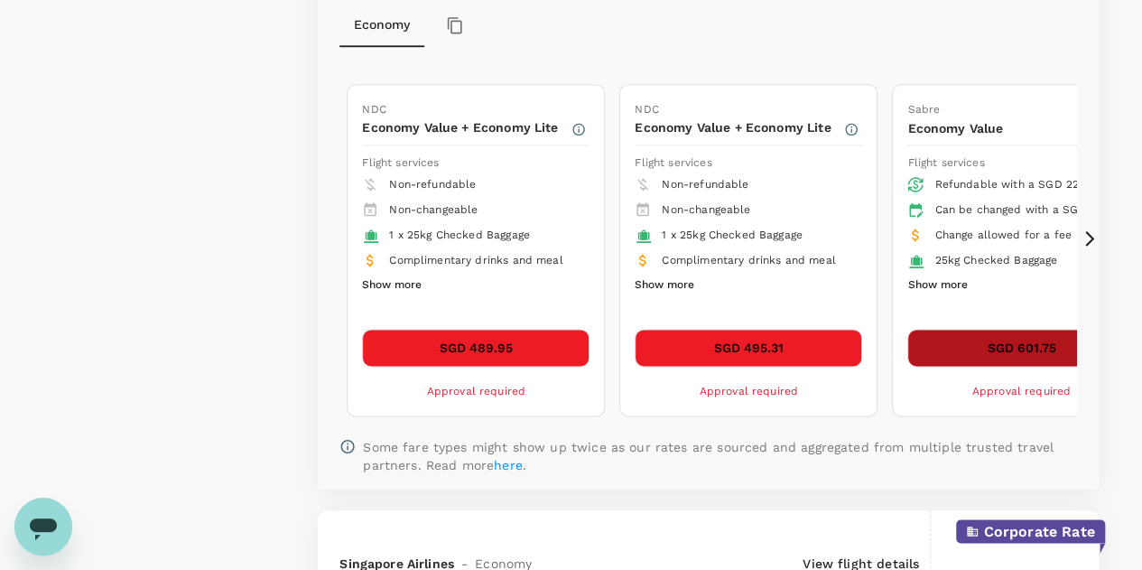
click at [997, 339] on button "SGD 601.75" at bounding box center [1020, 348] width 227 height 38
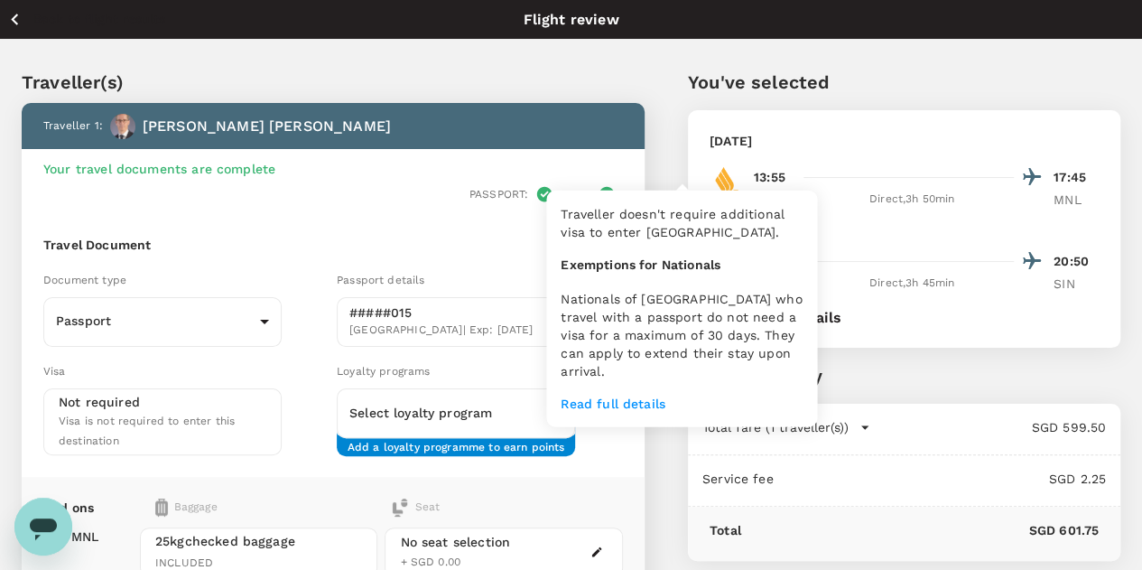
click at [590, 186] on p "Visa :" at bounding box center [576, 194] width 30 height 16
click at [645, 397] on p "Read full details" at bounding box center [682, 403] width 242 height 18
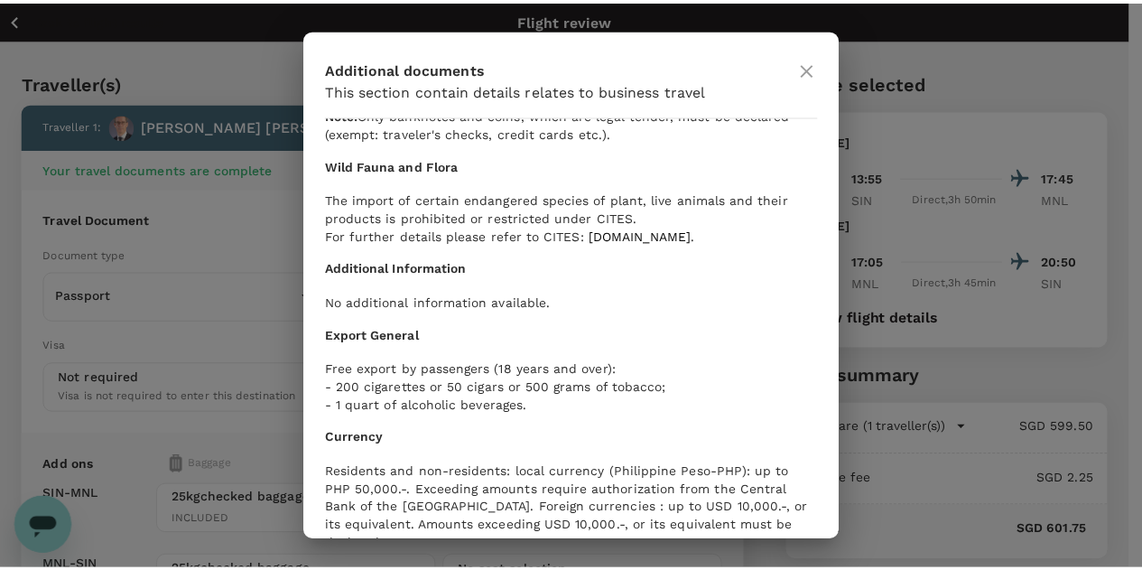
scroll to position [2325, 0]
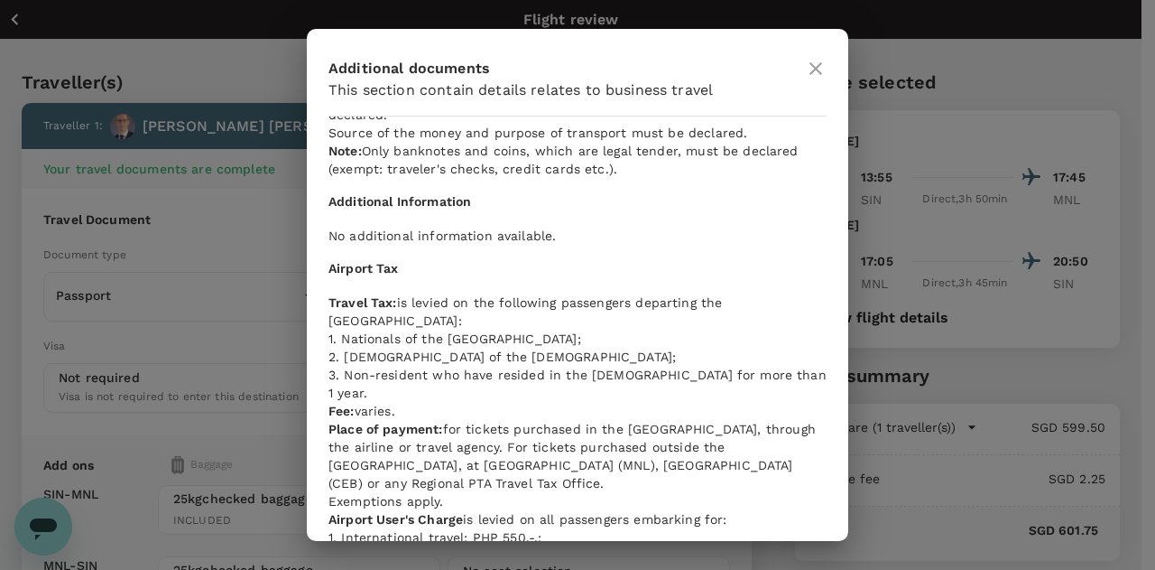
click at [818, 64] on icon at bounding box center [816, 69] width 22 height 22
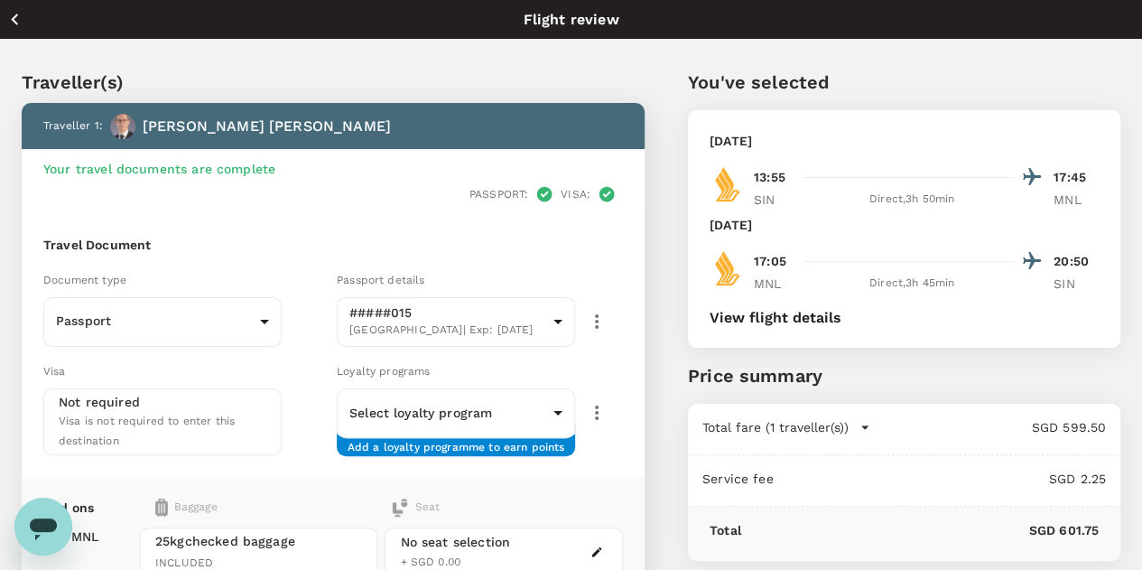
scroll to position [271, 0]
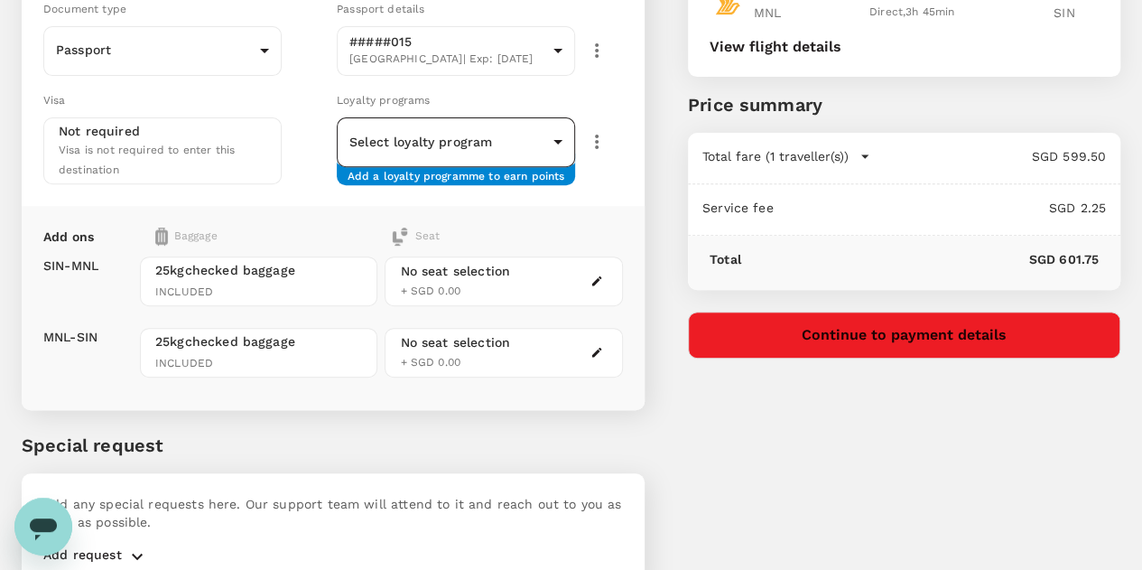
click at [540, 122] on body "Back to flight results Flight review Traveller(s) Traveller 1 : Sacha Ernst You…" at bounding box center [571, 194] width 1142 height 930
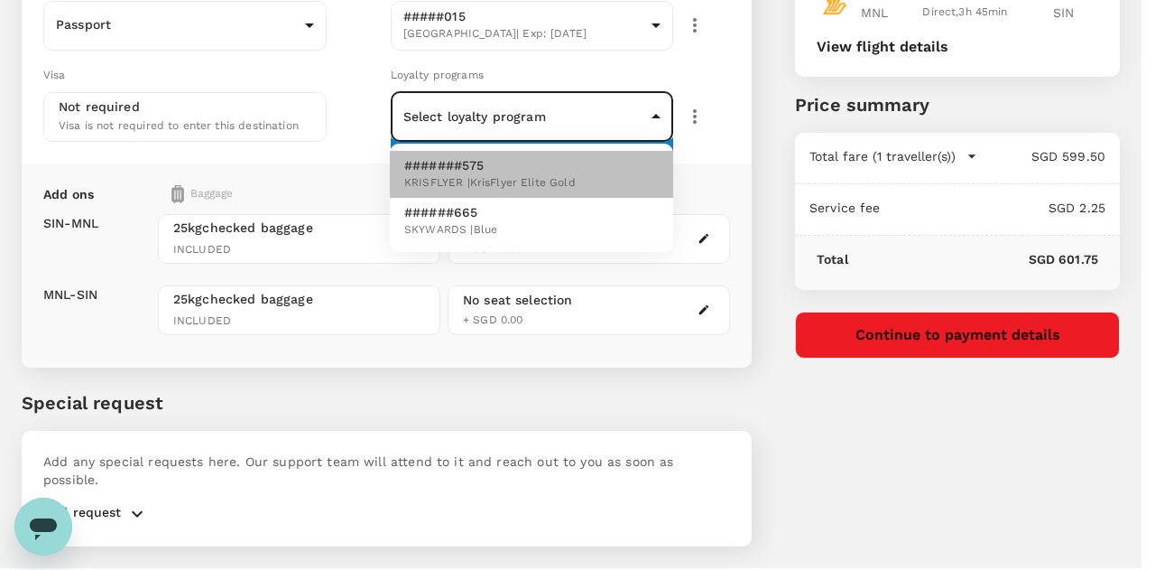
click at [451, 173] on p "#######575" at bounding box center [490, 165] width 172 height 18
type input "76986432-d4e0-46b5-ac3e-7721ae5090aa"
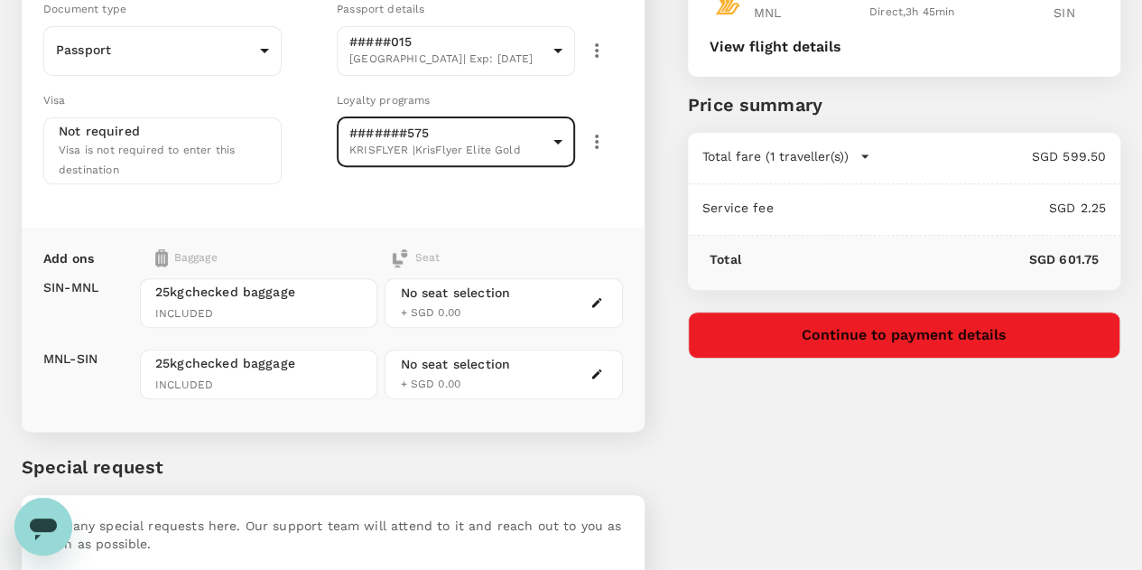
scroll to position [0, 0]
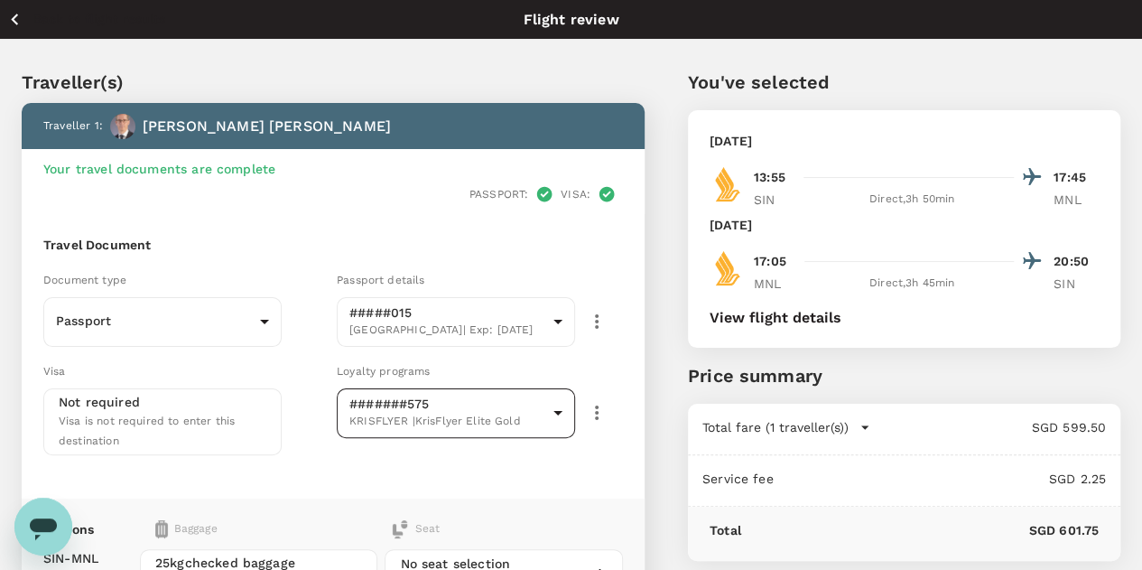
click at [478, 391] on body "Back to flight results Flight review Traveller(s) Traveller 1 : Sacha Ernst You…" at bounding box center [571, 475] width 1142 height 951
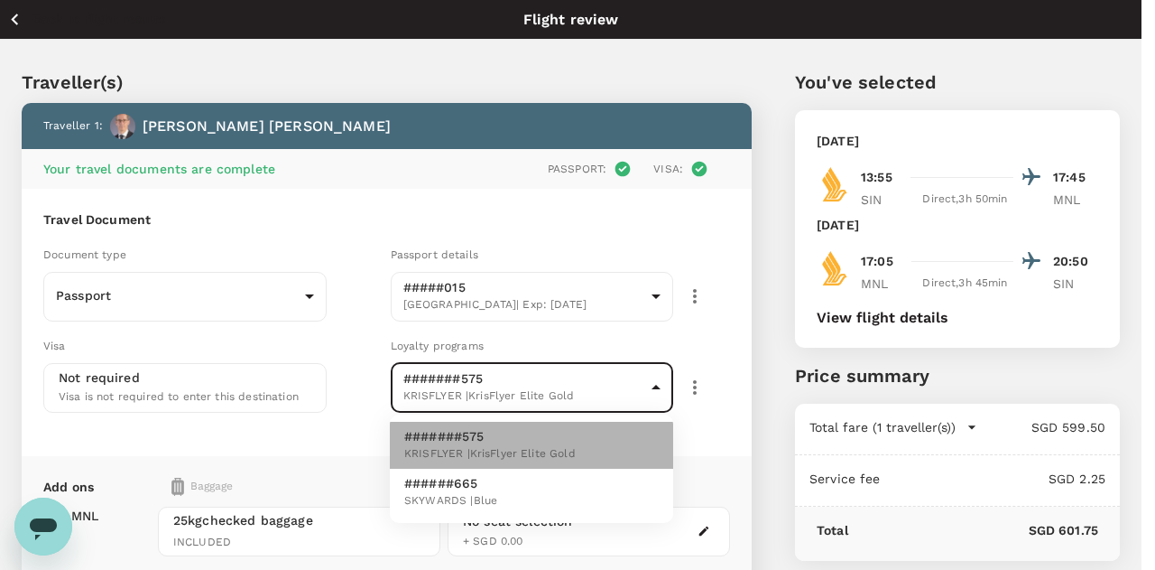
click at [439, 452] on span "KRISFLYER | KrisFlyer Elite Gold" at bounding box center [490, 454] width 172 height 18
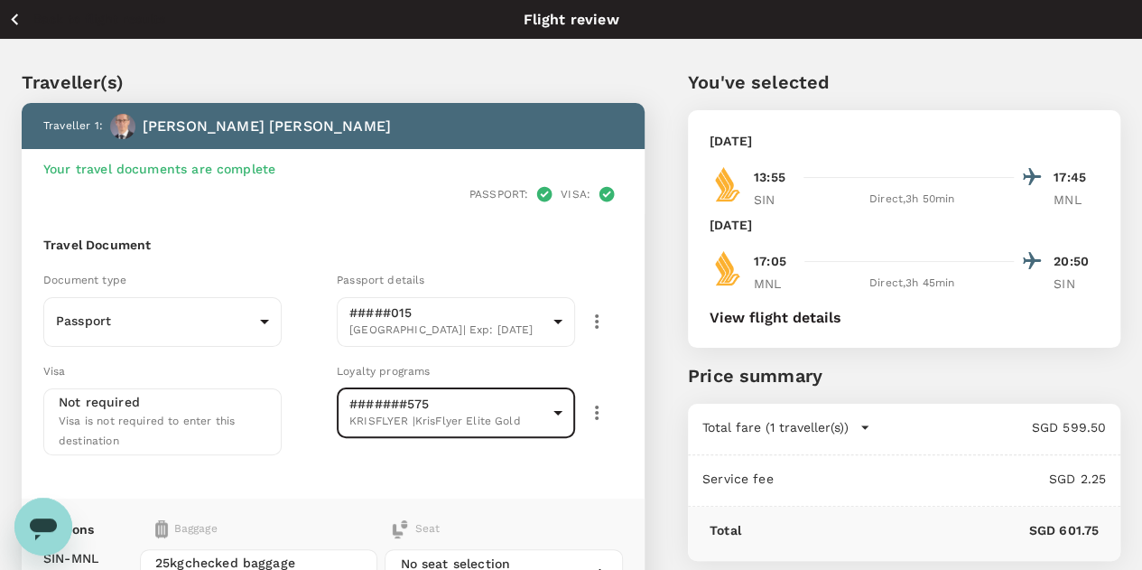
scroll to position [271, 0]
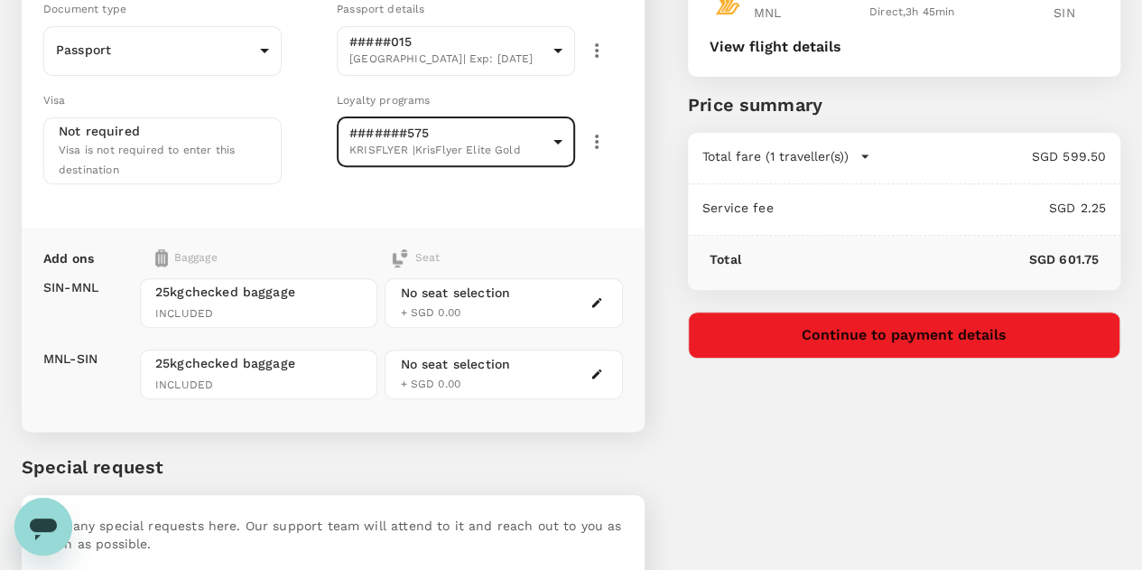
click at [368, 163] on div "Travel Document Document type Passport Passport ​ Passport details #####015 Swi…" at bounding box center [333, 85] width 623 height 284
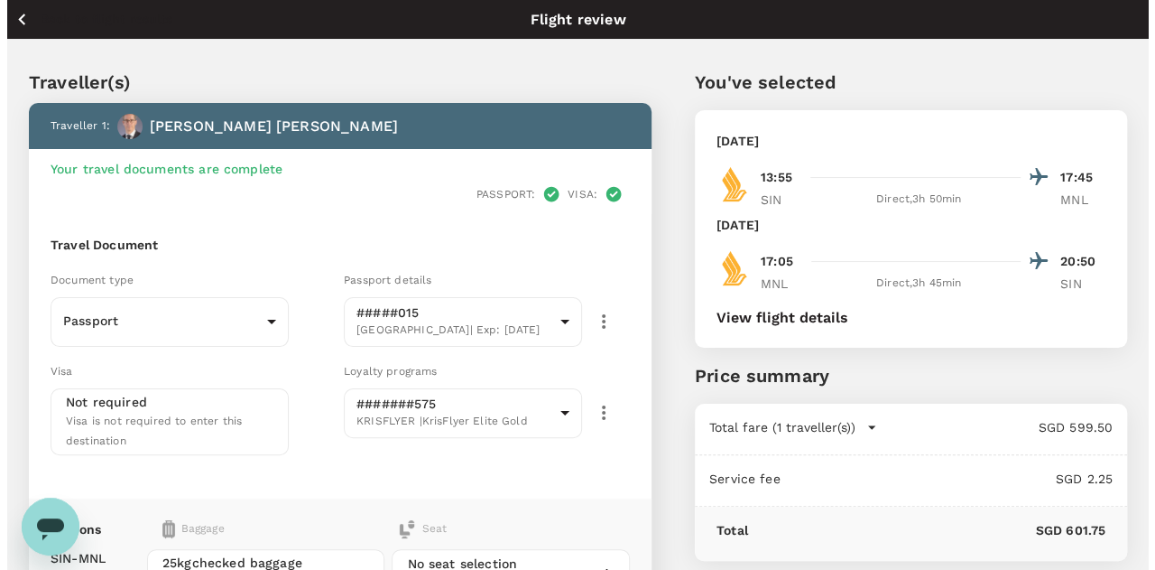
scroll to position [317, 0]
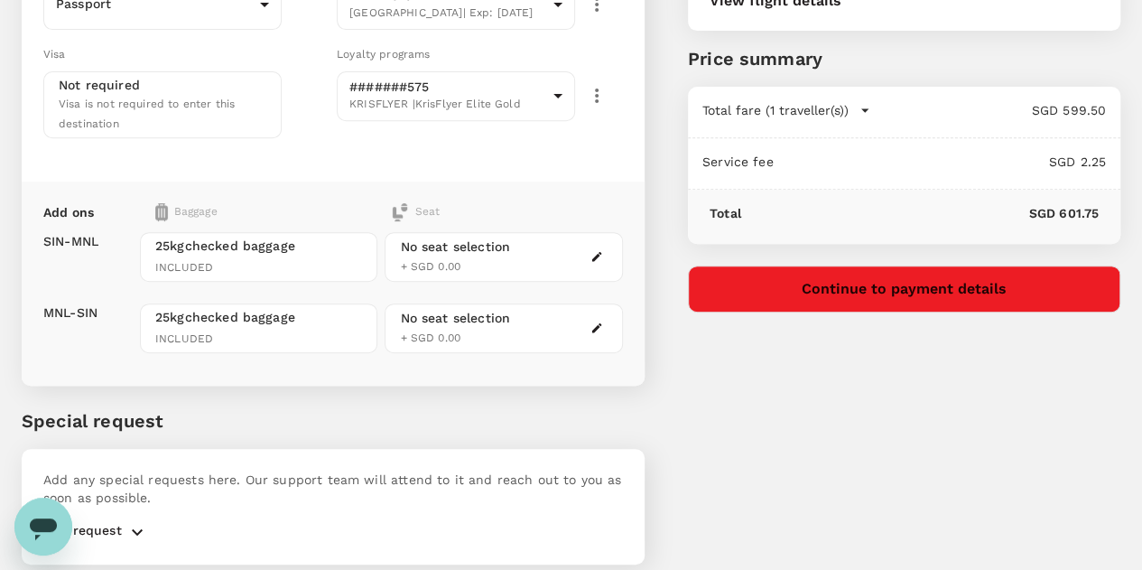
click at [574, 232] on div "No seat selection + SGD 0.00" at bounding box center [503, 257] width 237 height 50
click at [603, 250] on icon "button" at bounding box center [596, 256] width 13 height 13
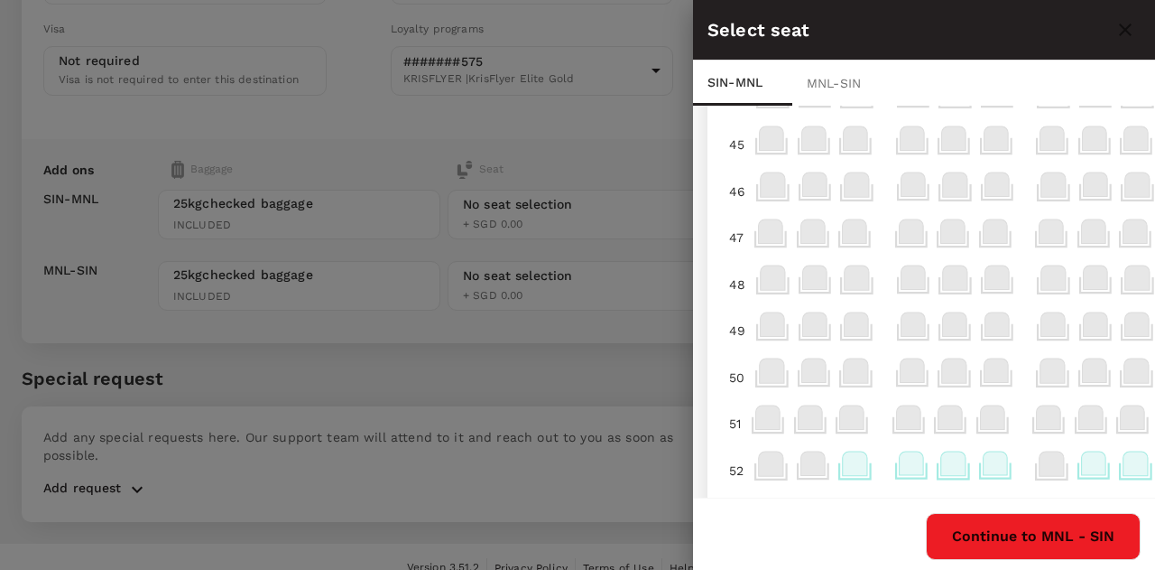
scroll to position [542, 0]
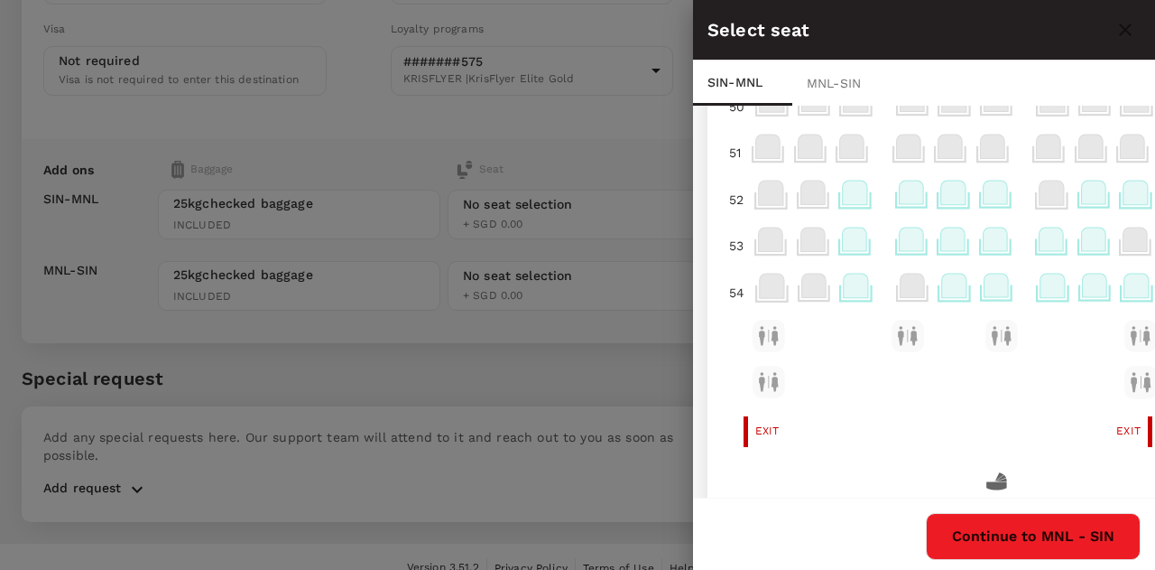
click at [1004, 192] on icon at bounding box center [995, 192] width 24 height 23
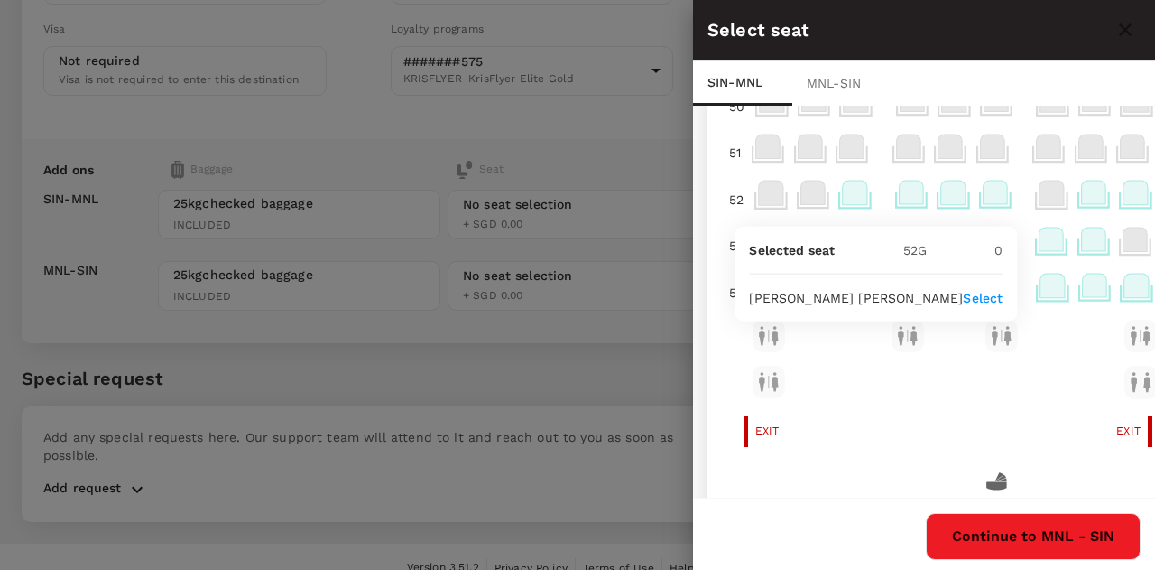
click at [986, 299] on p "Select" at bounding box center [983, 298] width 40 height 18
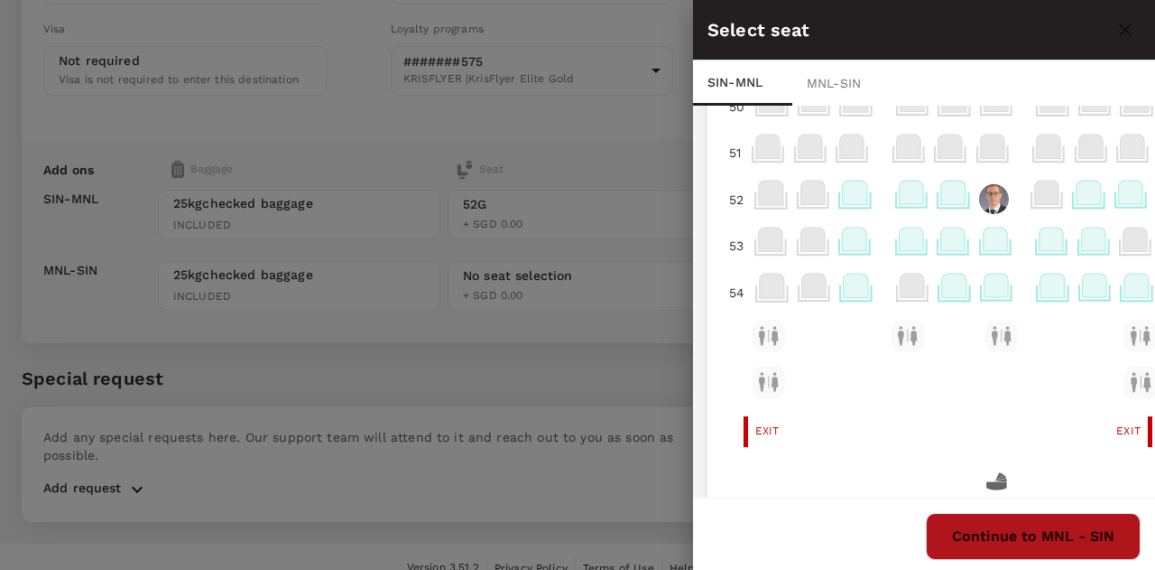
click at [1029, 528] on button "Continue to MNL - SIN" at bounding box center [1033, 536] width 215 height 47
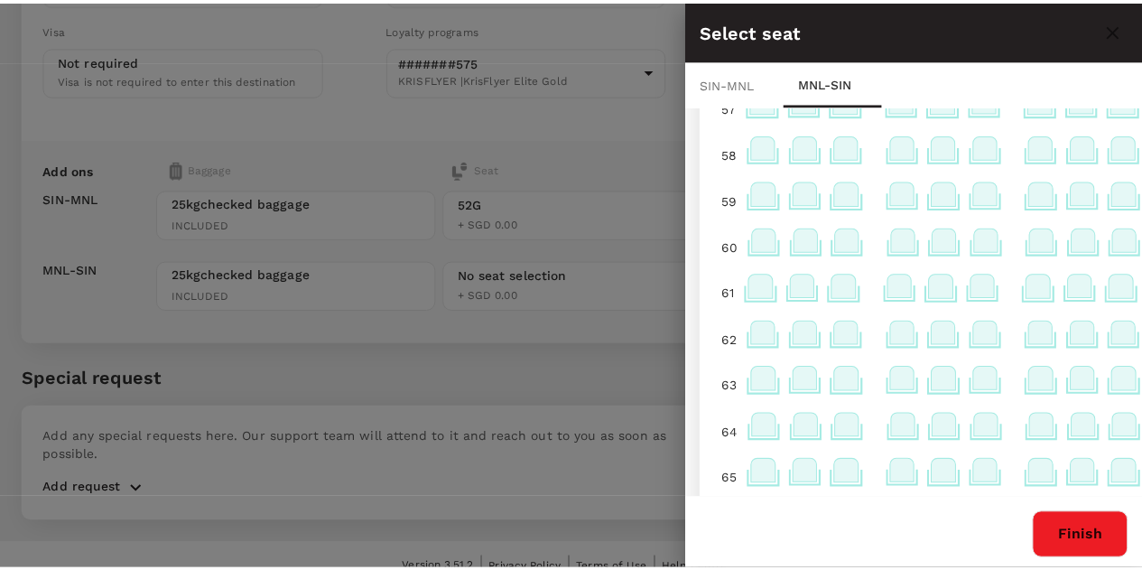
scroll to position [812, 0]
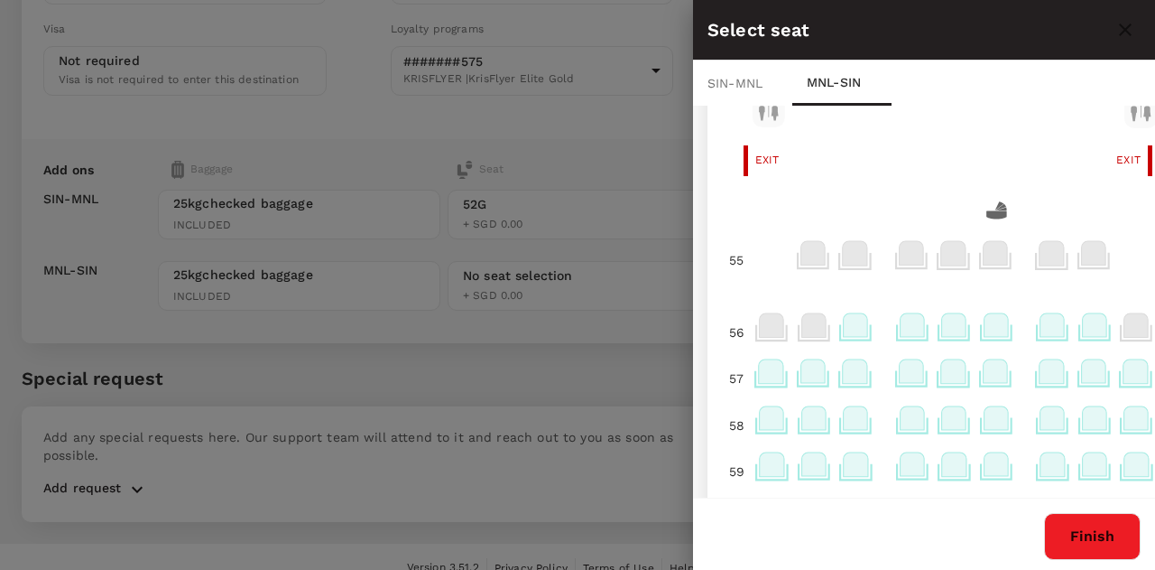
click at [1006, 390] on icon at bounding box center [996, 375] width 35 height 35
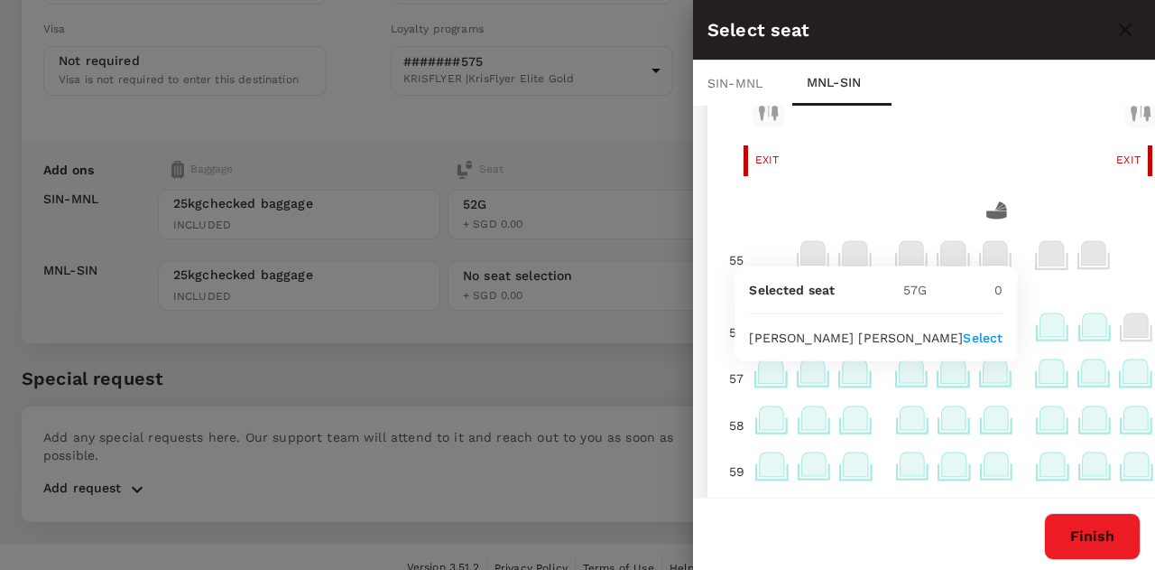
click at [1002, 335] on p "Select" at bounding box center [983, 338] width 40 height 18
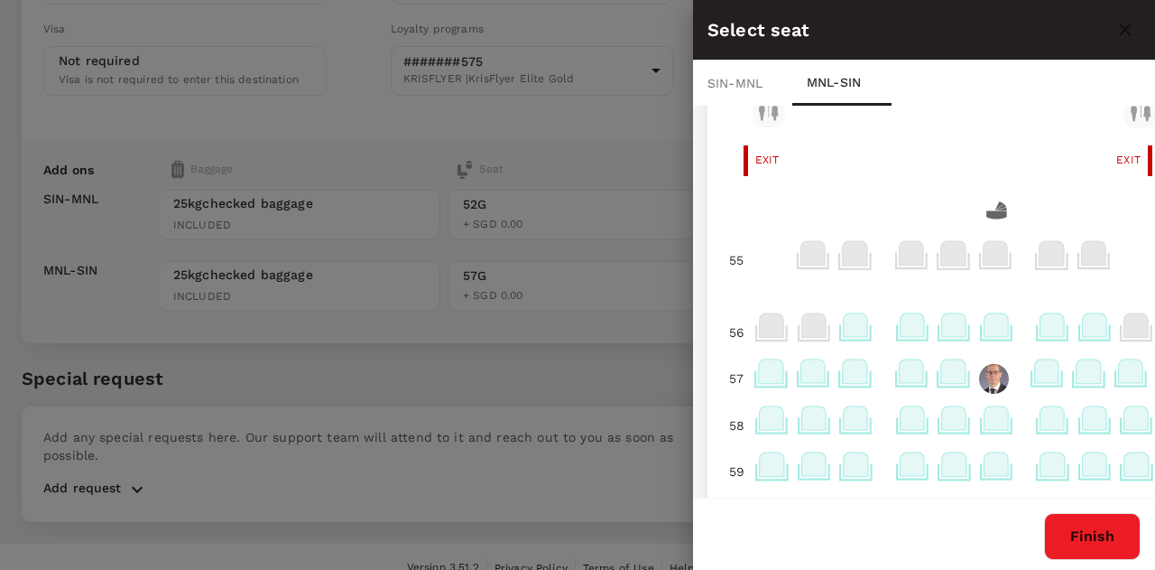
click at [1090, 533] on button "Finish" at bounding box center [1092, 536] width 97 height 47
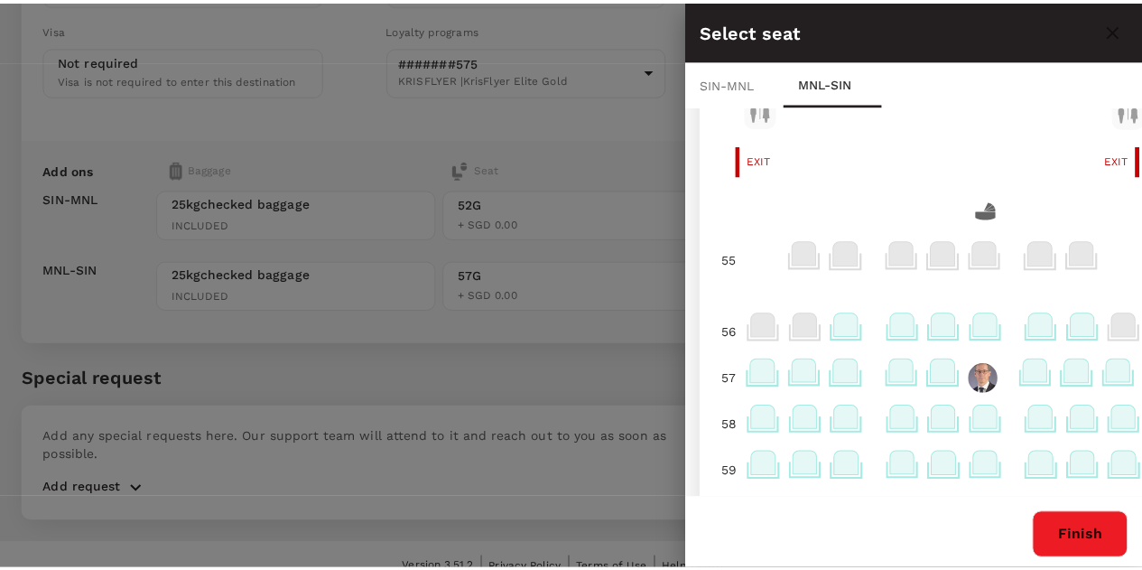
scroll to position [0, 0]
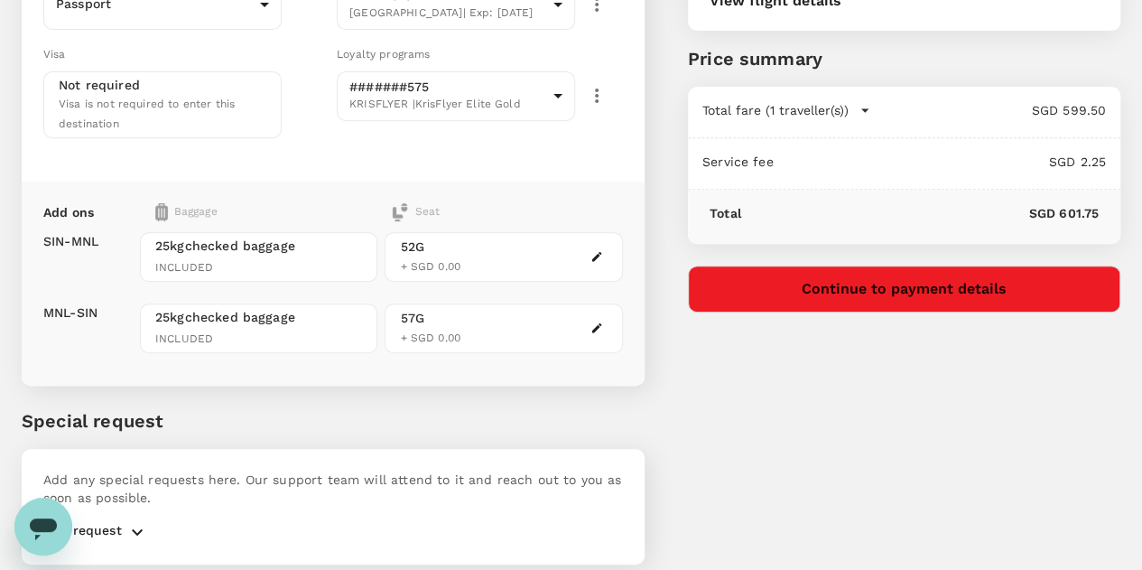
click at [99, 521] on p "Add request" at bounding box center [82, 532] width 79 height 22
click at [144, 521] on icon "button" at bounding box center [137, 532] width 22 height 22
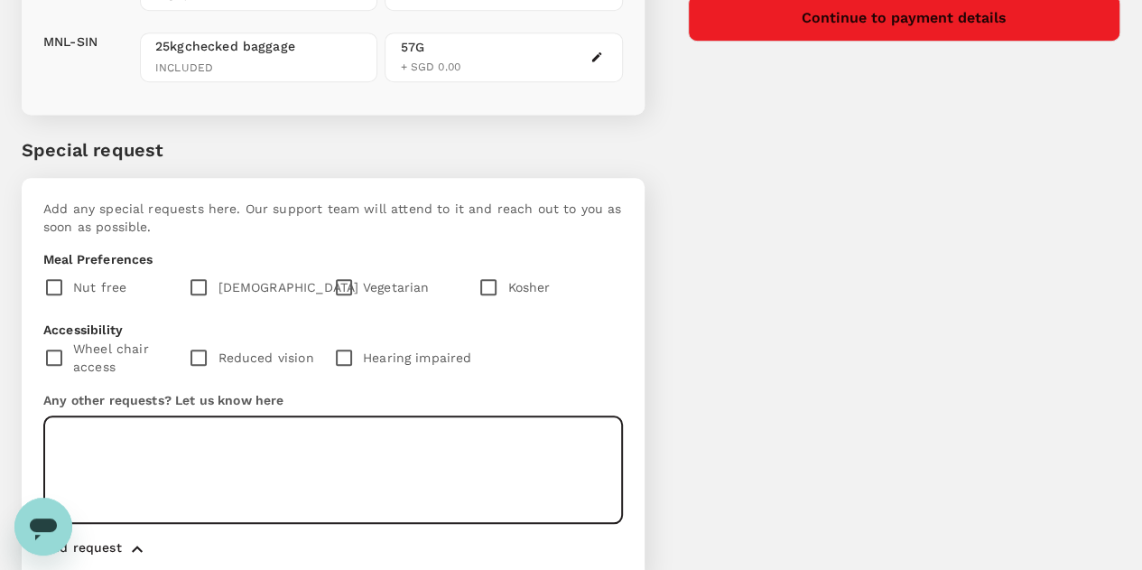
click at [208, 416] on textarea at bounding box center [333, 469] width 580 height 107
type textarea "a"
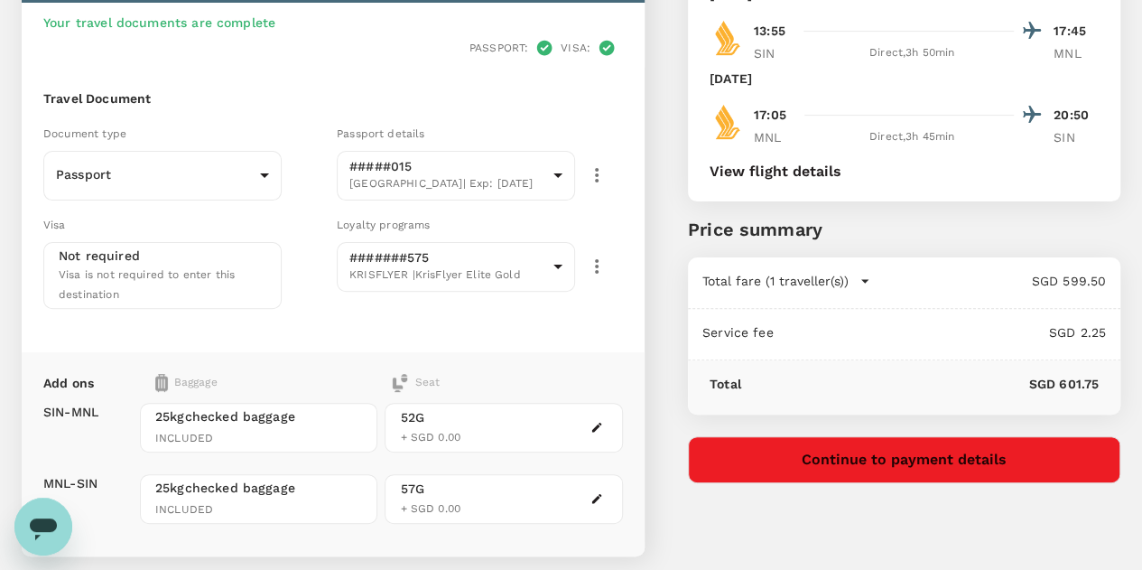
scroll to position [63, 0]
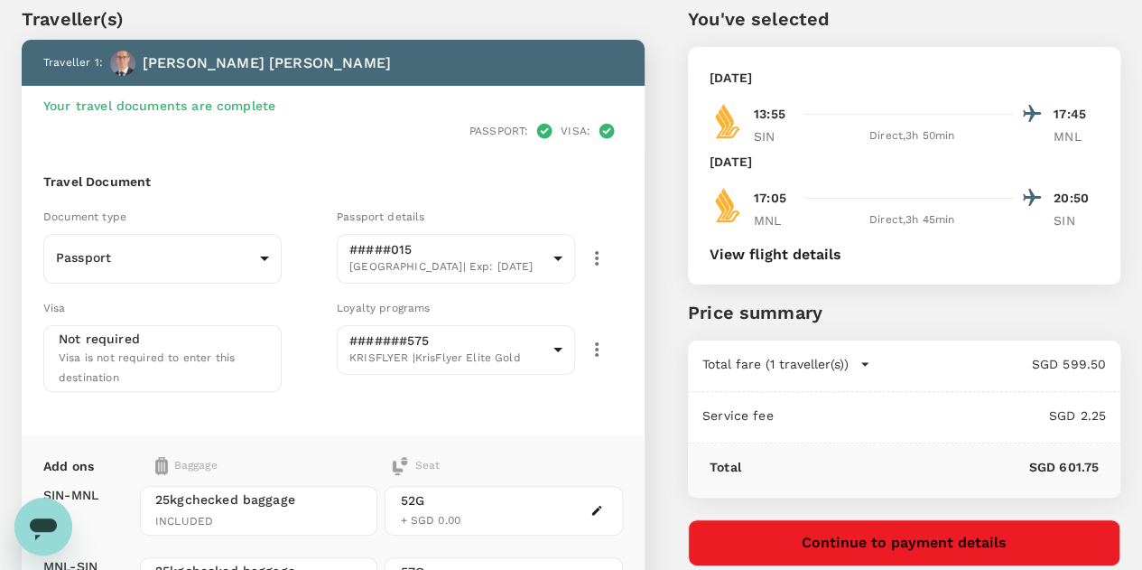
type textarea "Aisle seat."
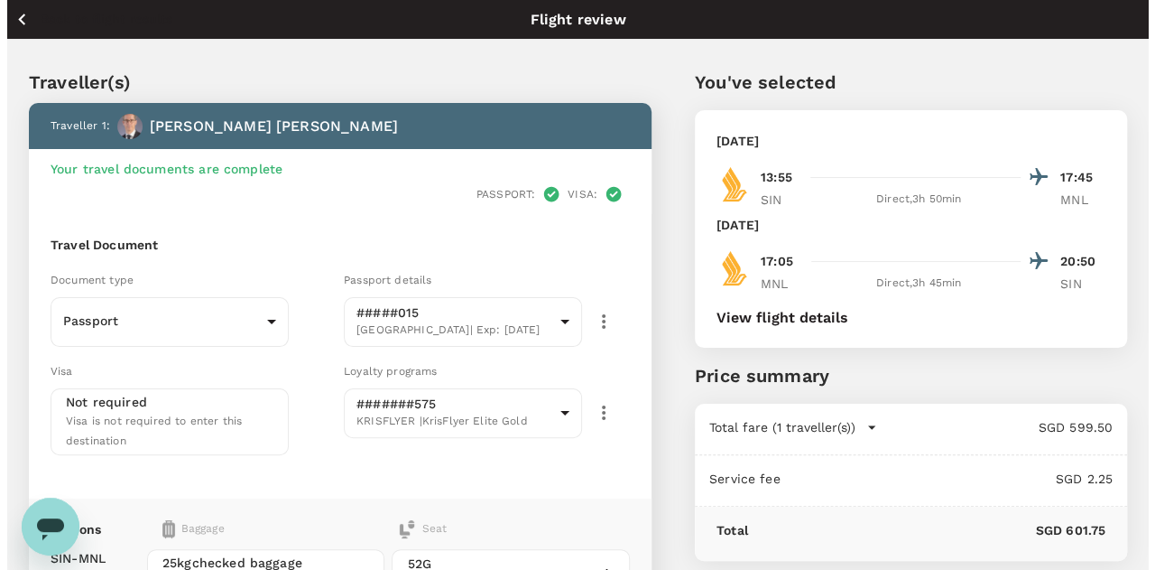
scroll to position [271, 0]
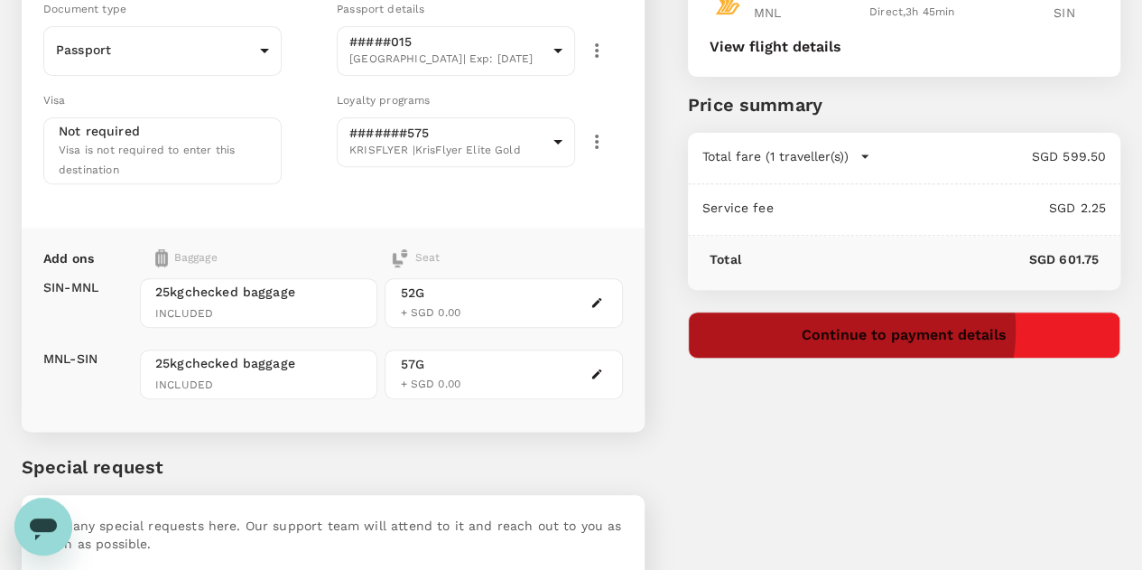
click at [944, 329] on button "Continue to payment details" at bounding box center [904, 334] width 432 height 47
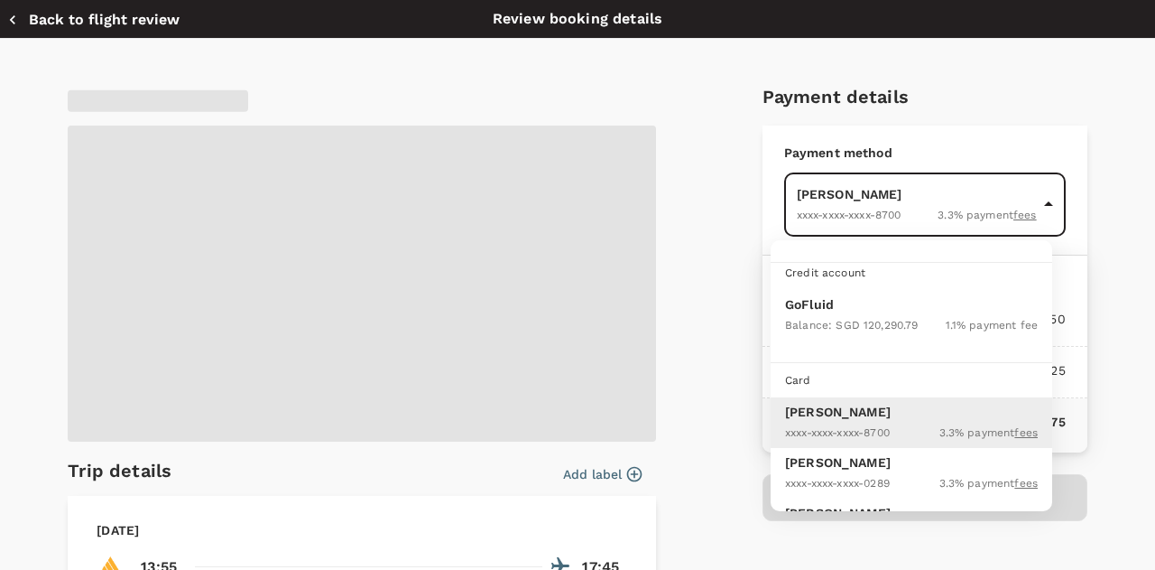
click at [941, 211] on body "Back to flight results Flight review Traveller(s) Traveller 1 : Sacha Ernst You…" at bounding box center [577, 327] width 1155 height 1197
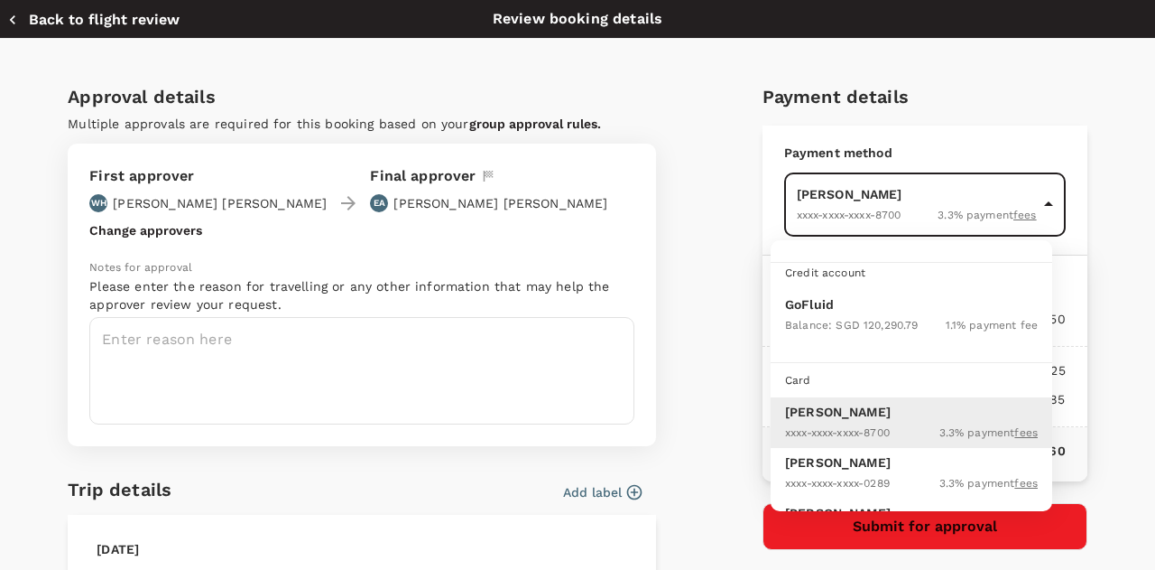
click at [839, 307] on p "GoFluid" at bounding box center [911, 304] width 253 height 18
type input "9e677c2c-1b51-4fb9-8b8e-e61d94c42ce6"
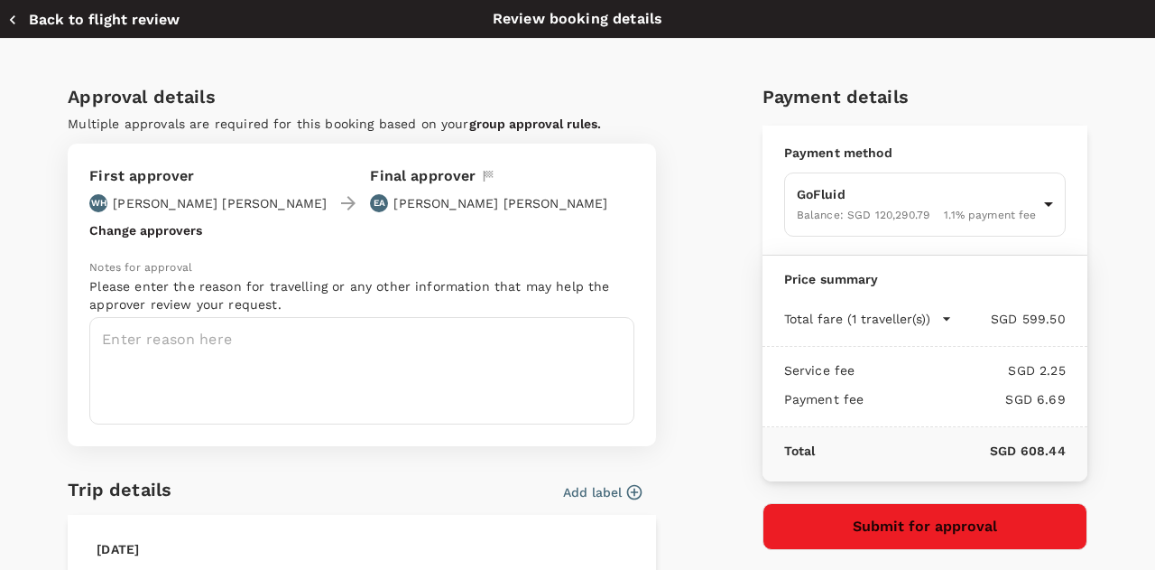
click at [144, 227] on button "Change approvers" at bounding box center [145, 230] width 113 height 14
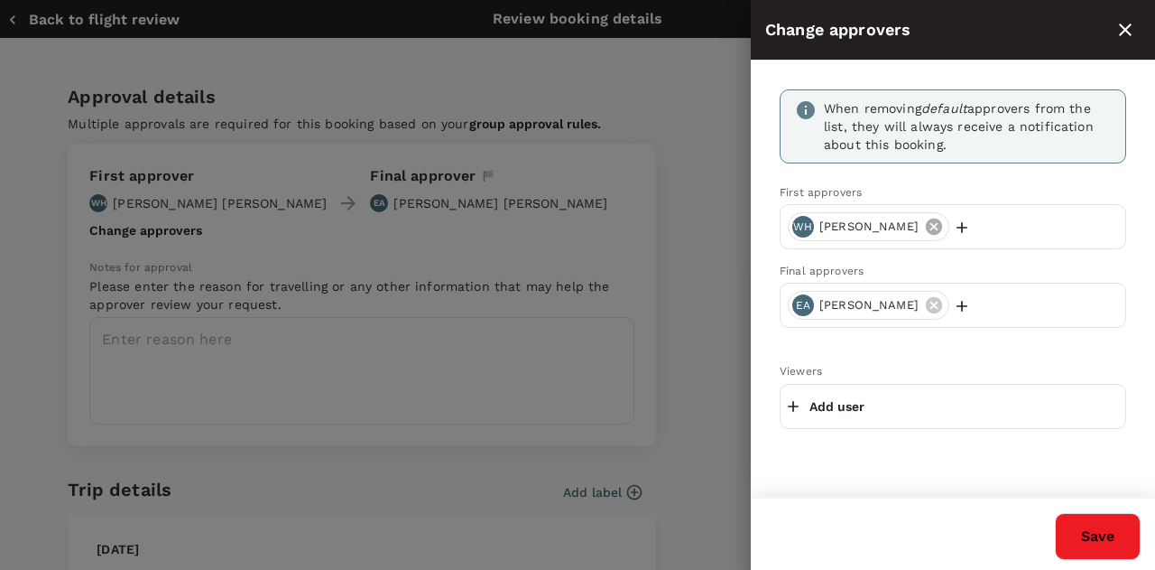
click at [926, 223] on icon at bounding box center [934, 226] width 16 height 16
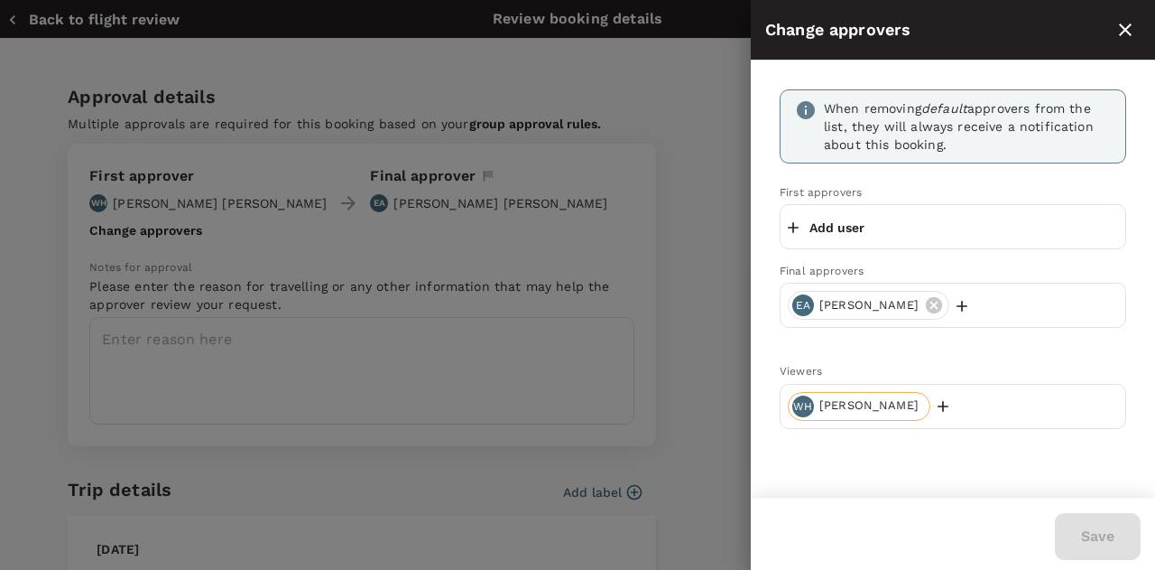
click at [1134, 20] on icon "close" at bounding box center [1126, 30] width 22 height 22
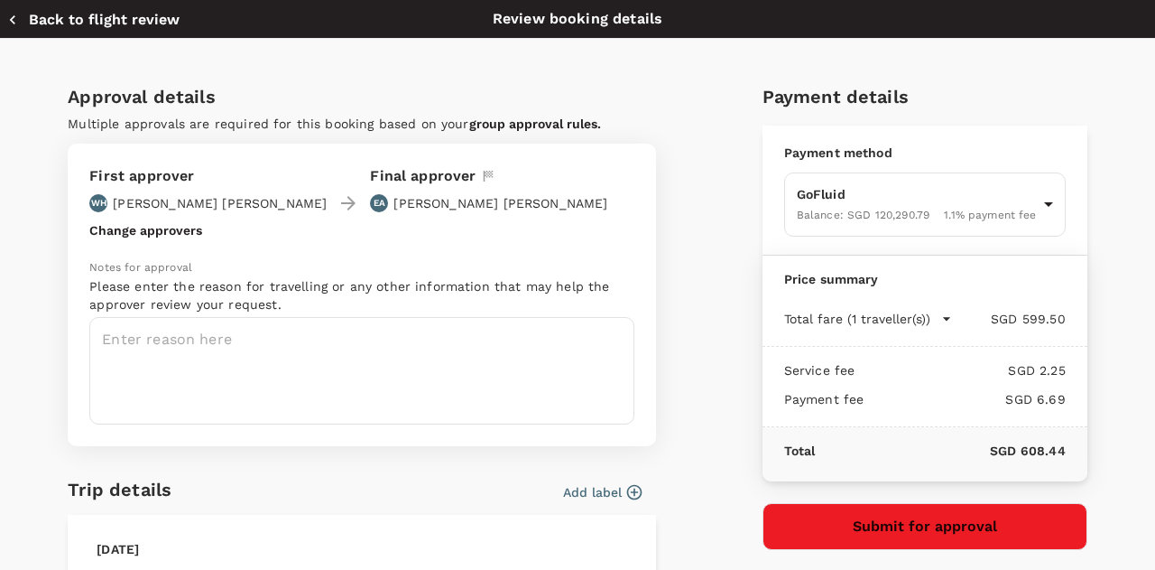
click at [83, 23] on button "Back to flight review" at bounding box center [93, 20] width 172 height 18
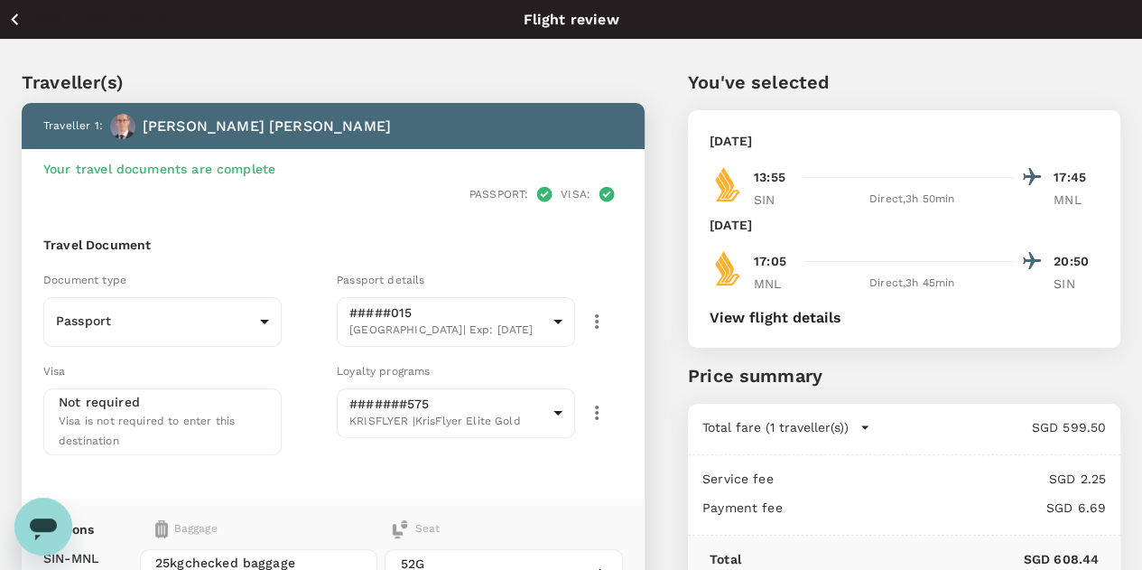
click at [17, 23] on icon "button" at bounding box center [14, 20] width 7 height 12
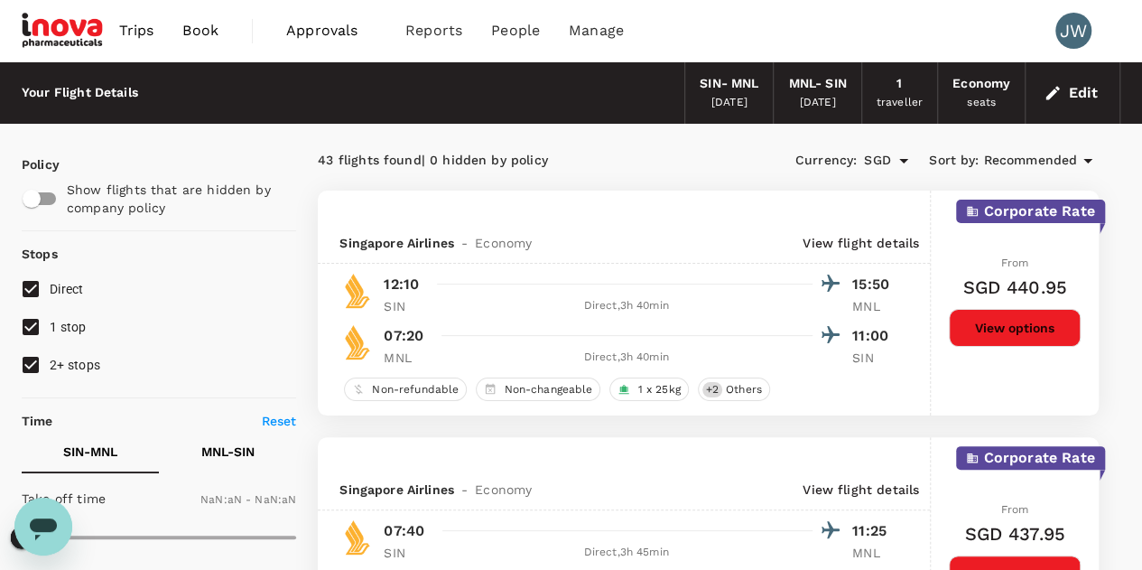
type input "1440"
checkbox input "true"
click at [1080, 89] on button "Edit" at bounding box center [1072, 93] width 65 height 29
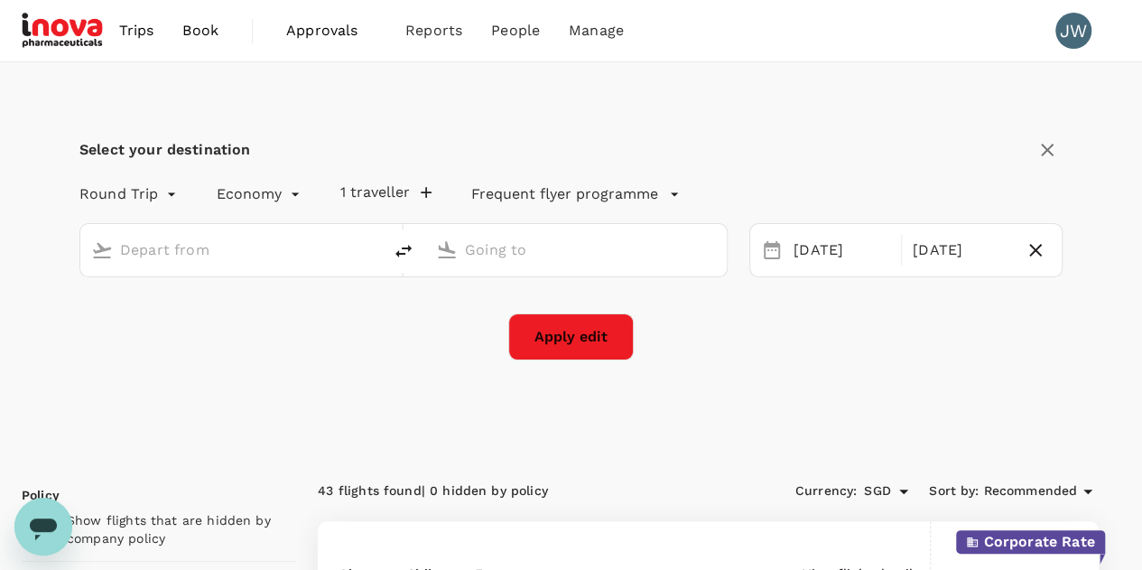
type input "Singapore Changi (SIN)"
type input "[PERSON_NAME] Intl (MNL)"
click at [395, 192] on button "1 traveller" at bounding box center [385, 192] width 91 height 18
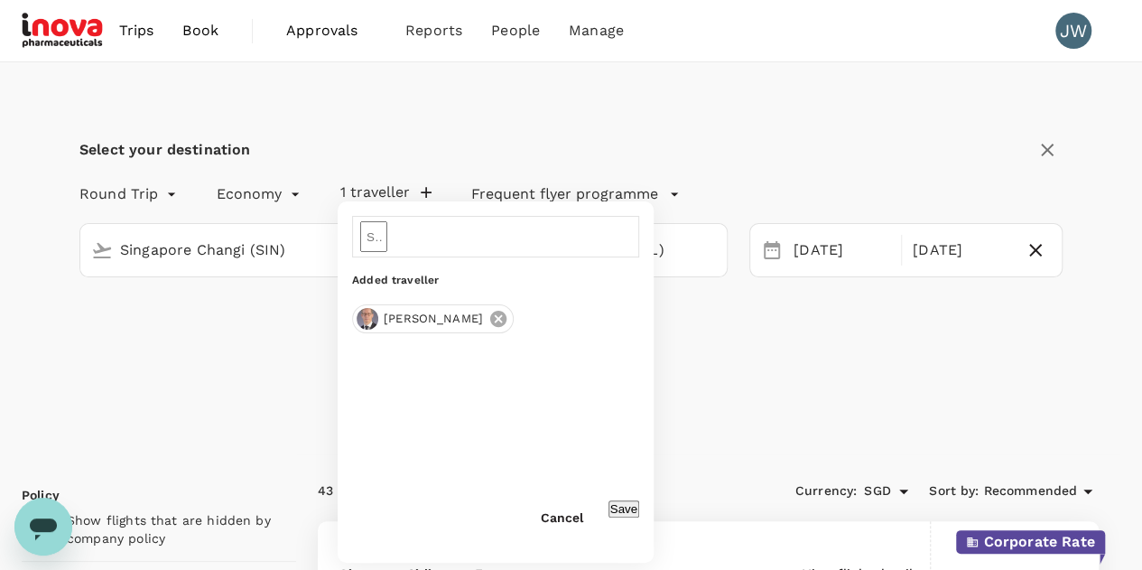
click at [488, 324] on icon at bounding box center [498, 319] width 20 height 20
click at [387, 237] on input "text" at bounding box center [373, 236] width 27 height 31
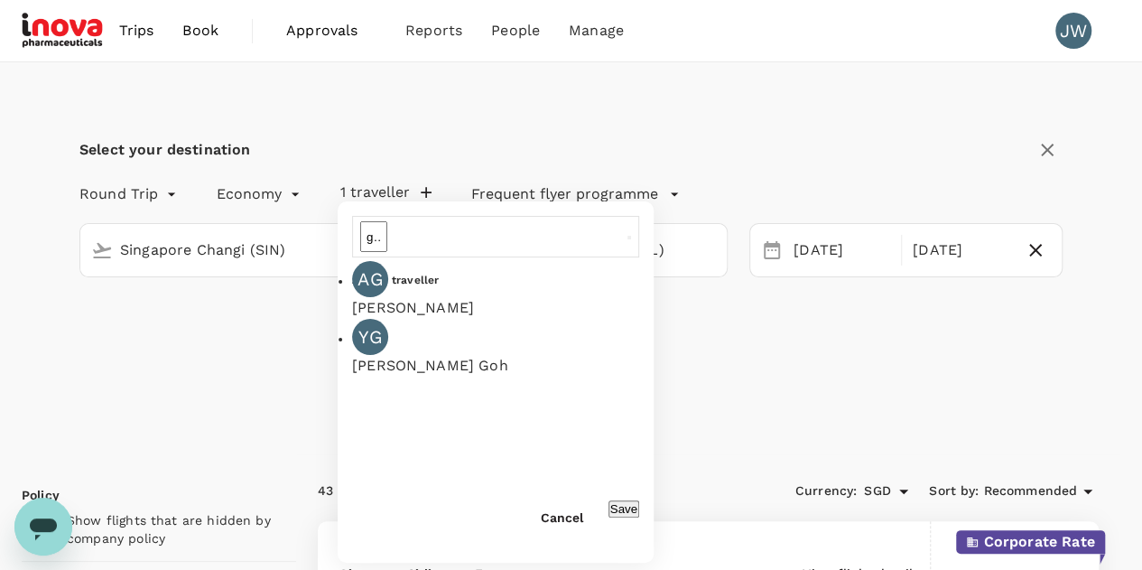
click at [379, 340] on div "YG" at bounding box center [370, 337] width 36 height 36
type input "Yee Leng Goh"
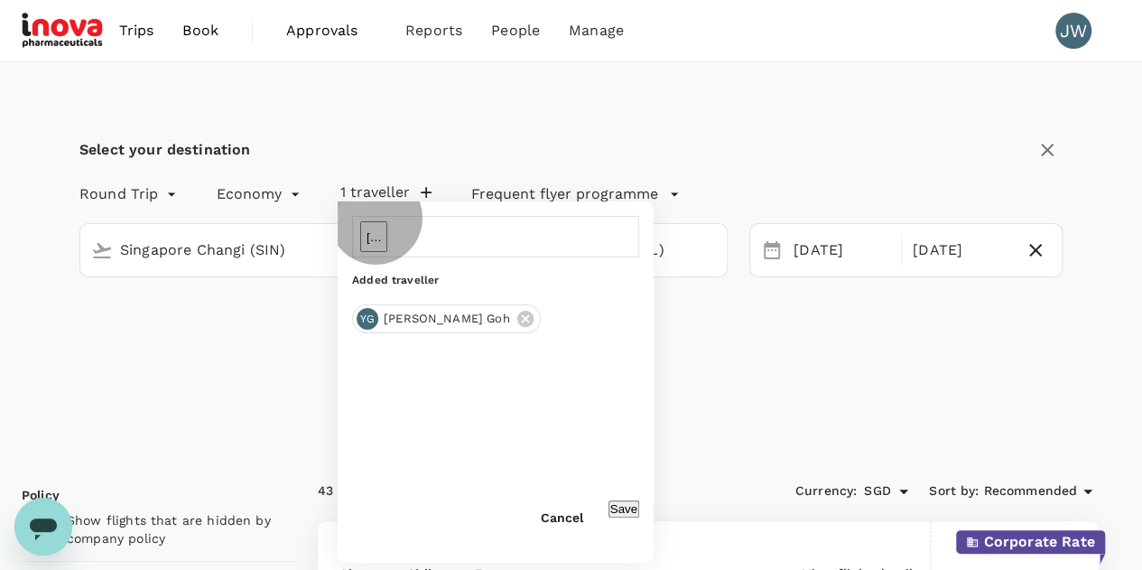
click at [608, 517] on button "Save" at bounding box center [623, 508] width 31 height 17
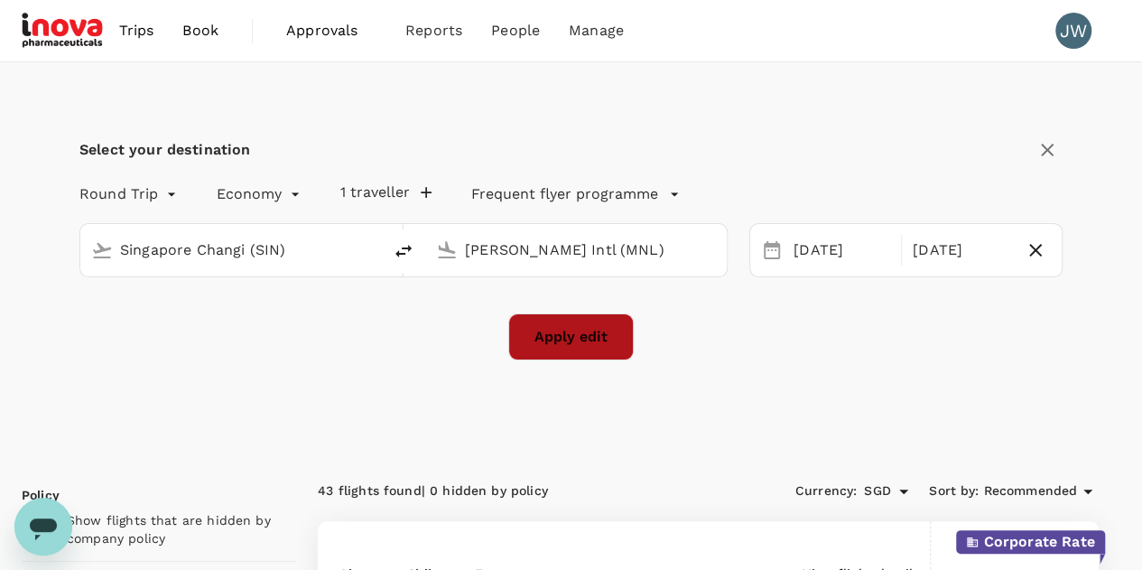
click at [578, 336] on button "Apply edit" at bounding box center [570, 336] width 125 height 47
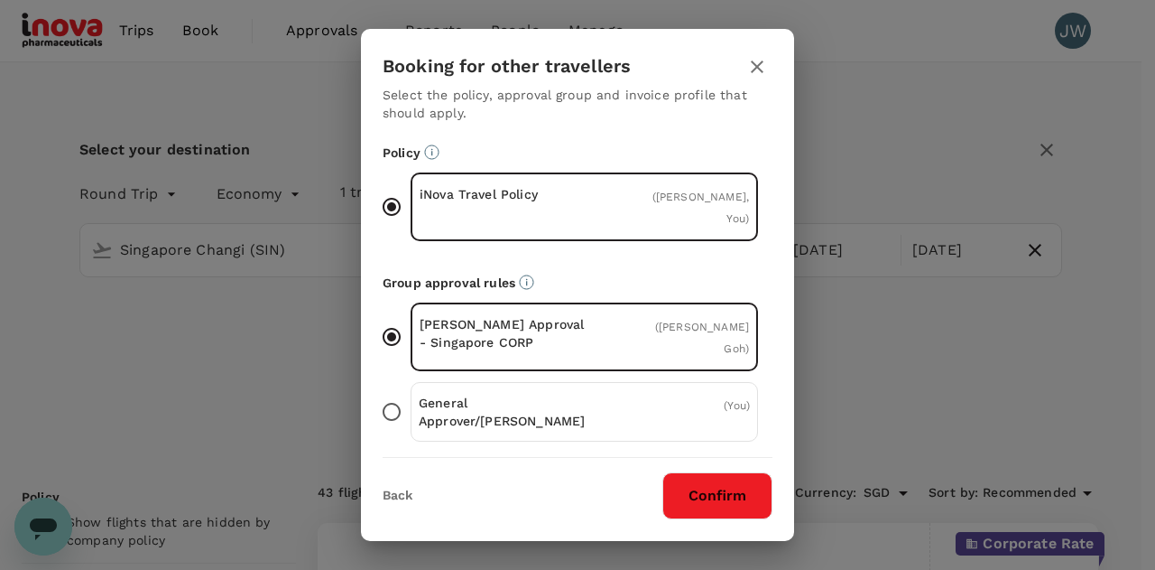
click at [699, 486] on button "Confirm" at bounding box center [718, 495] width 110 height 47
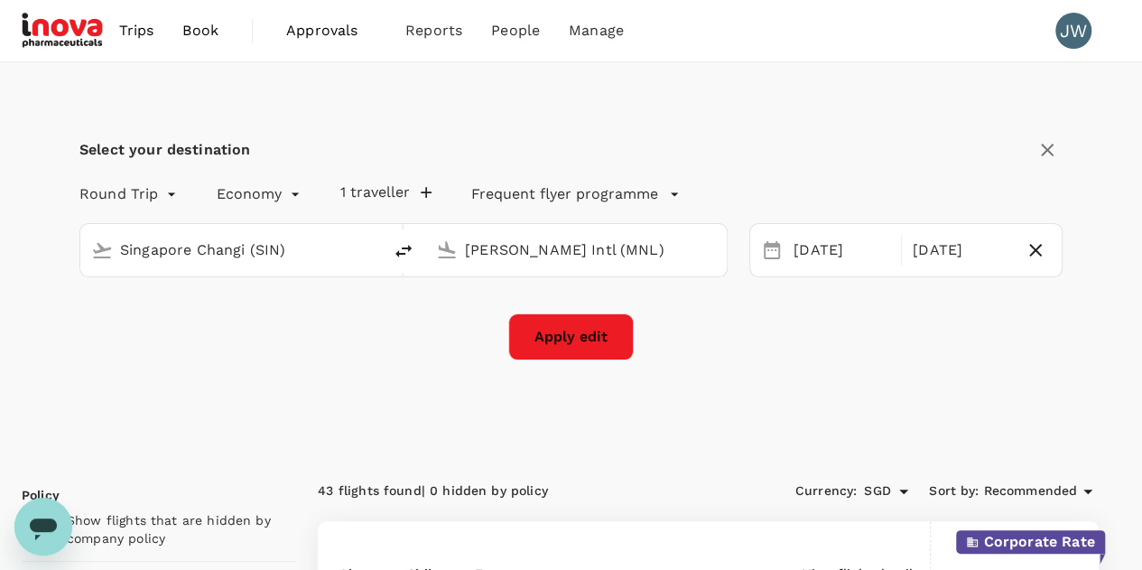
checkbox input "false"
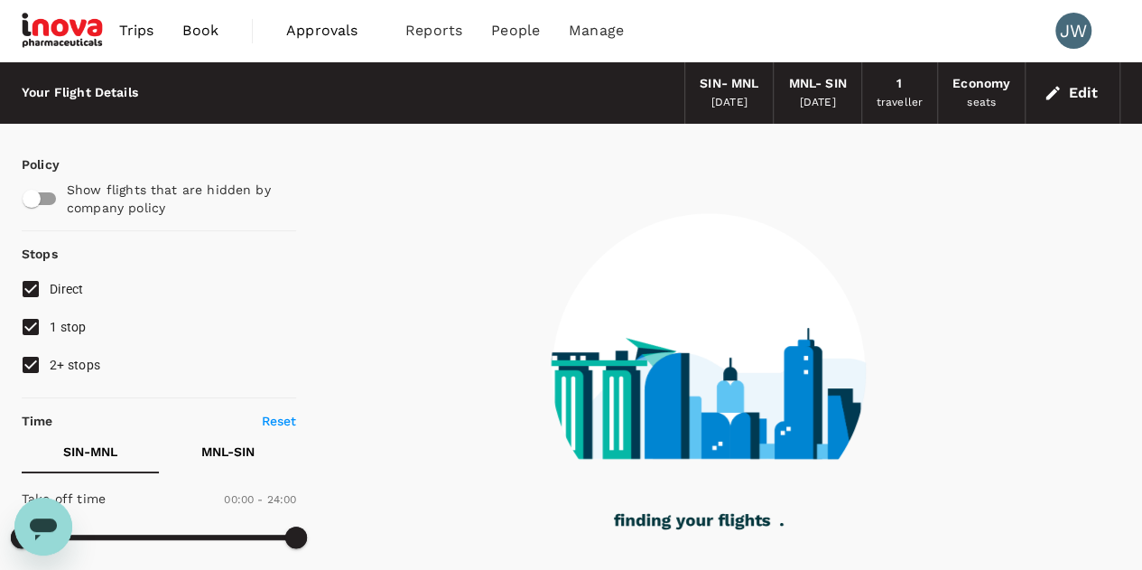
click at [40, 362] on input "2+ stops" at bounding box center [31, 365] width 38 height 38
checkbox input "false"
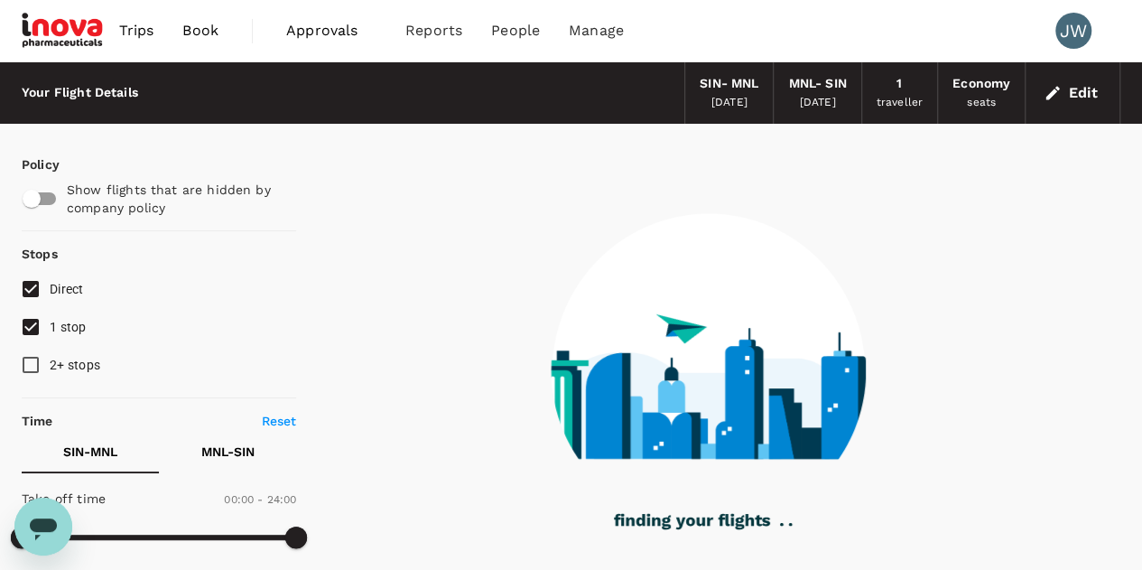
click at [32, 333] on input "1 stop" at bounding box center [31, 327] width 38 height 38
checkbox input "false"
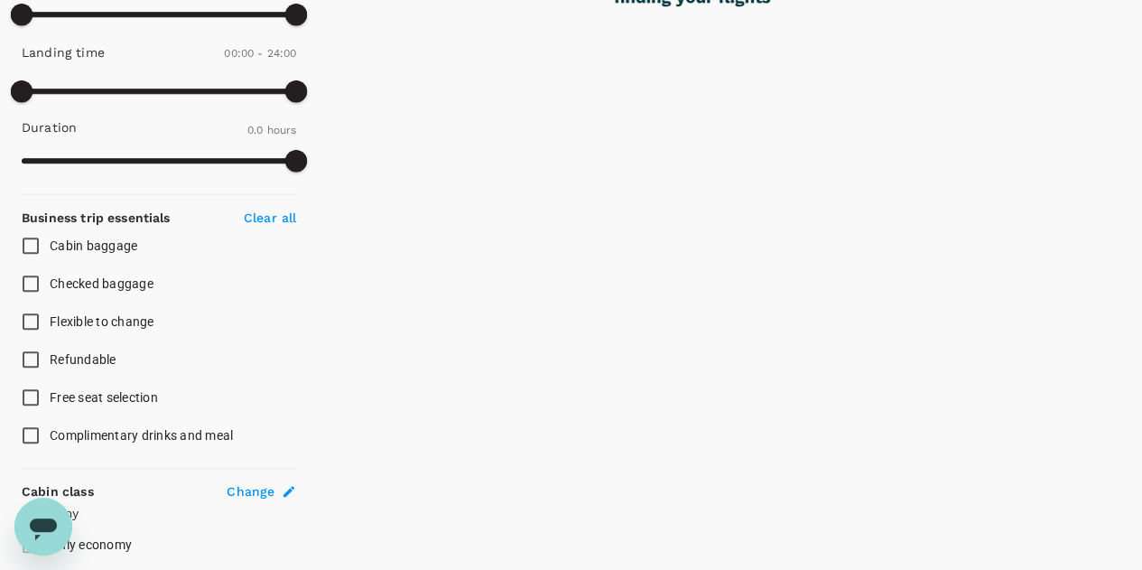
scroll to position [765, 0]
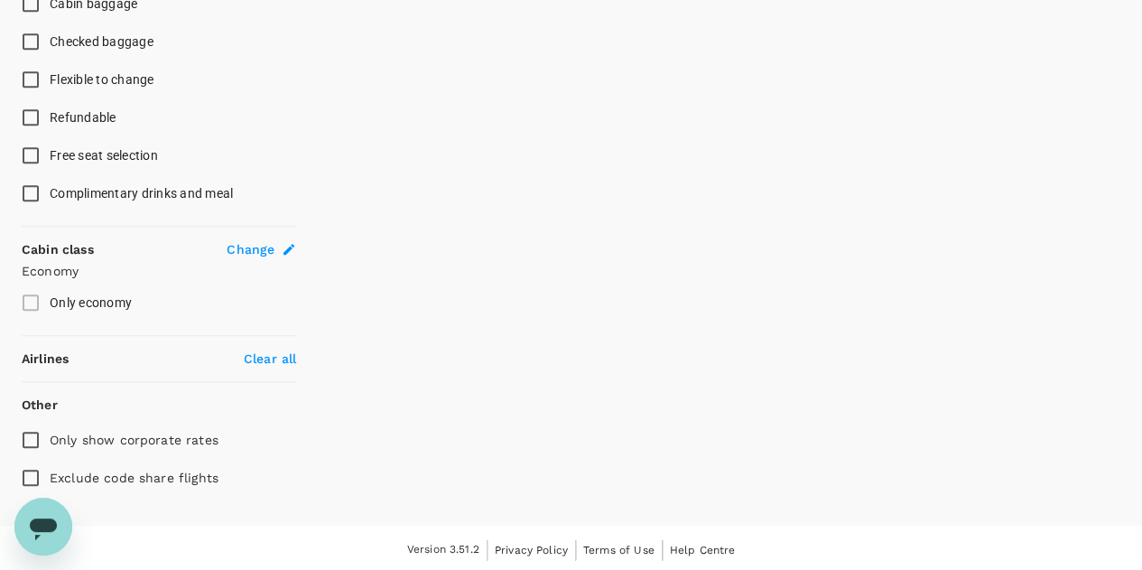
click at [30, 470] on input "Exclude code share flights" at bounding box center [31, 478] width 38 height 38
checkbox input "true"
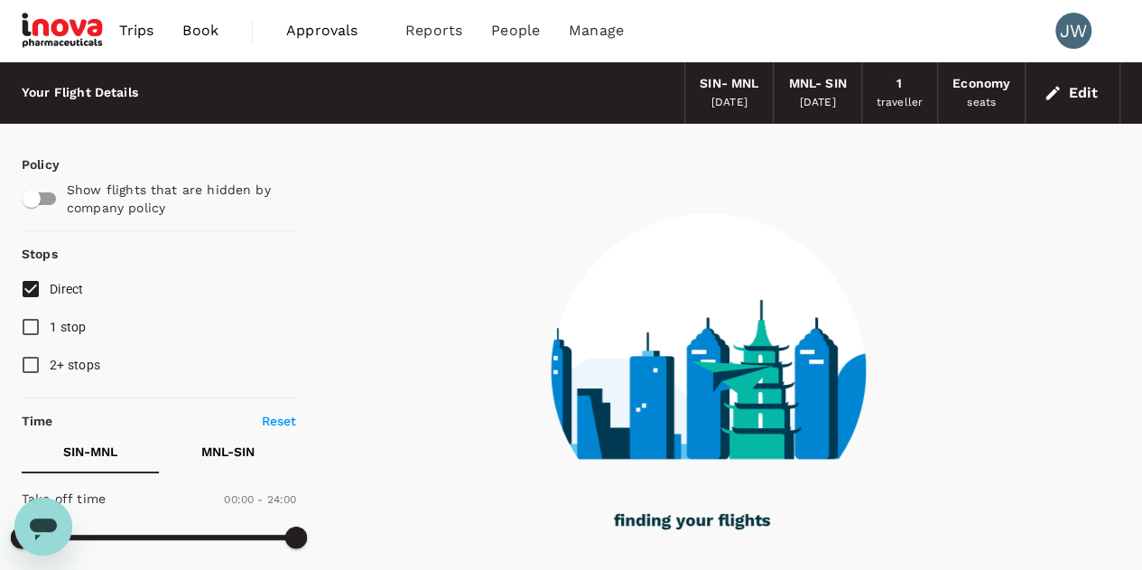
scroll to position [271, 0]
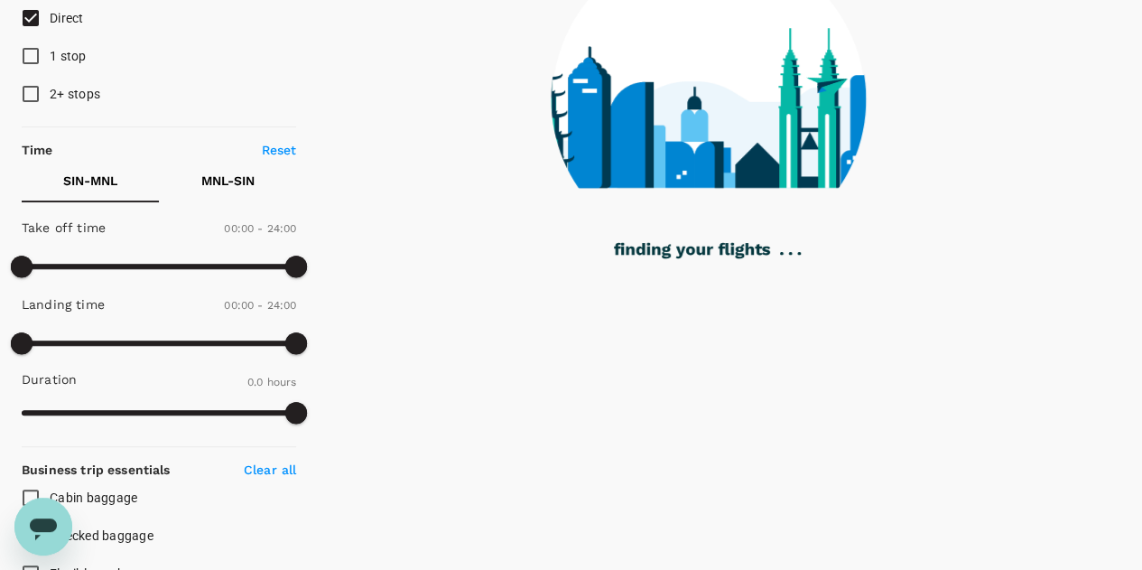
type input "935"
checkbox input "true"
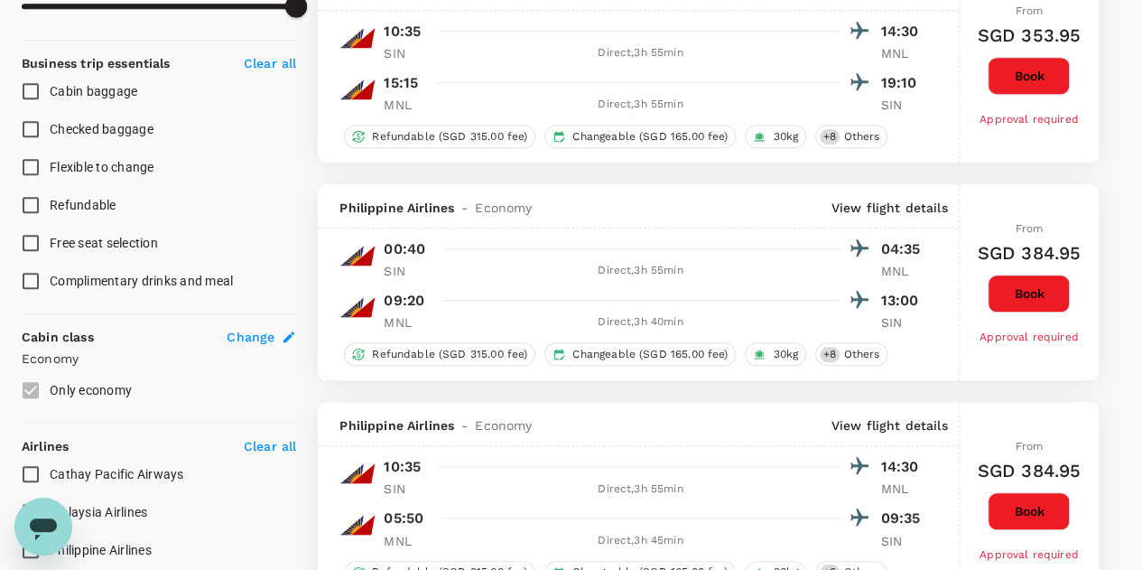
scroll to position [1083, 0]
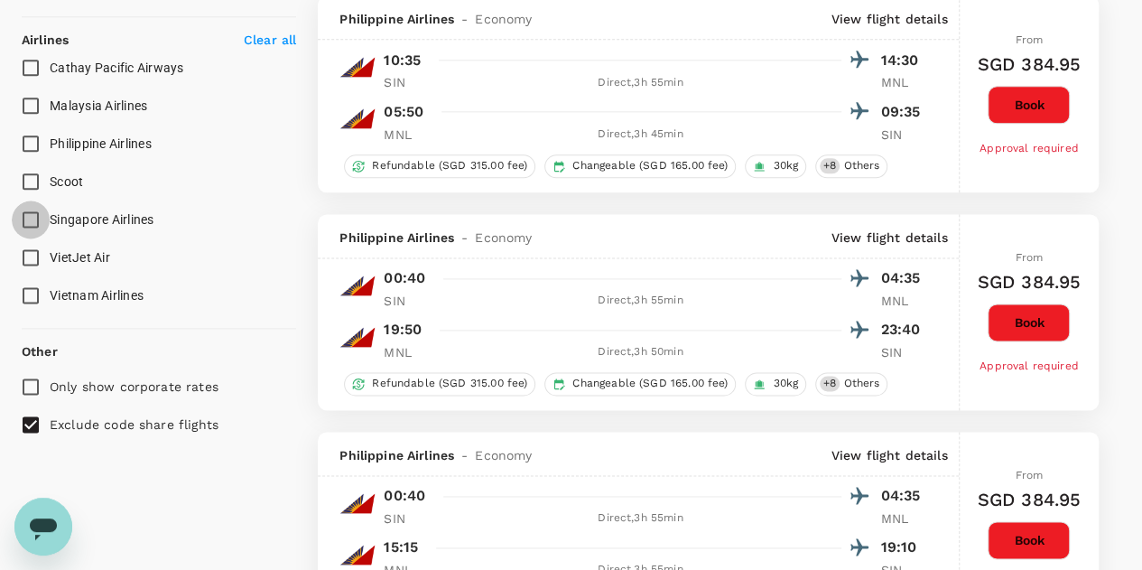
click at [33, 223] on input "Singapore Airlines" at bounding box center [31, 219] width 38 height 38
checkbox input "true"
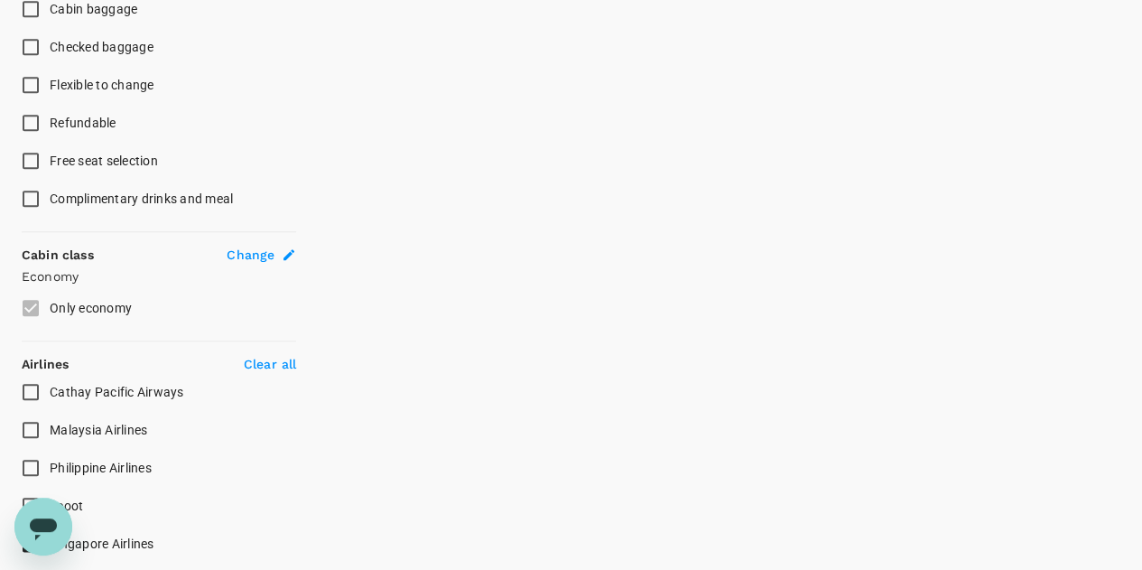
scroll to position [218, 0]
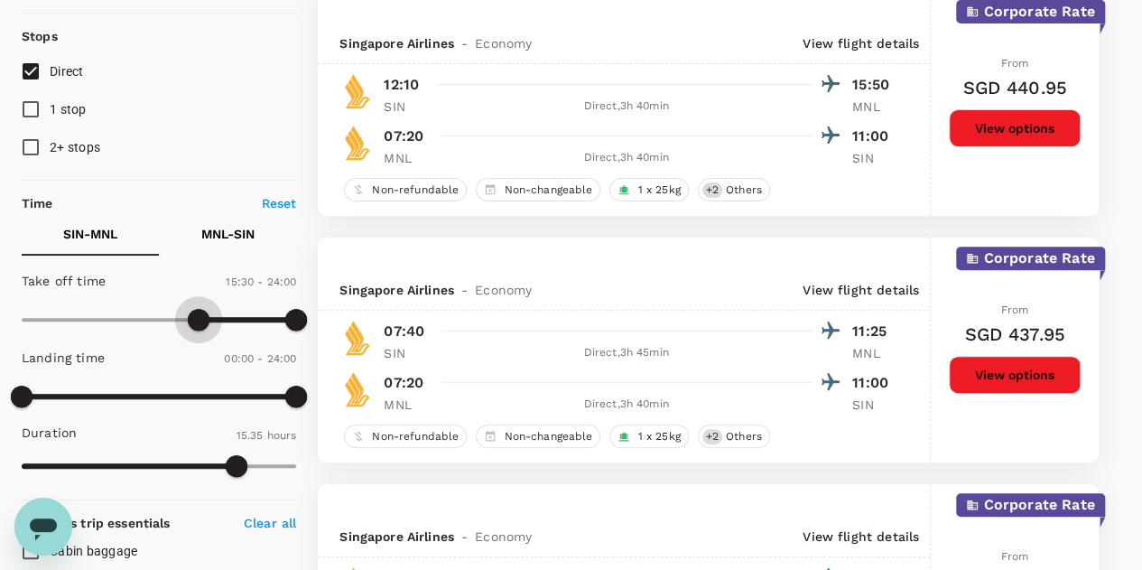
drag, startPoint x: 21, startPoint y: 318, endPoint x: 197, endPoint y: 312, distance: 176.1
click at [197, 312] on span at bounding box center [199, 320] width 22 height 22
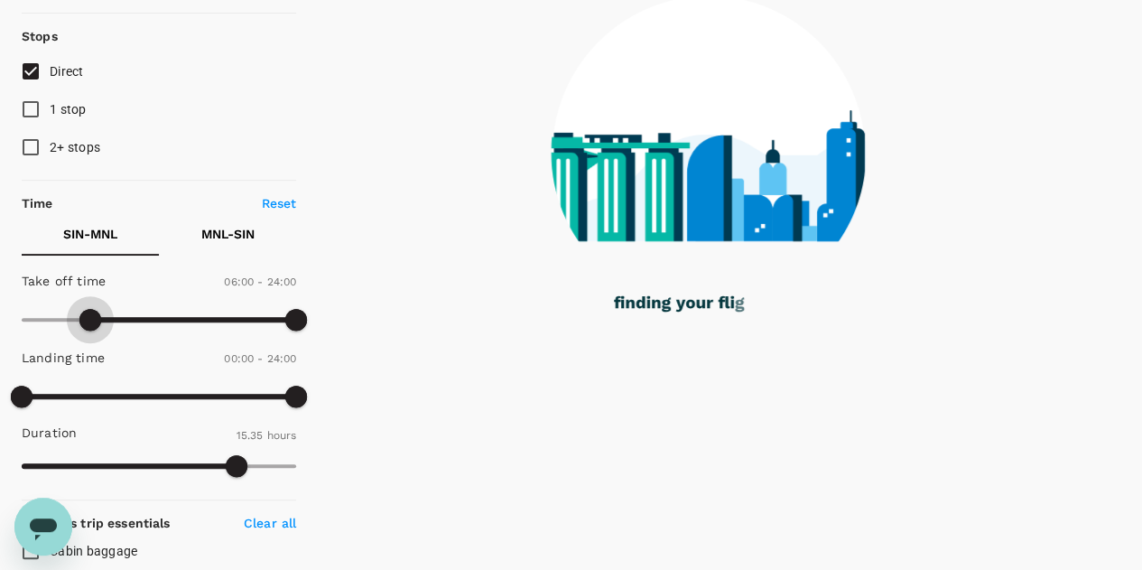
drag, startPoint x: 197, startPoint y: 312, endPoint x: 104, endPoint y: 315, distance: 93.0
click at [101, 315] on span at bounding box center [90, 320] width 22 height 22
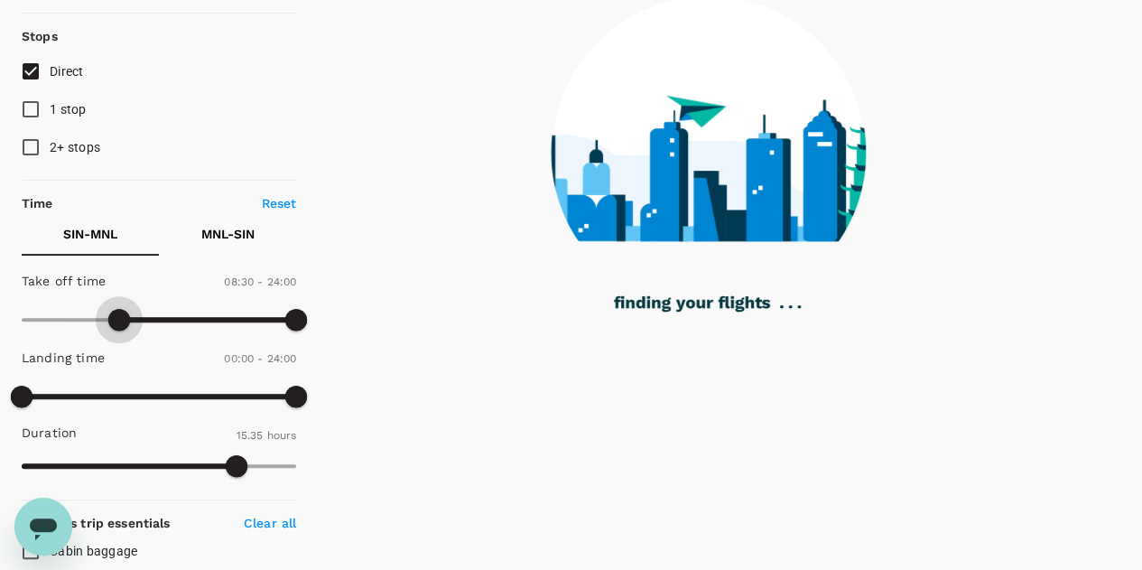
type input "600"
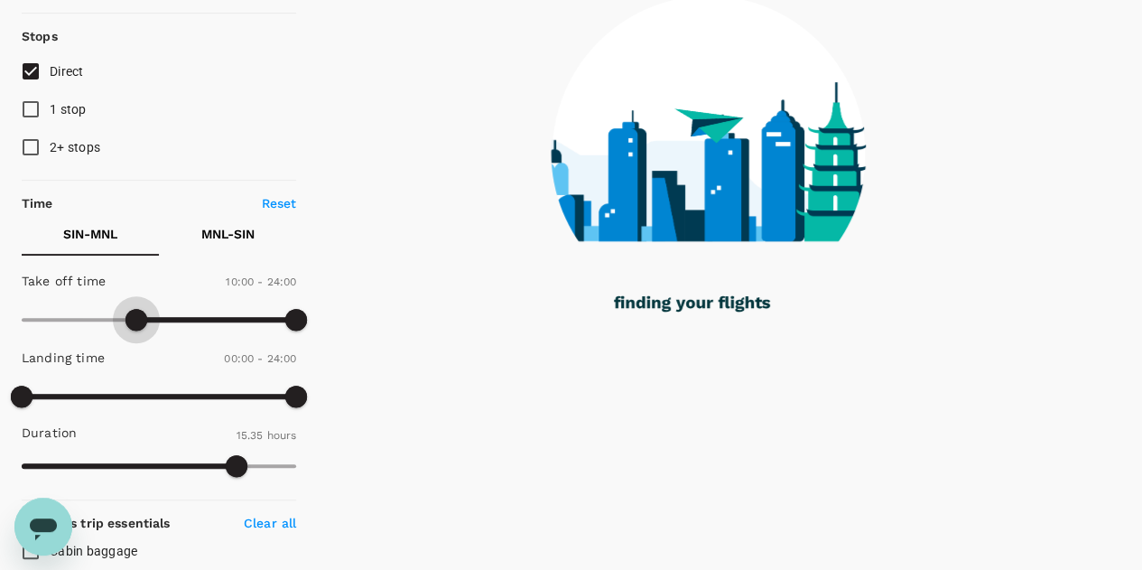
drag, startPoint x: 107, startPoint y: 320, endPoint x: 137, endPoint y: 322, distance: 30.7
click at [137, 322] on span at bounding box center [136, 320] width 22 height 22
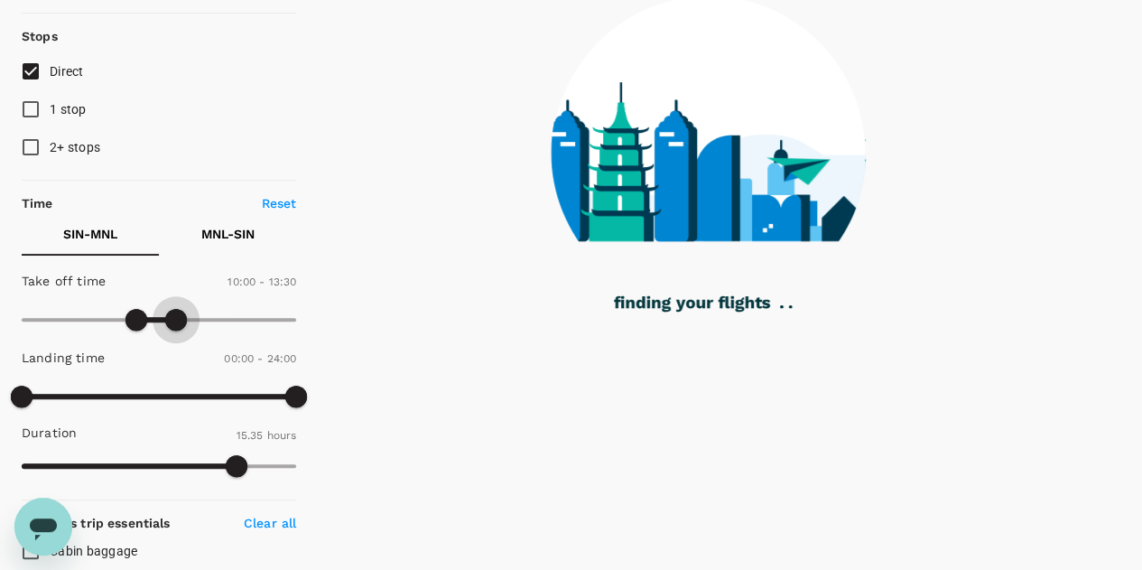
type input "930"
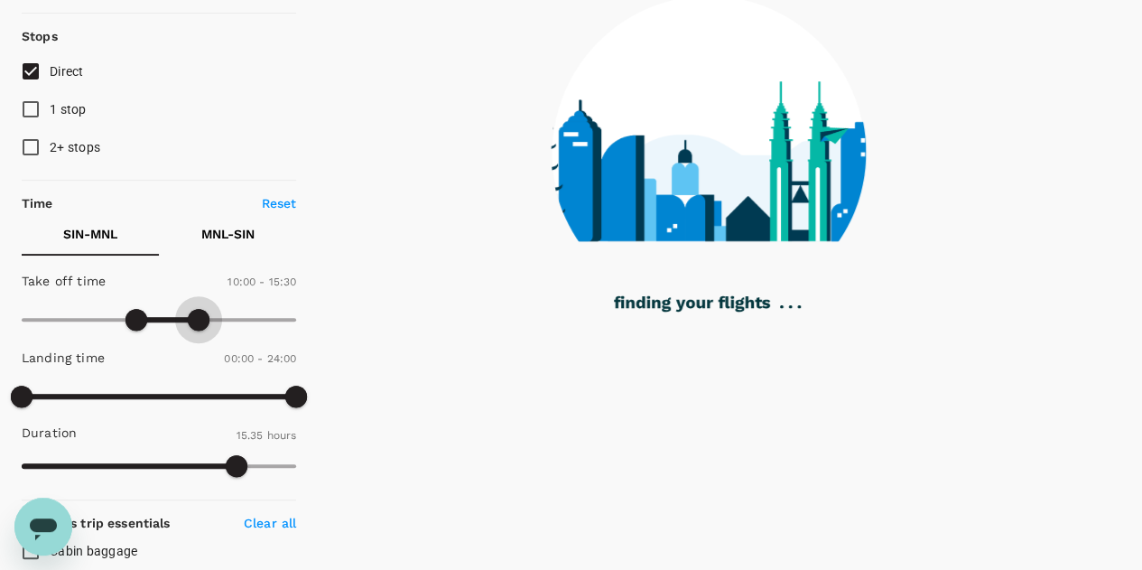
drag, startPoint x: 296, startPoint y: 324, endPoint x: 199, endPoint y: 326, distance: 97.5
click at [199, 326] on span at bounding box center [199, 320] width 22 height 22
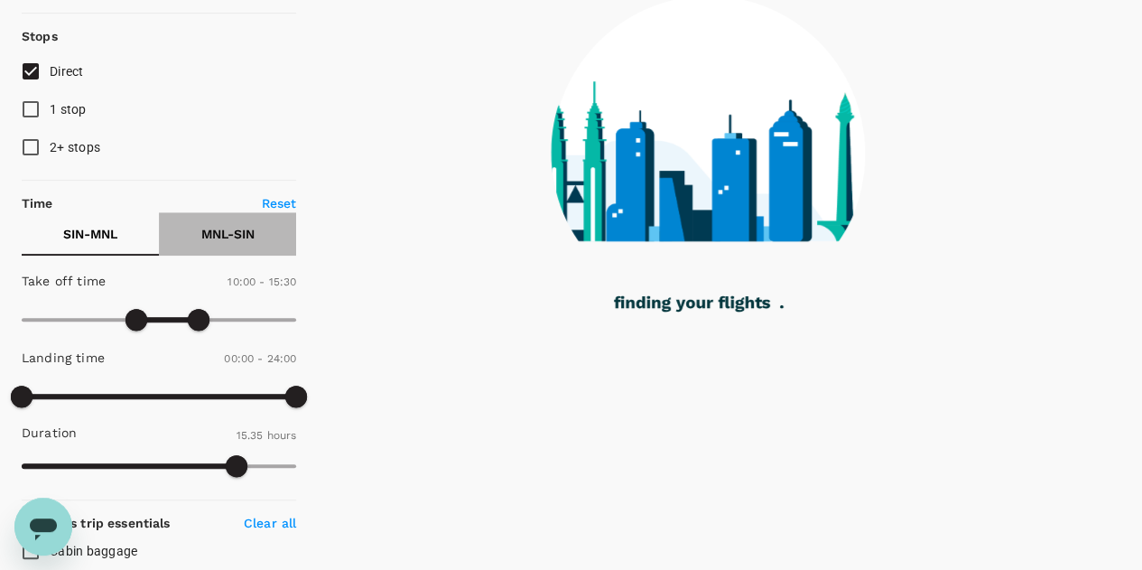
click at [213, 235] on p "MNL - SIN" at bounding box center [227, 234] width 53 height 18
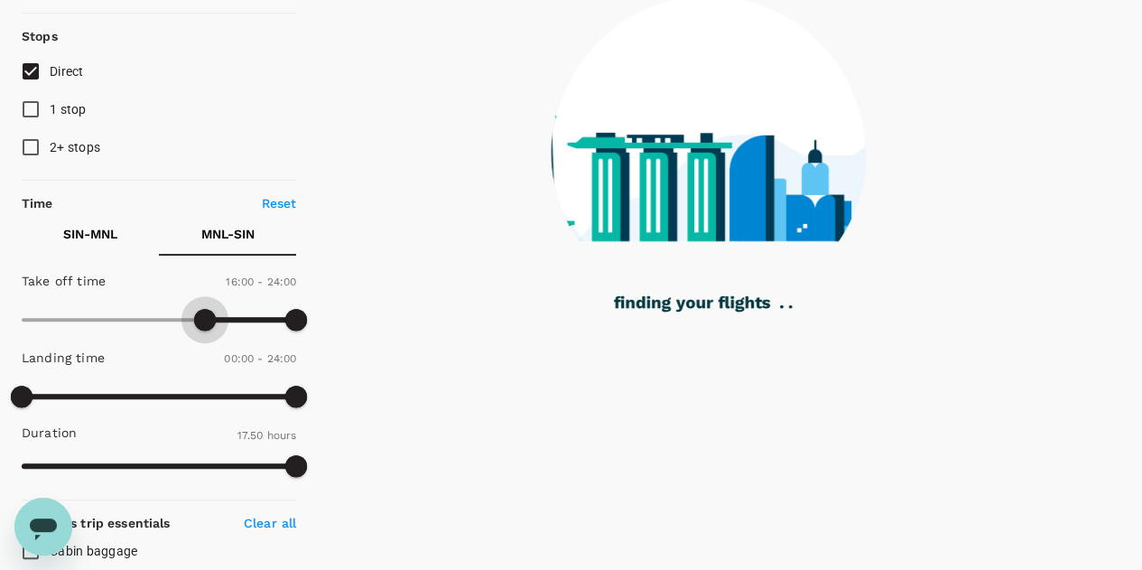
type input "990"
drag, startPoint x: 24, startPoint y: 314, endPoint x: 227, endPoint y: 309, distance: 202.3
click at [209, 309] on span at bounding box center [210, 320] width 22 height 22
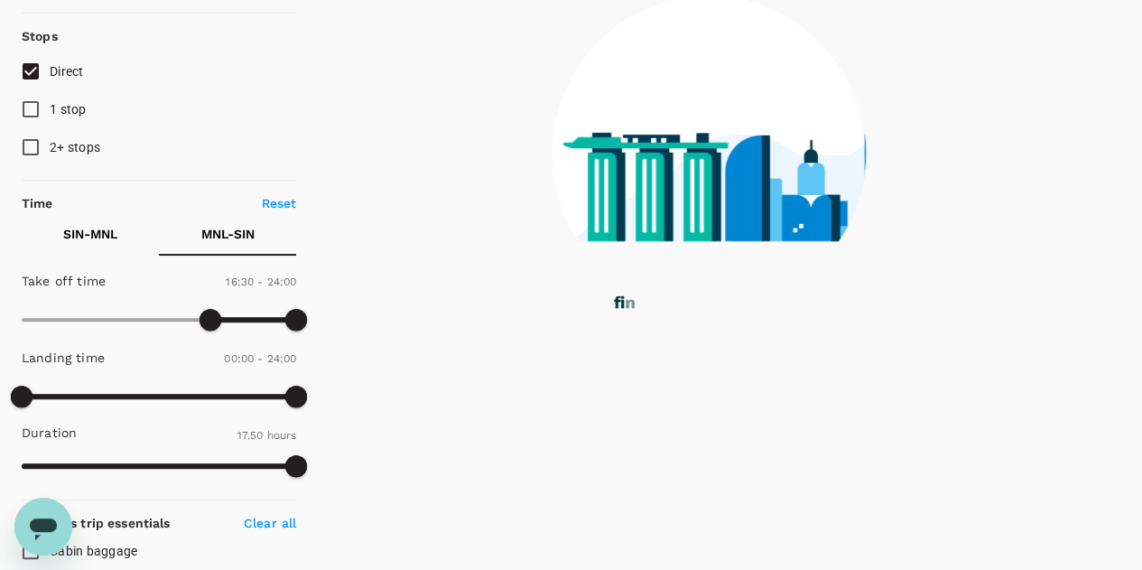
type input "1200"
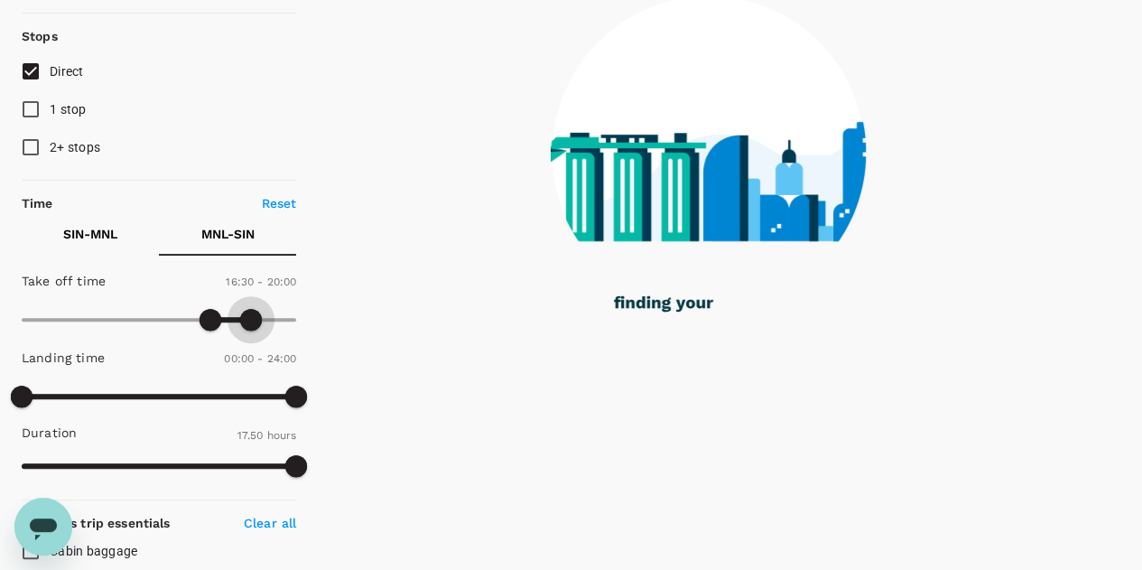
drag, startPoint x: 292, startPoint y: 311, endPoint x: 251, endPoint y: 311, distance: 41.5
click at [251, 311] on span at bounding box center [251, 320] width 22 height 22
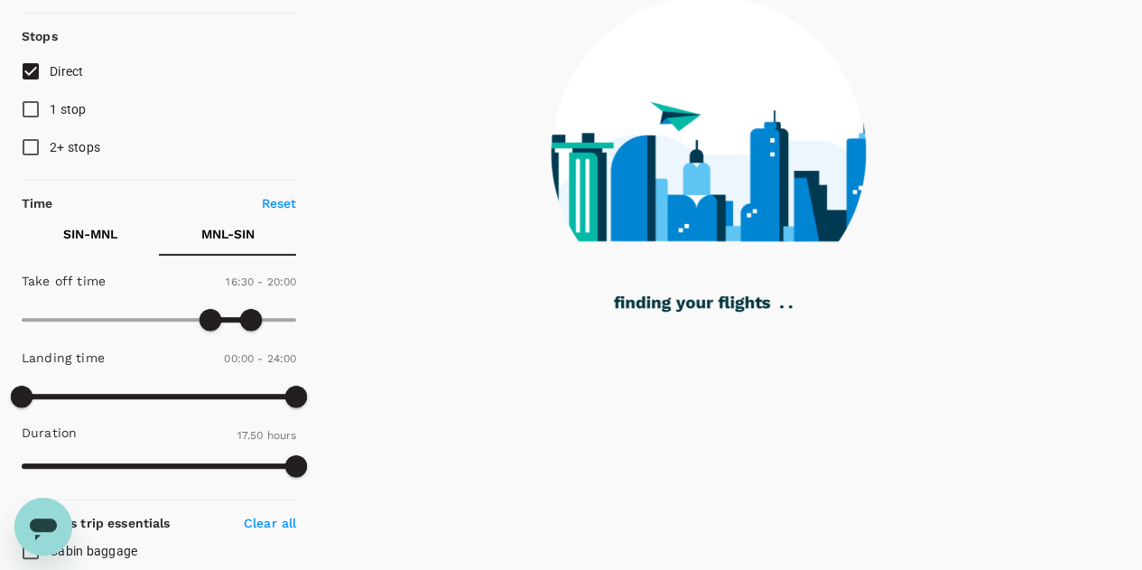
checkbox input "false"
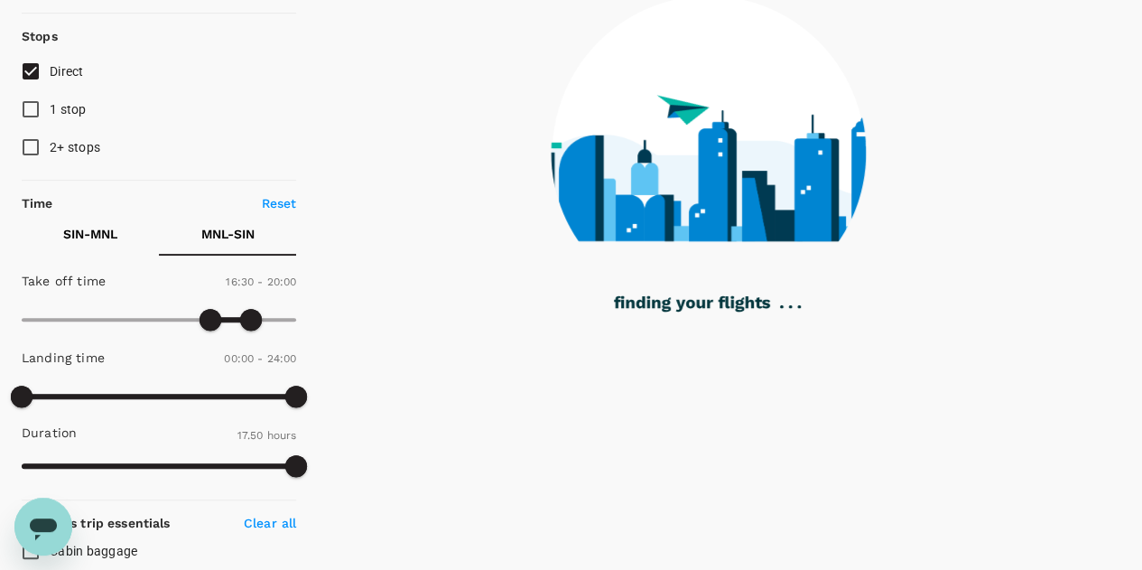
checkbox input "false"
checkbox input "true"
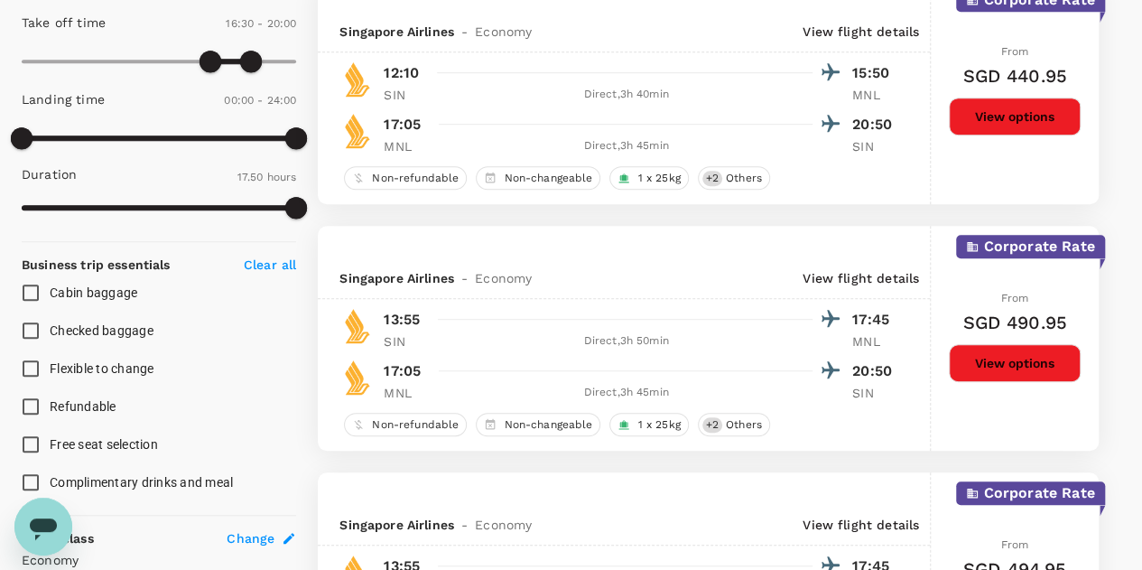
scroll to position [542, 0]
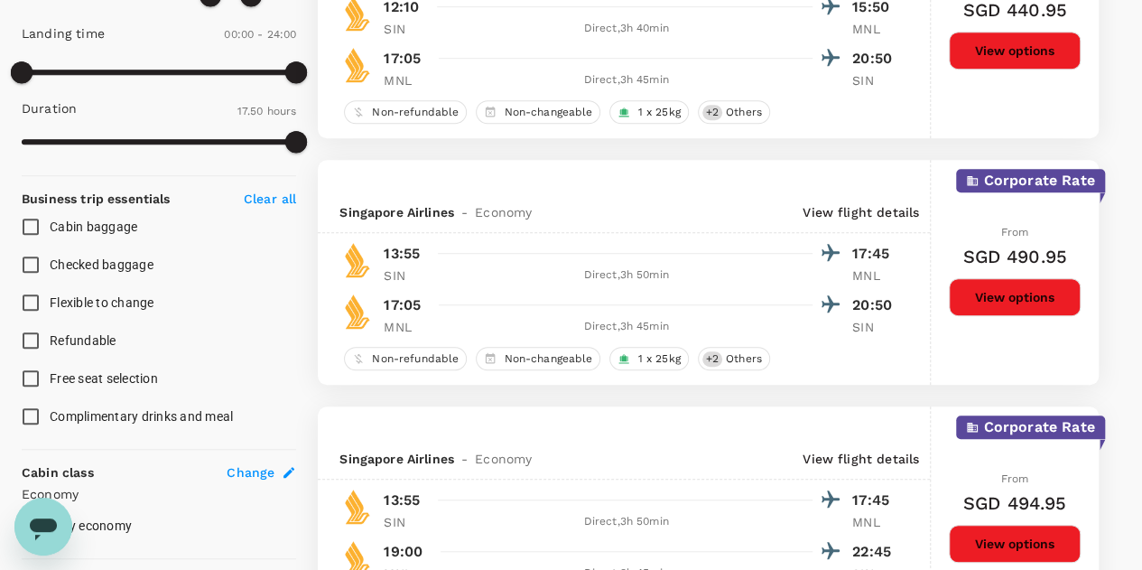
click at [1001, 303] on button "View options" at bounding box center [1015, 297] width 132 height 38
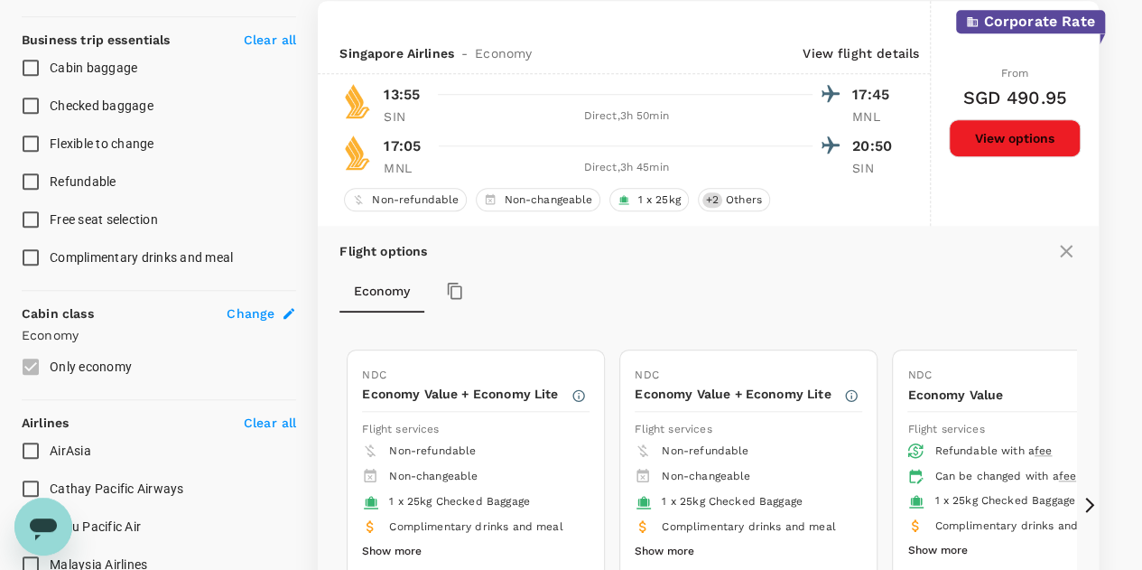
scroll to position [971, 0]
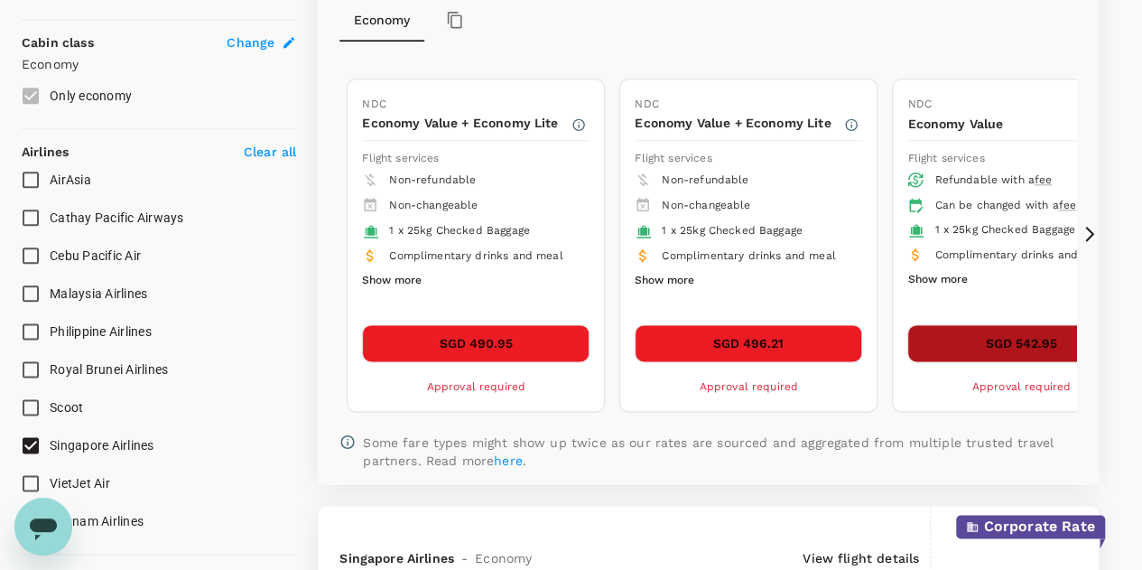
click at [971, 333] on button "SGD 542.95" at bounding box center [1020, 343] width 227 height 38
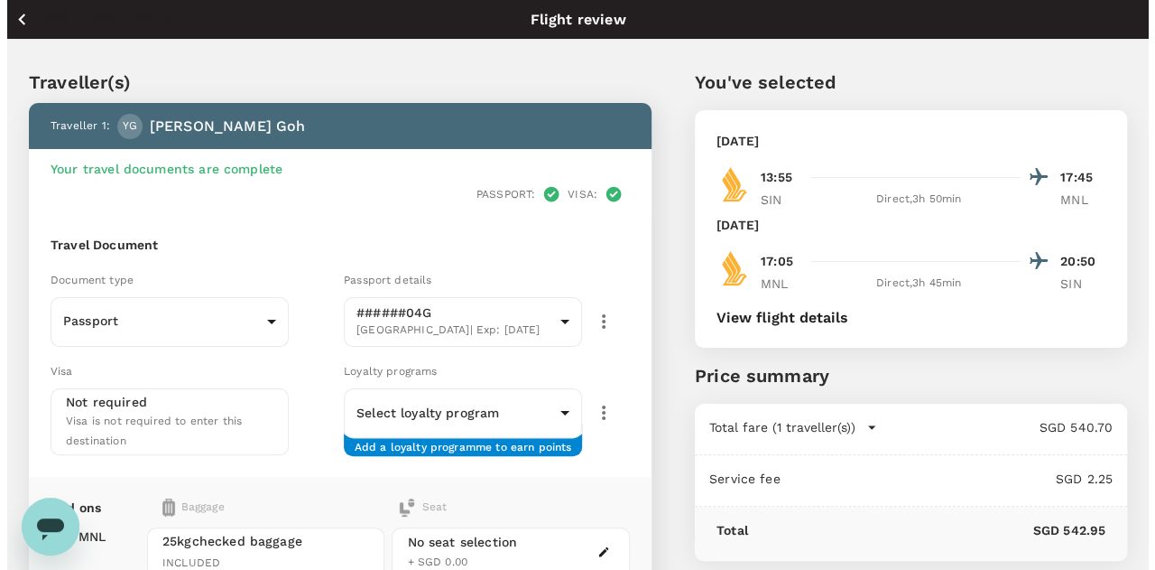
scroll to position [295, 0]
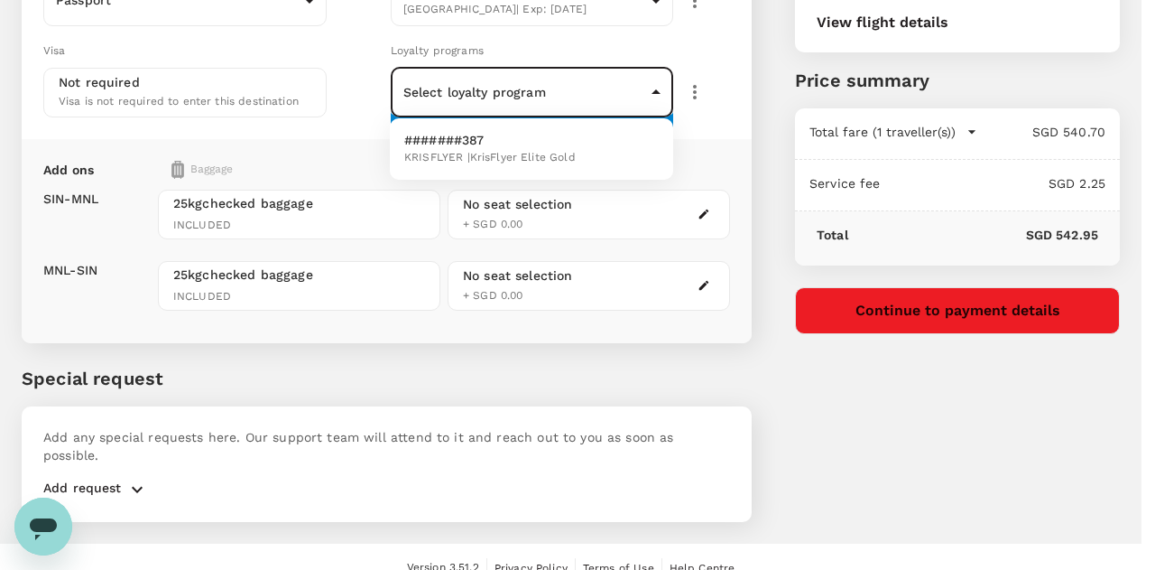
click at [484, 98] on body "Back to flight results Flight review Traveller(s) Traveller 1 : YG Yee Leng Goh…" at bounding box center [577, 148] width 1155 height 887
click at [457, 158] on span "KRISFLYER | KrisFlyer Elite Gold" at bounding box center [490, 158] width 172 height 18
type input "3d74af59-813f-40ba-a2a8-e9522f6828cd"
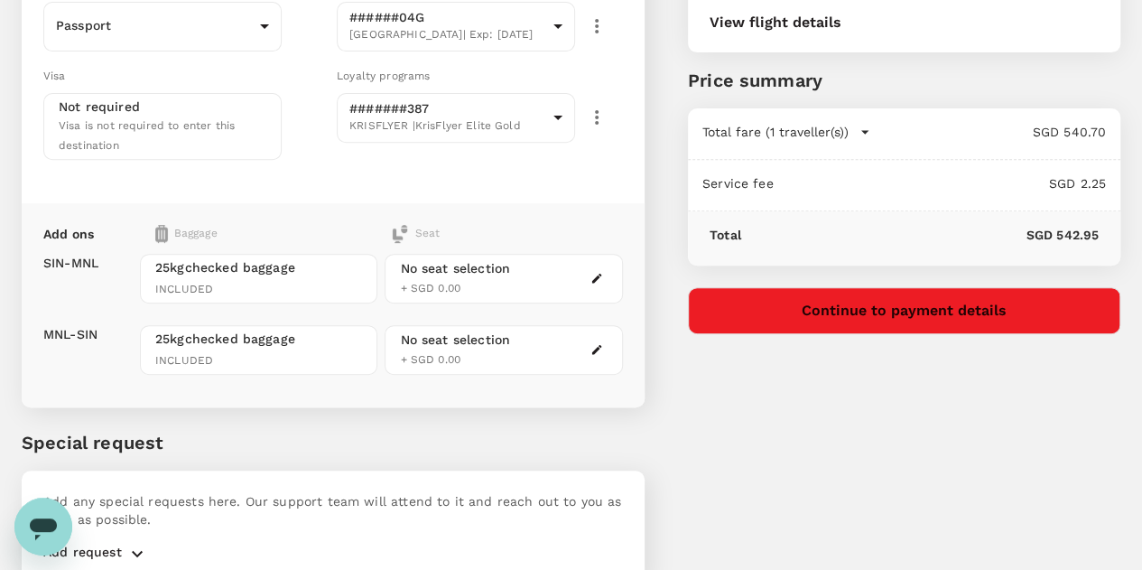
click at [537, 254] on div "No seat selection + SGD 0.00" at bounding box center [503, 279] width 237 height 50
click at [510, 259] on div "No seat selection" at bounding box center [455, 268] width 110 height 19
click at [603, 272] on icon "button" at bounding box center [596, 278] width 13 height 13
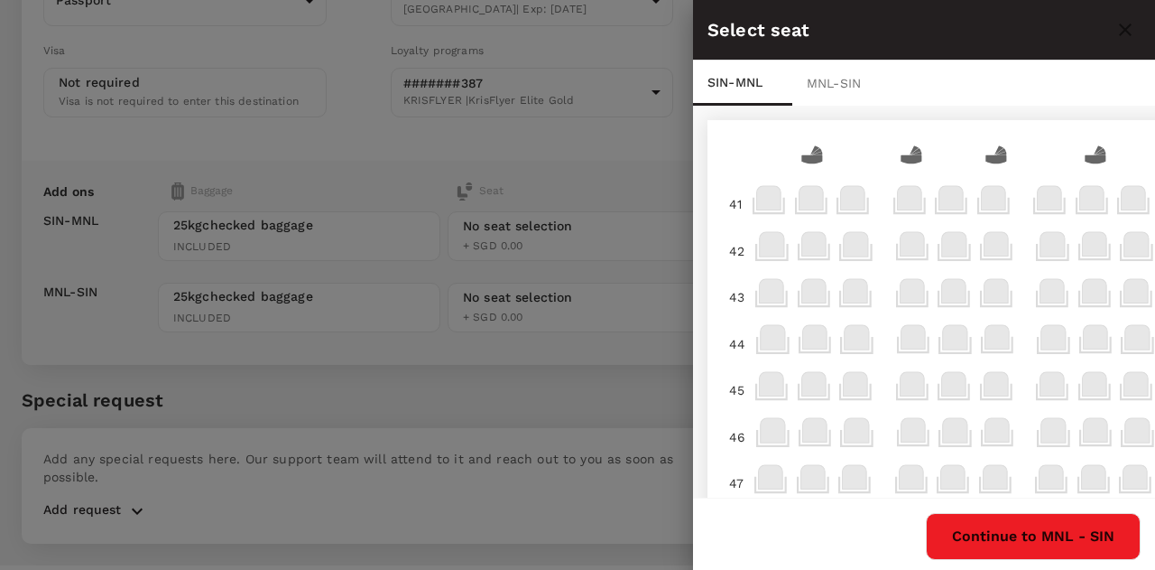
scroll to position [271, 0]
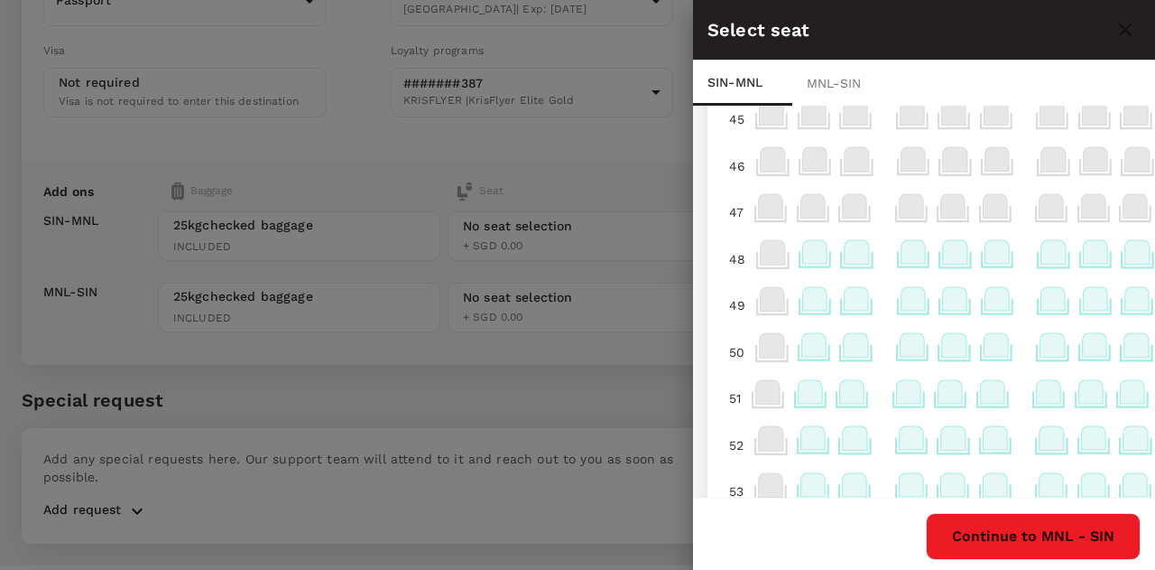
click at [1004, 302] on icon at bounding box center [997, 298] width 24 height 23
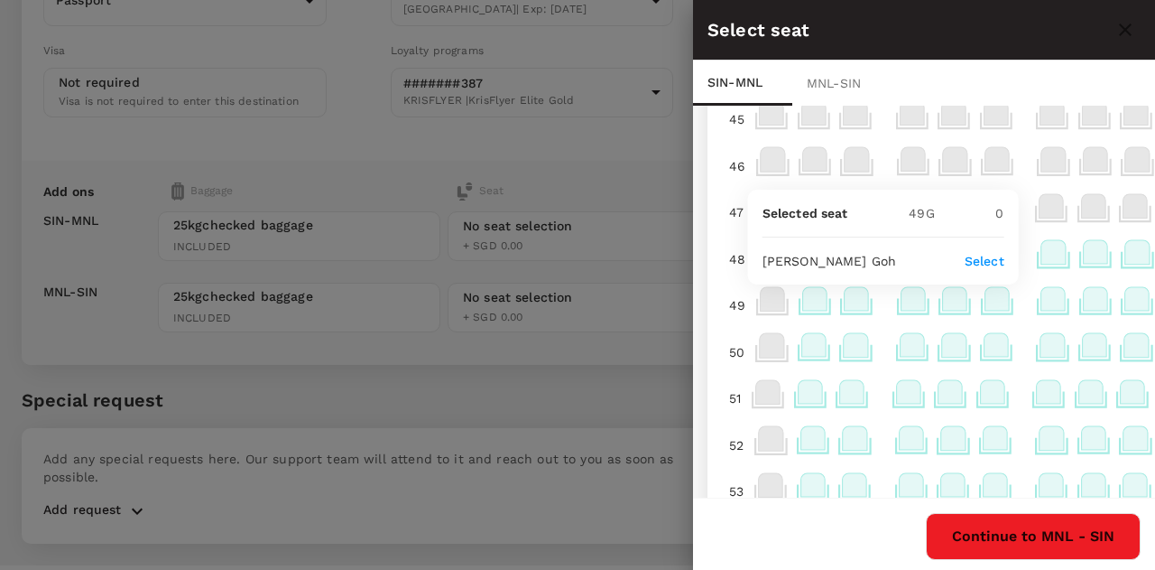
click at [986, 255] on p "Select" at bounding box center [985, 261] width 40 height 18
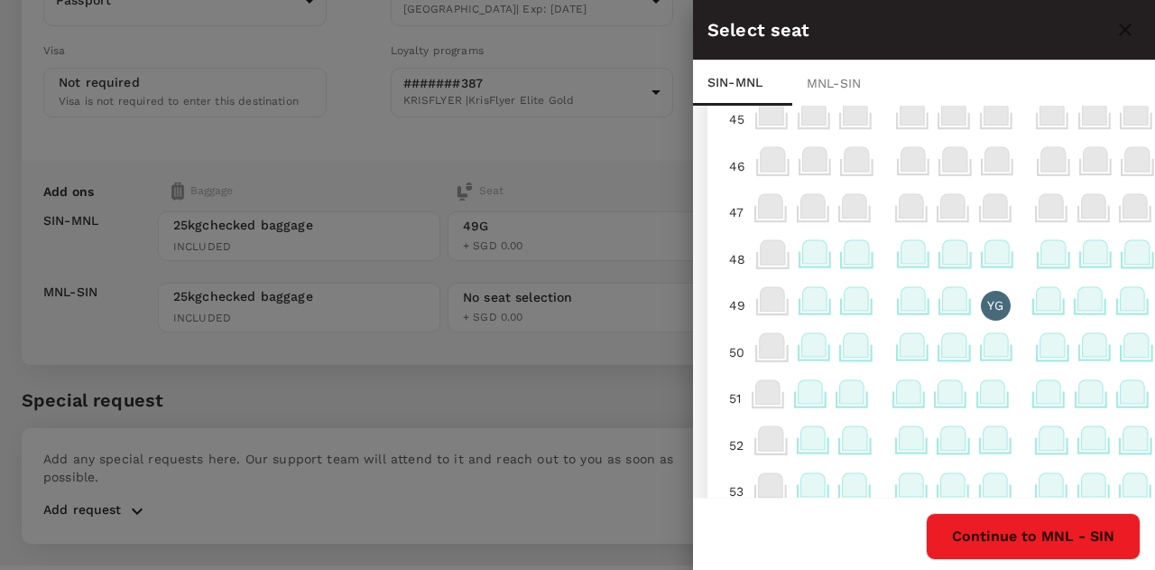
click at [1042, 528] on button "Continue to MNL - SIN" at bounding box center [1033, 536] width 215 height 47
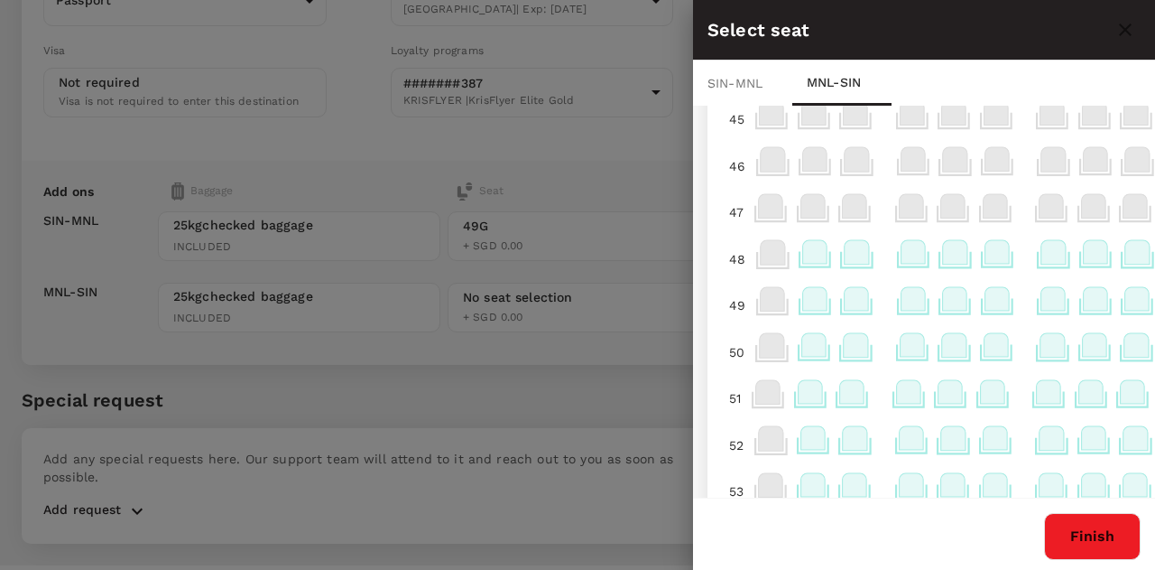
click at [1007, 311] on icon at bounding box center [997, 298] width 24 height 23
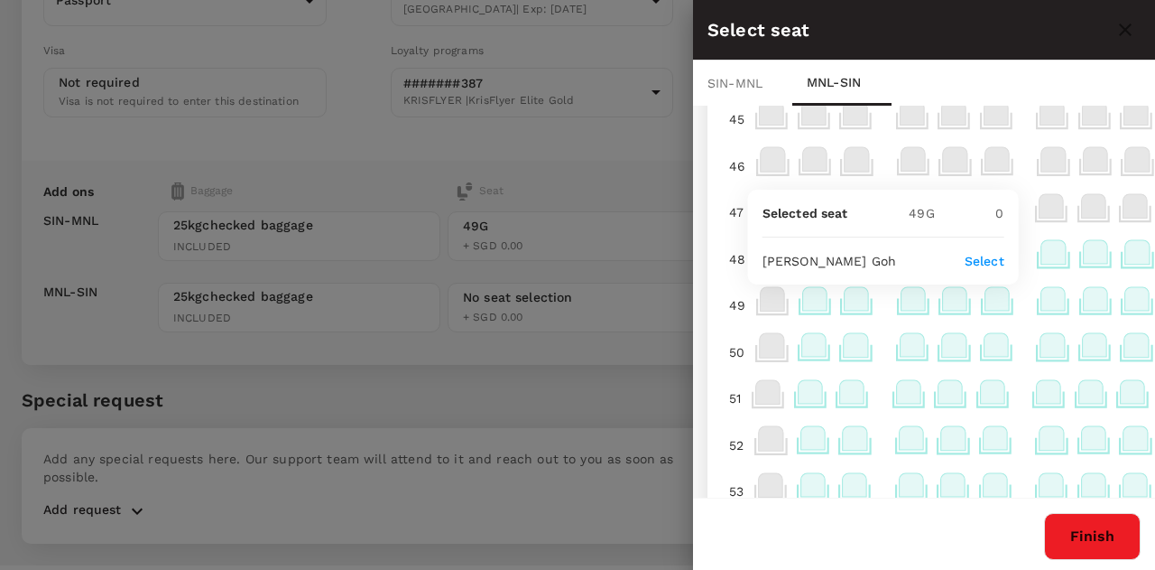
click at [978, 259] on p "Select" at bounding box center [985, 261] width 40 height 18
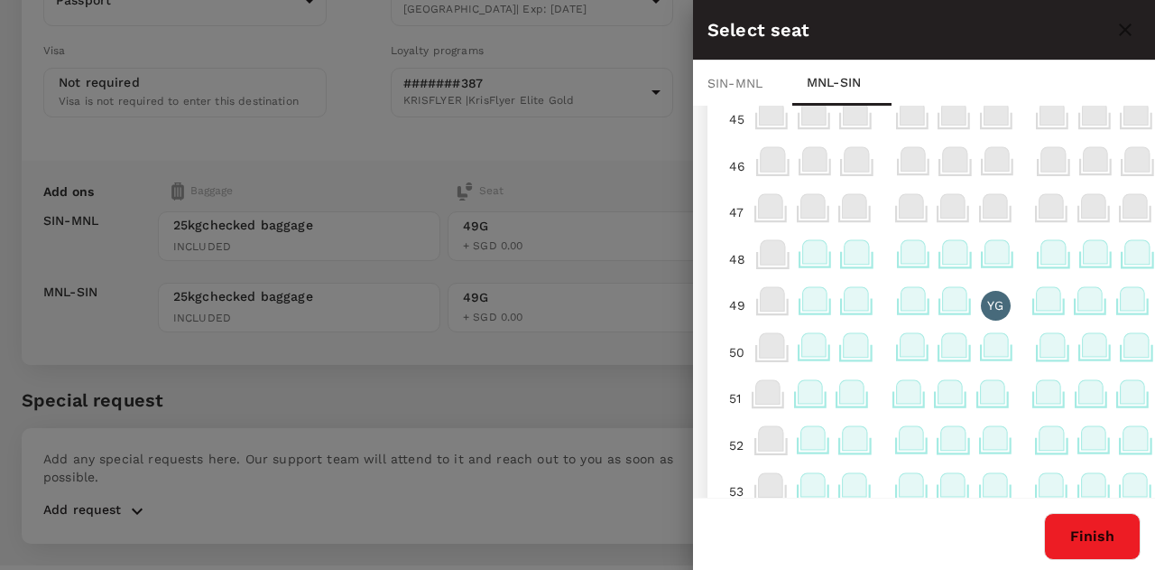
click at [1093, 529] on button "Finish" at bounding box center [1092, 536] width 97 height 47
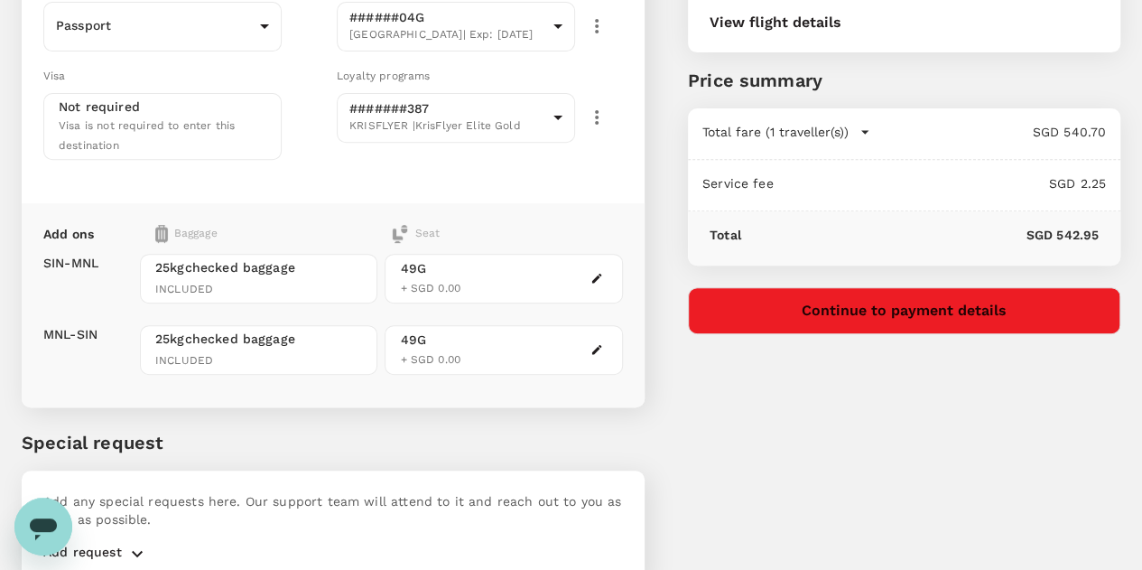
scroll to position [317, 0]
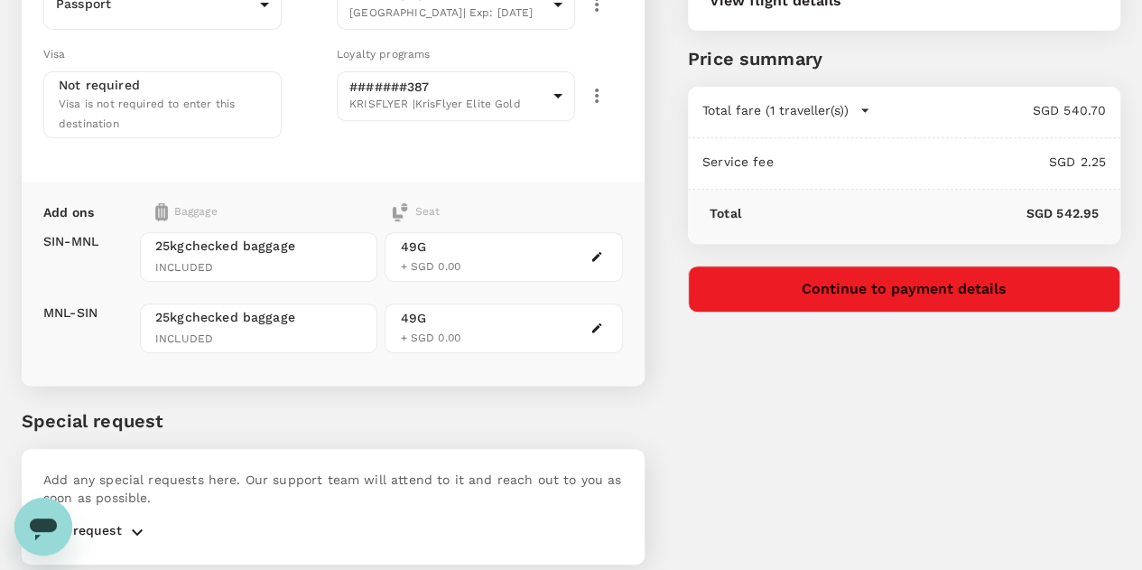
click at [90, 521] on p "Add request" at bounding box center [82, 532] width 79 height 22
click at [138, 528] on icon "button" at bounding box center [137, 531] width 11 height 6
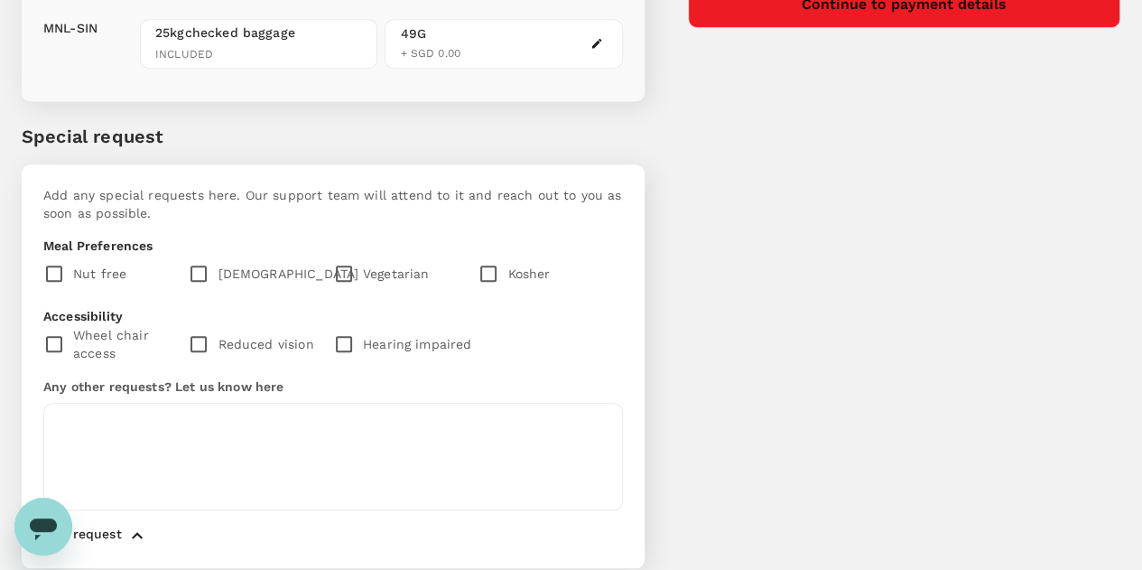
scroll to position [605, 0]
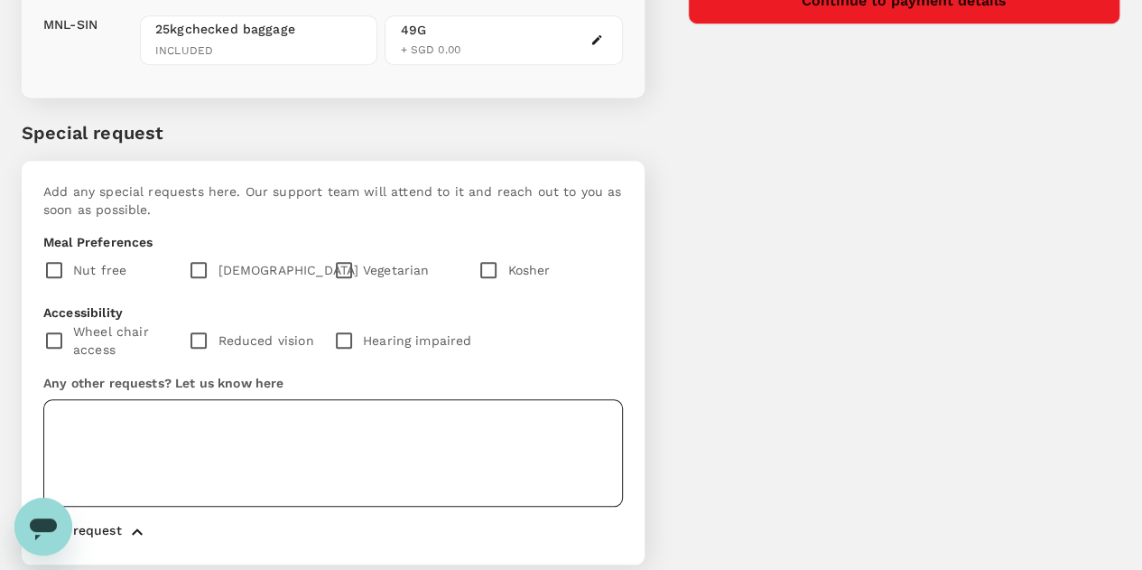
click at [94, 399] on textarea at bounding box center [333, 452] width 580 height 107
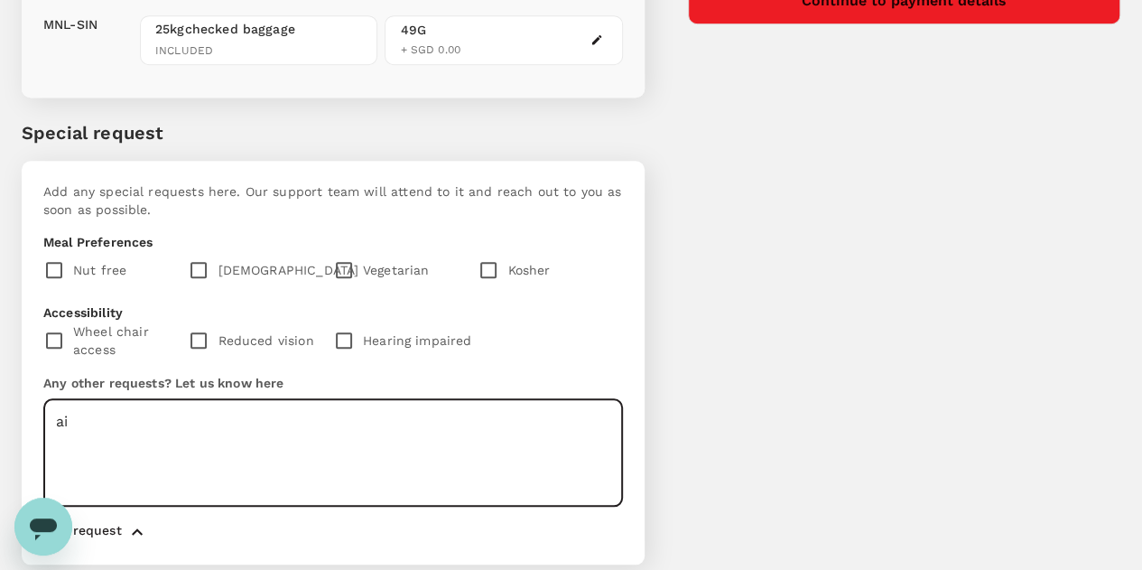
type textarea "a"
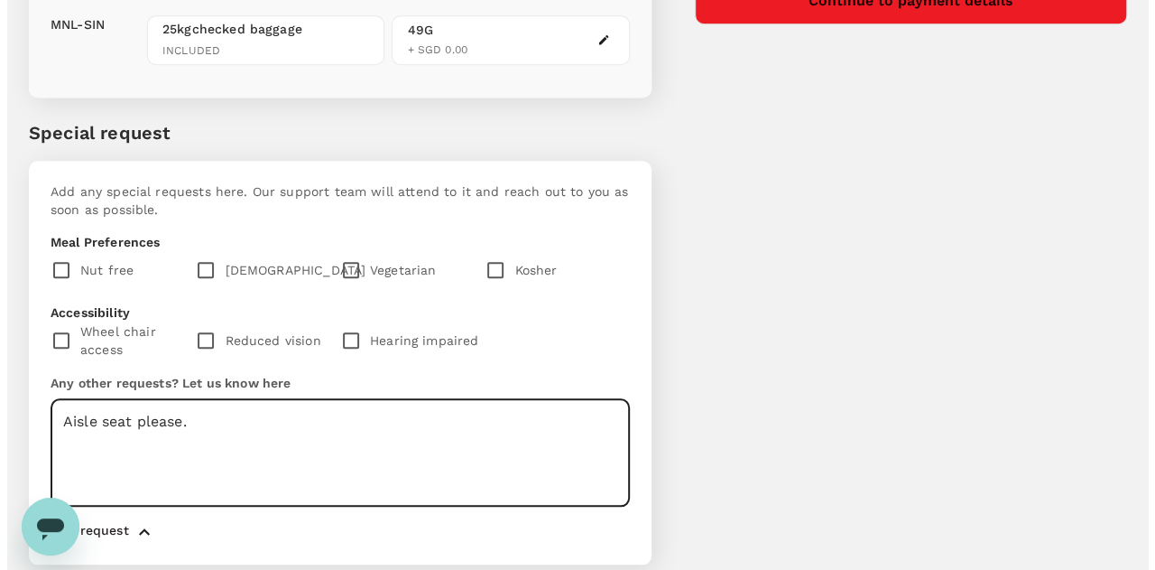
scroll to position [334, 0]
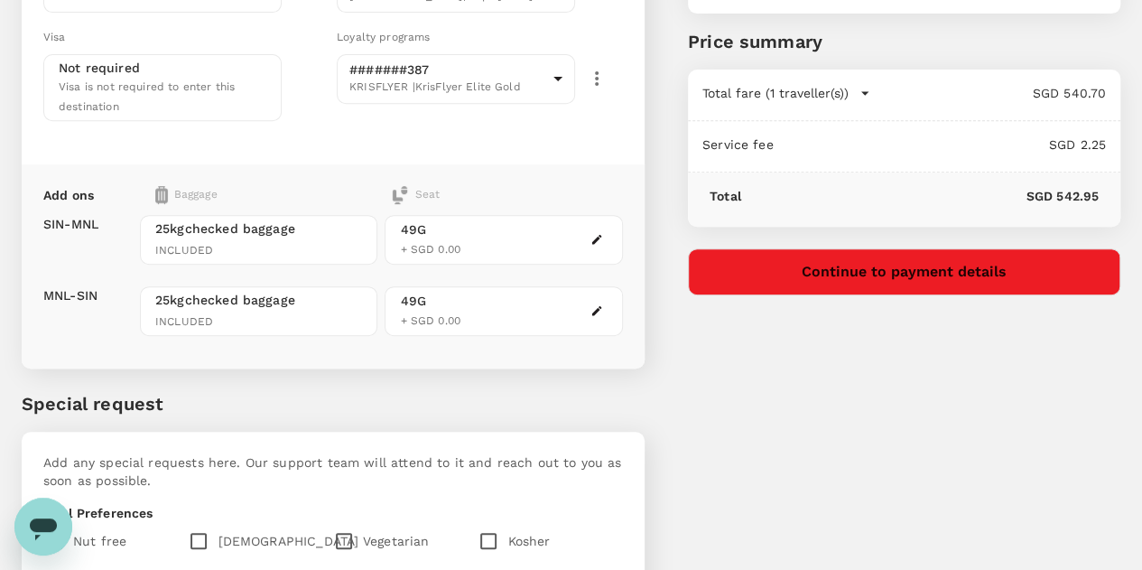
type textarea "Aisle seat please."
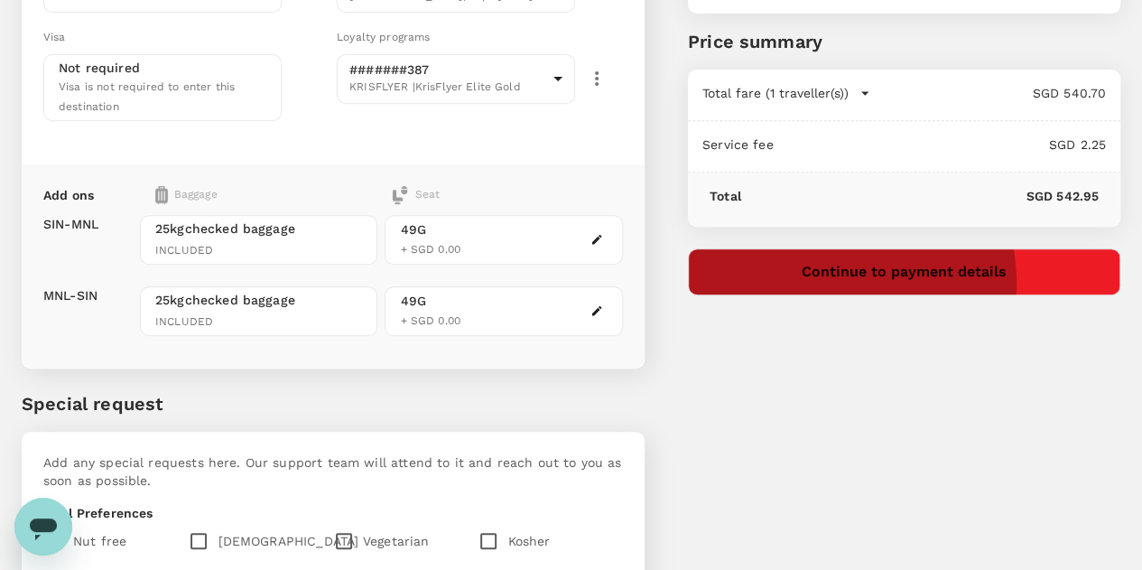
click at [926, 283] on button "Continue to payment details" at bounding box center [904, 271] width 432 height 47
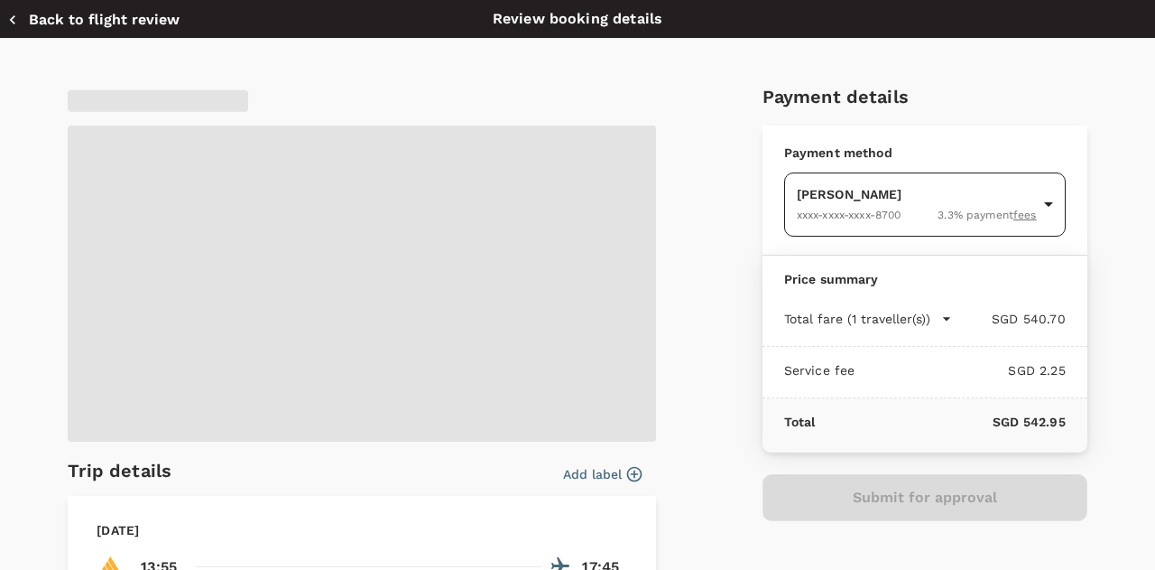
click at [980, 209] on body "Back to flight results Flight review Traveller(s) Traveller 1 : YG Yee Leng Goh…" at bounding box center [577, 264] width 1155 height 1197
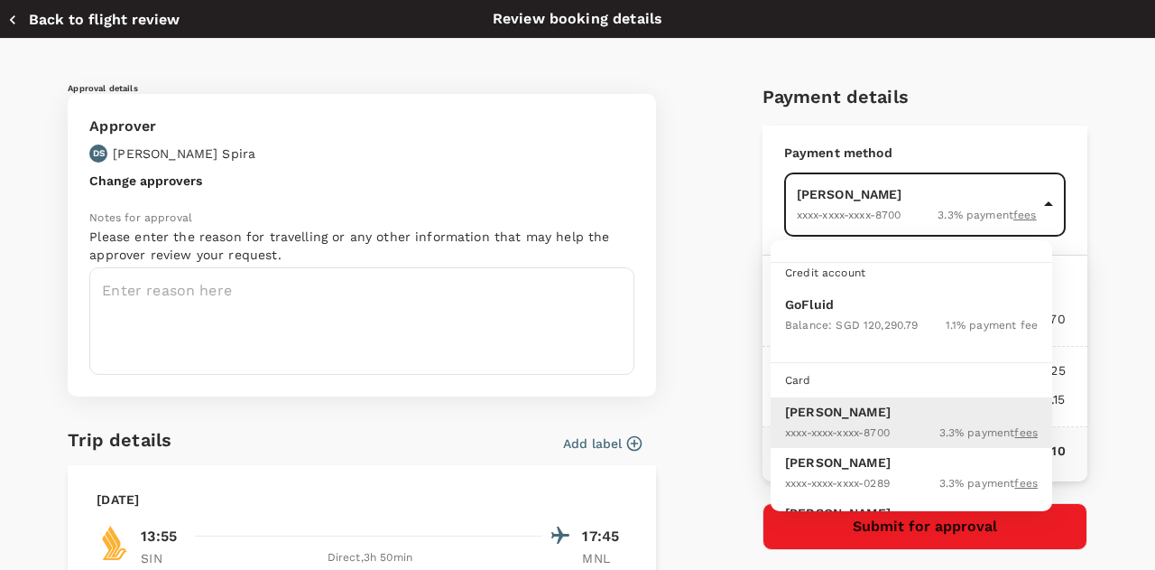
click at [816, 313] on div "Balance : SGD 120,290.79" at bounding box center [851, 324] width 133 height 22
type input "9e677c2c-1b51-4fb9-8b8e-e61d94c42ce6"
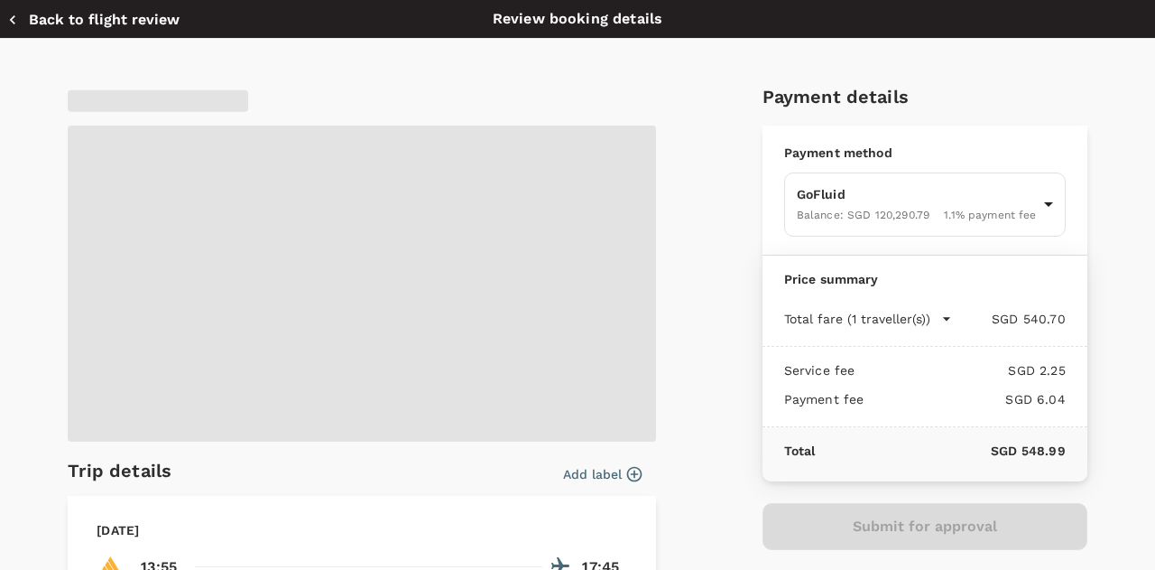
click at [229, 331] on span at bounding box center [362, 283] width 589 height 316
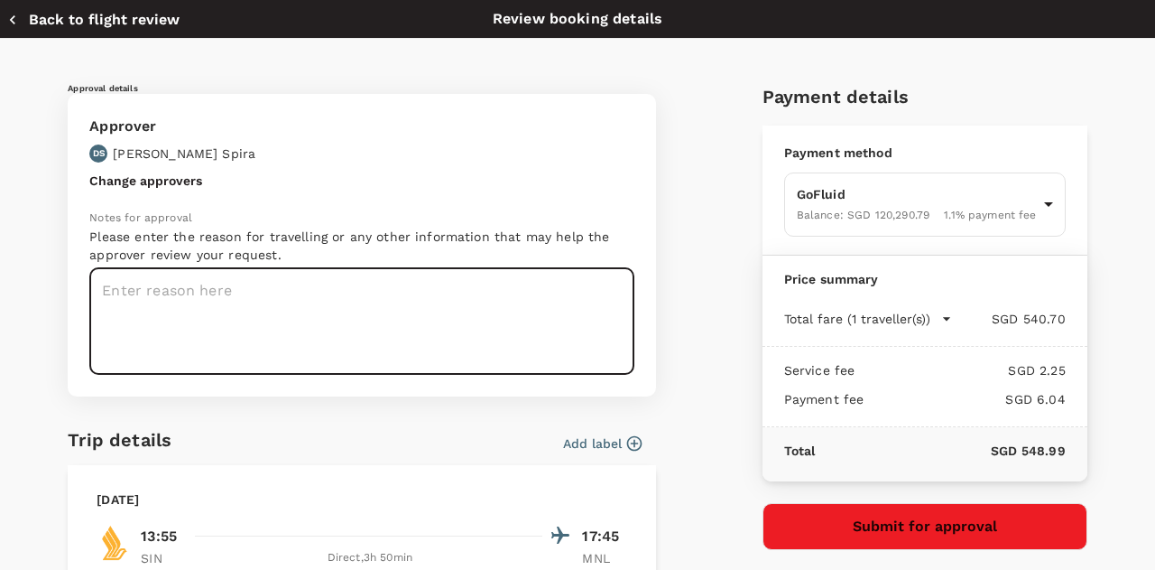
click at [229, 331] on textarea at bounding box center [361, 320] width 545 height 107
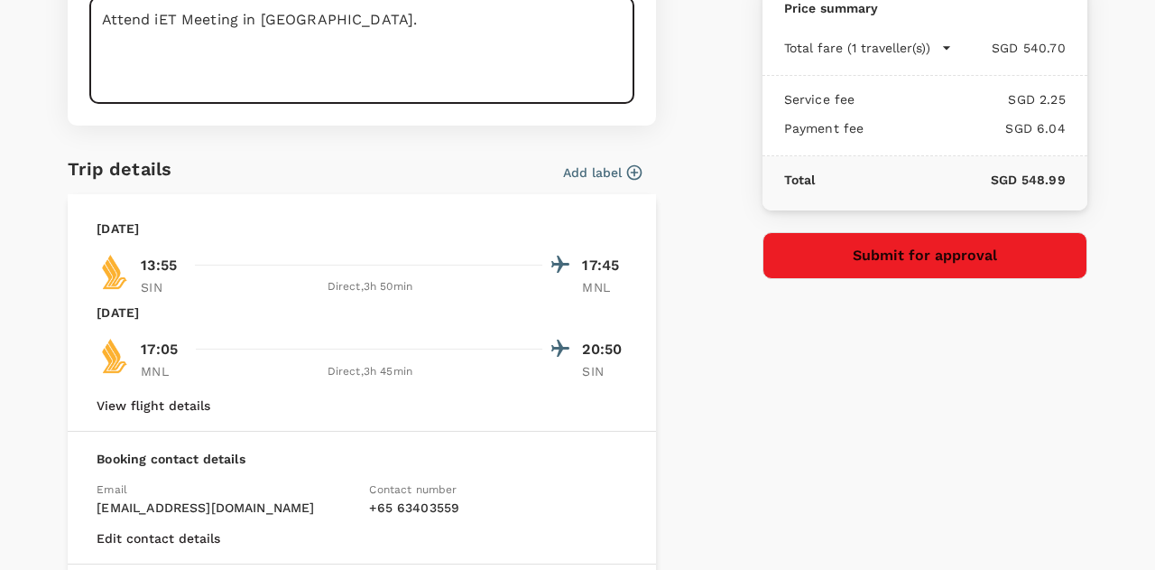
type textarea "Attend iET Meeting in Manila."
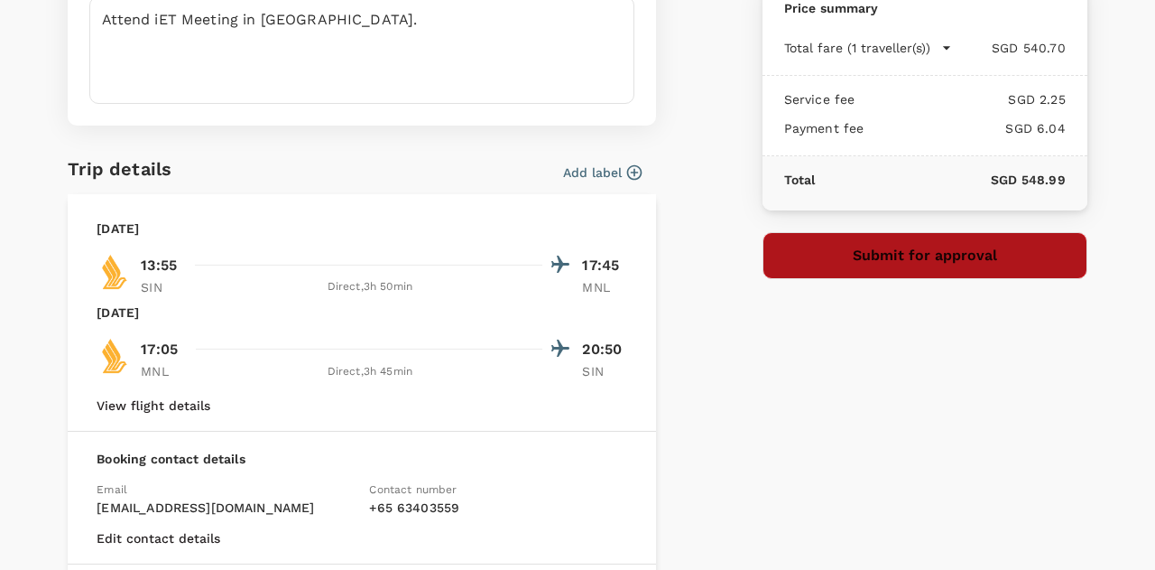
click at [887, 257] on button "Submit for approval" at bounding box center [925, 255] width 325 height 47
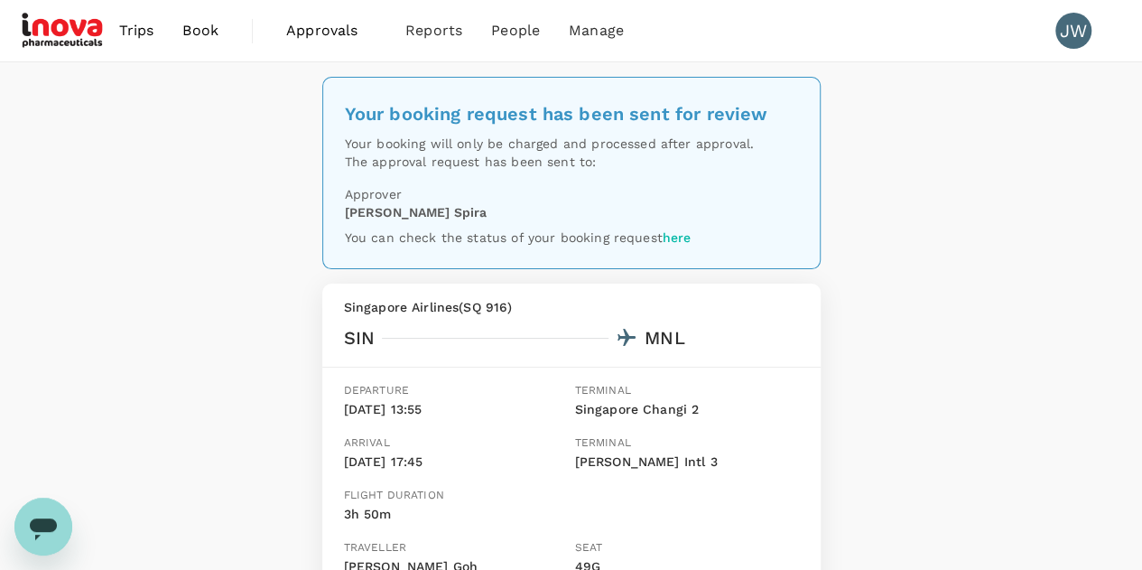
scroll to position [271, 0]
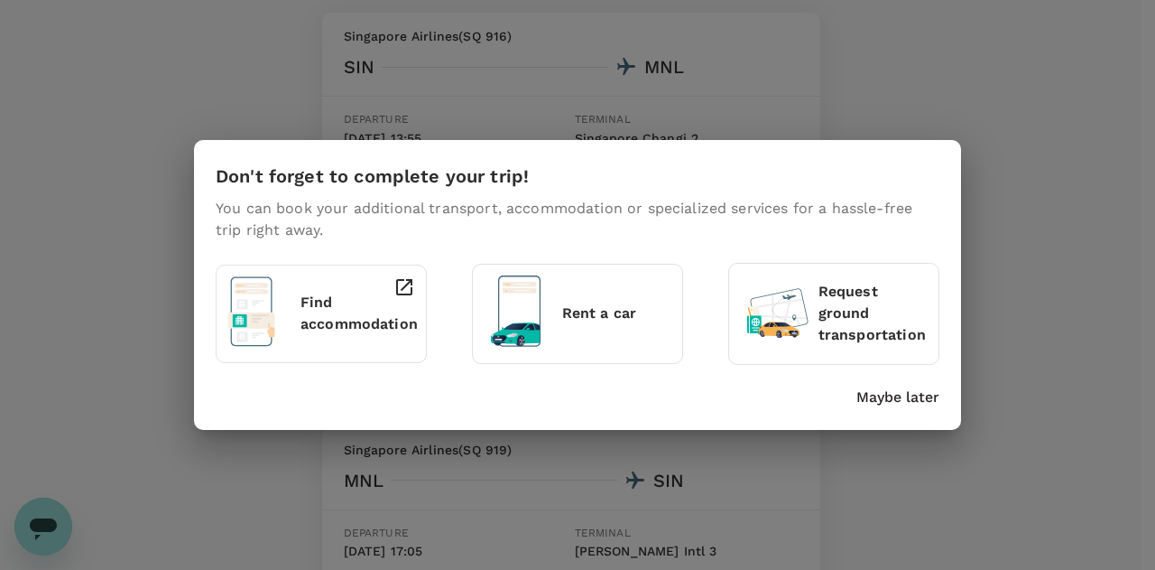
click at [1141, 290] on div "Don't forget to complete your trip! You can book your additional transport, acc…" at bounding box center [577, 285] width 1155 height 570
click at [914, 397] on p "Maybe later" at bounding box center [898, 397] width 83 height 22
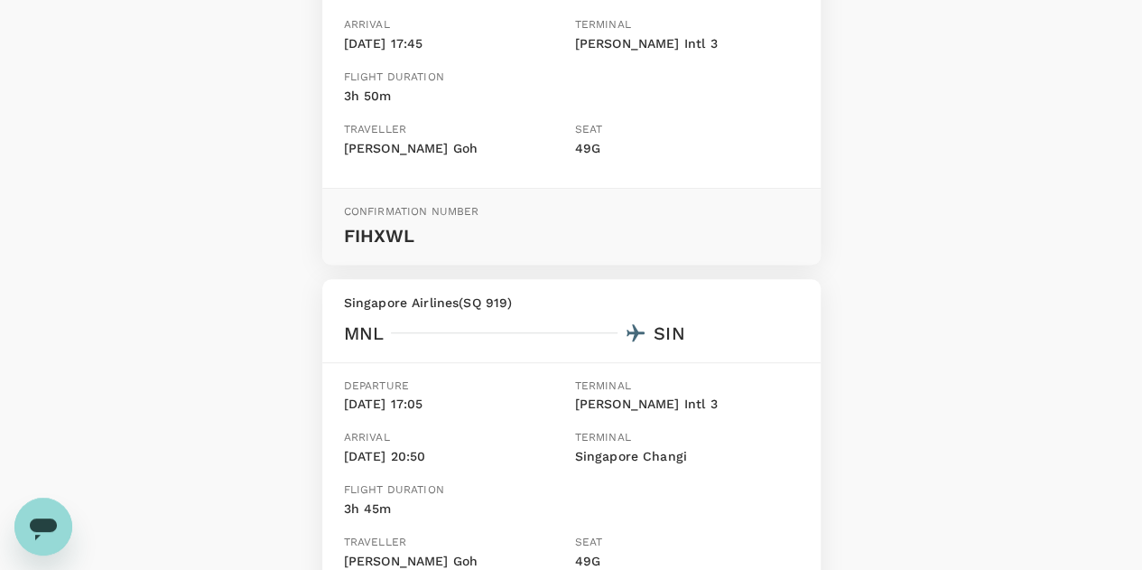
scroll to position [0, 0]
